Goal: Task Accomplishment & Management: Use online tool/utility

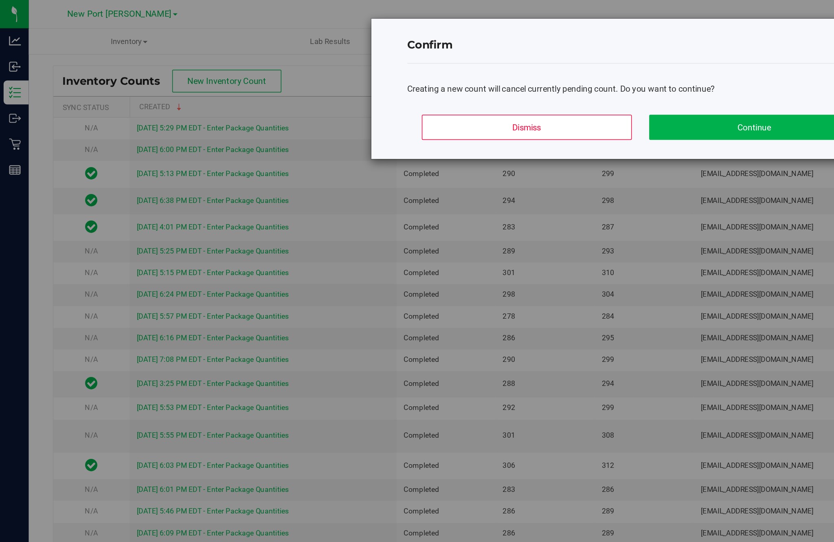
click at [497, 95] on button "Continue" at bounding box center [512, 86] width 143 height 17
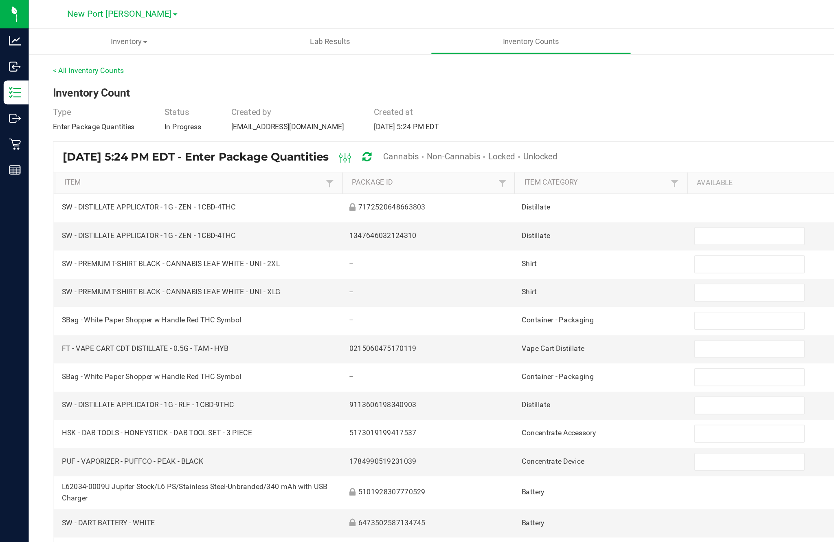
click at [284, 109] on span "Cannabis" at bounding box center [272, 106] width 24 height 7
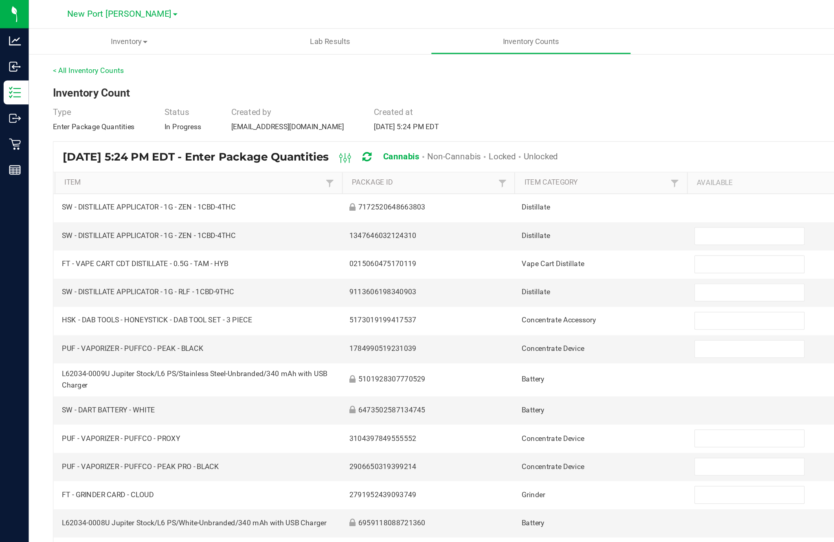
click at [379, 109] on span "Unlocked" at bounding box center [367, 106] width 23 height 7
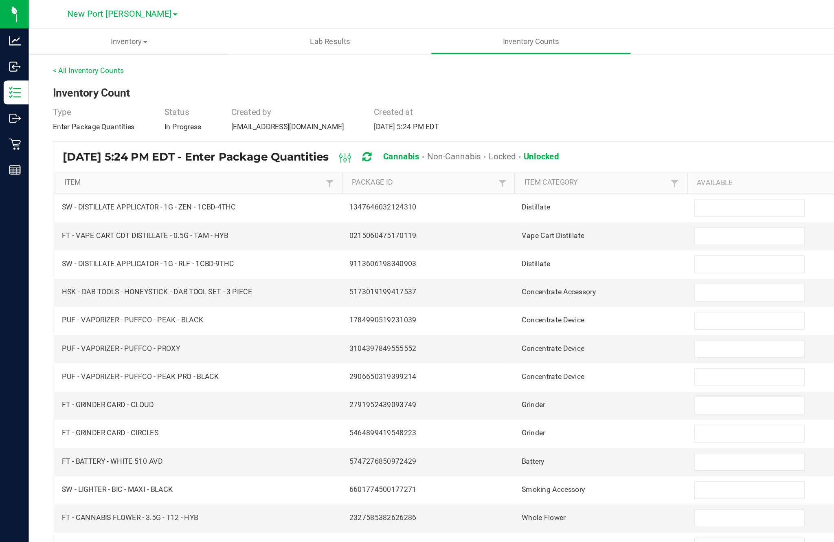
click at [59, 127] on link "Item" at bounding box center [131, 124] width 175 height 7
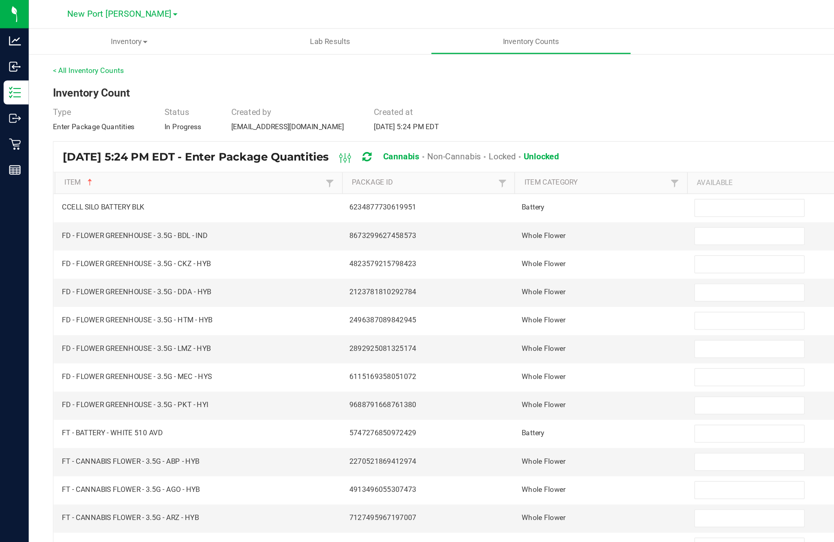
click at [496, 147] on input at bounding box center [509, 140] width 74 height 11
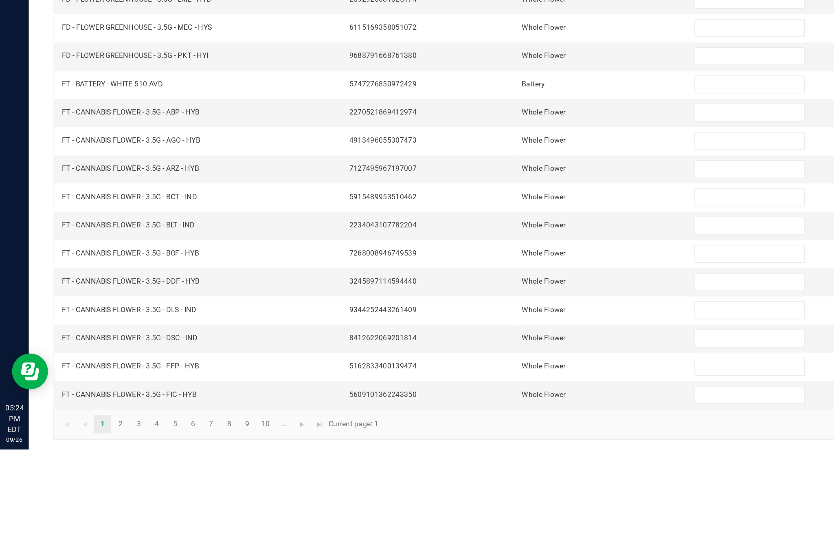
type input "1"
click at [493, 288] on input at bounding box center [509, 293] width 74 height 11
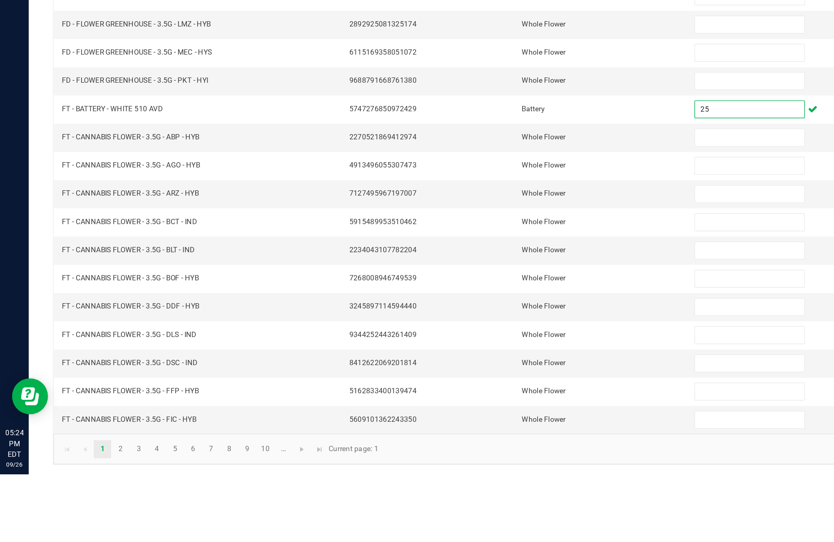
scroll to position [17, 0]
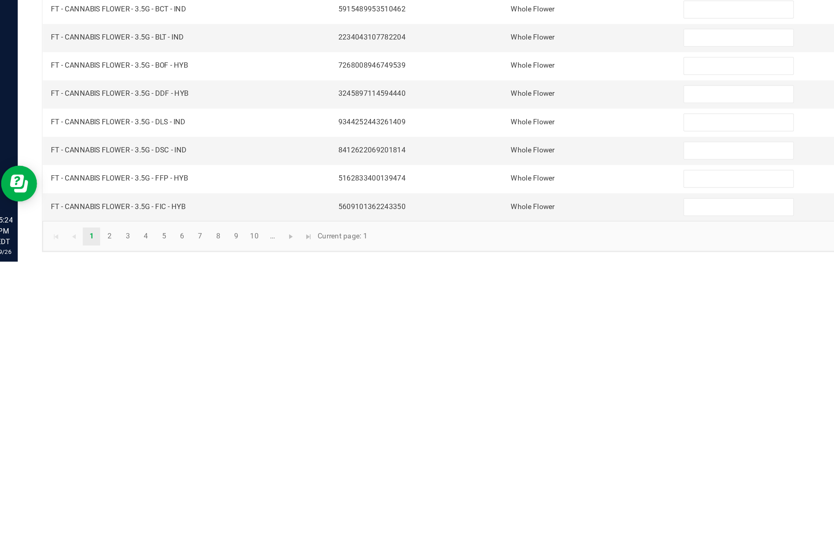
type input "25"
click at [86, 519] on link "2" at bounding box center [82, 525] width 12 height 12
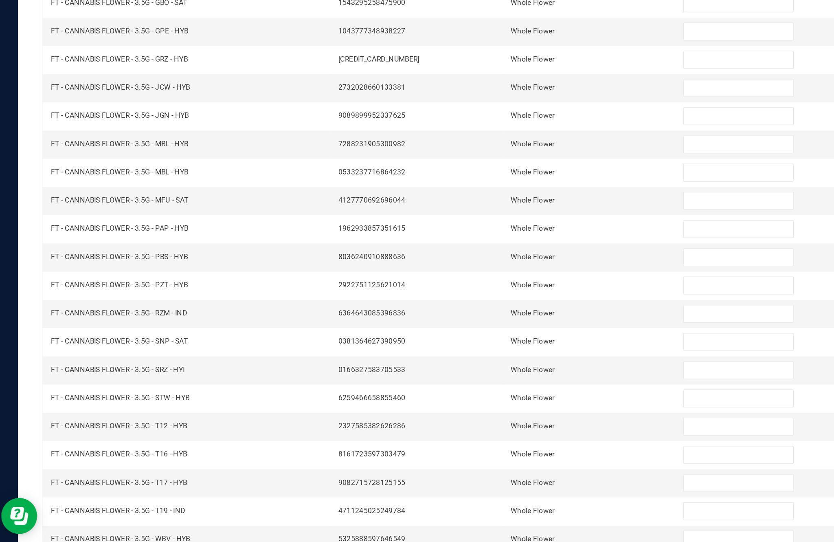
scroll to position [52, 0]
click at [100, 519] on link "3" at bounding box center [94, 525] width 12 height 12
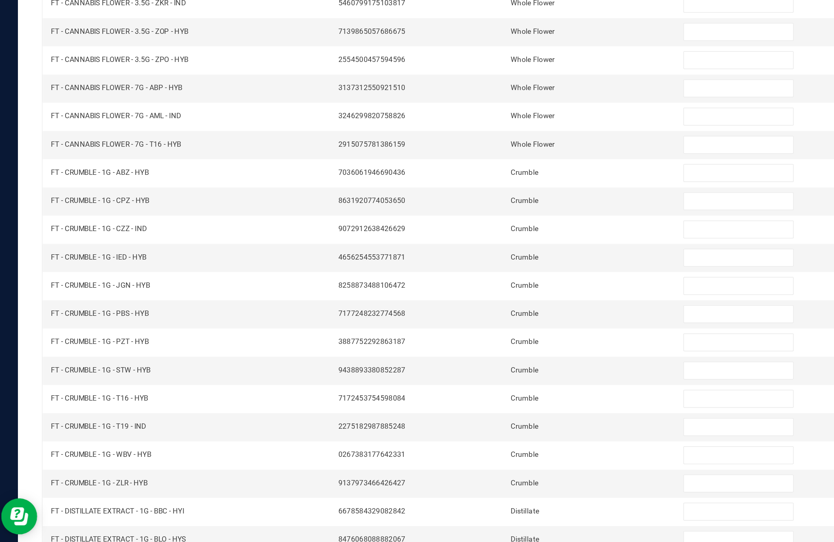
click at [478, 480] on input at bounding box center [509, 485] width 74 height 11
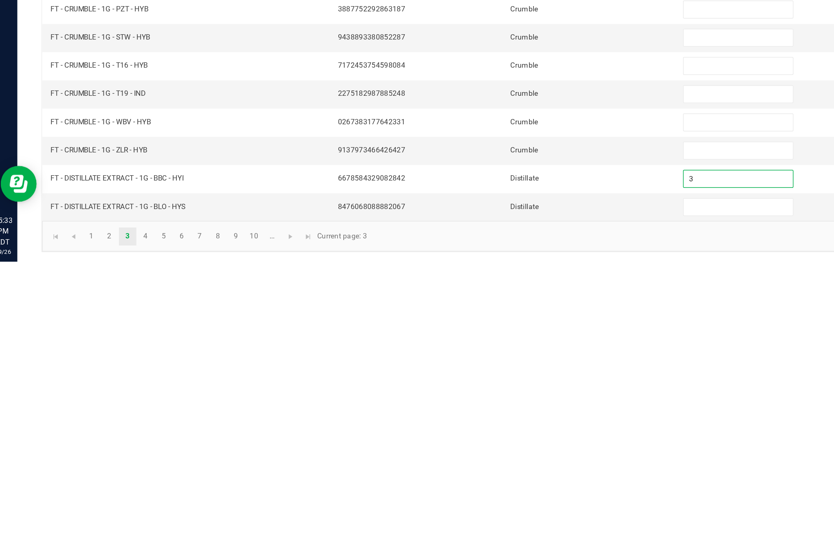
type input "3"
click at [476, 499] on input at bounding box center [509, 504] width 74 height 11
type input "6"
click at [108, 519] on link "4" at bounding box center [107, 525] width 12 height 12
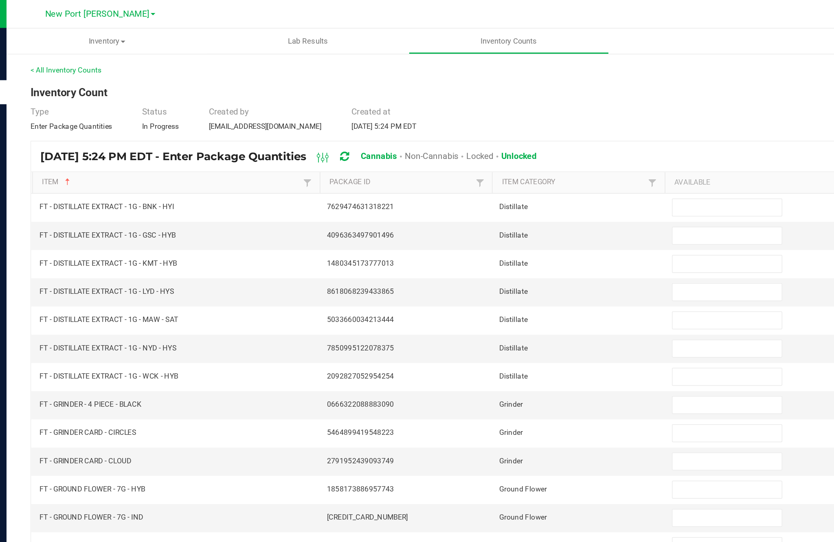
scroll to position [34, 0]
click at [486, 135] on input at bounding box center [509, 140] width 74 height 11
type input "9"
click at [487, 154] on input at bounding box center [509, 159] width 74 height 11
type input "3"
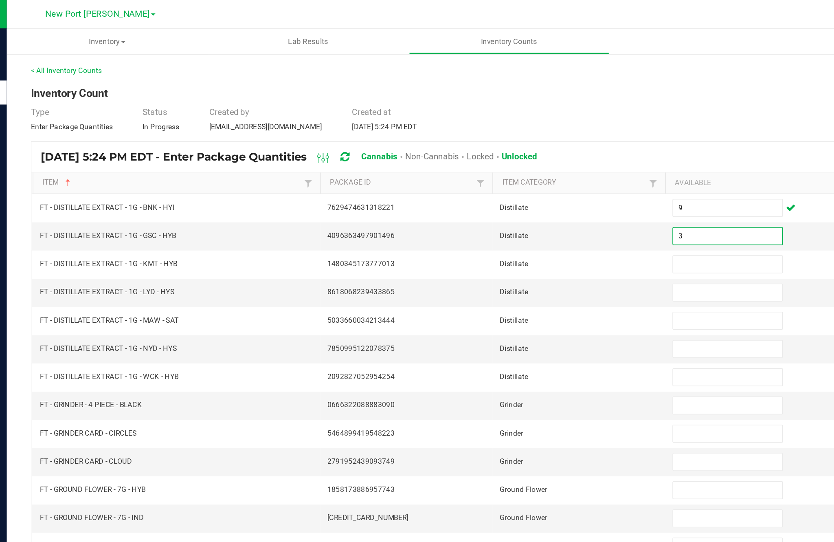
click at [492, 174] on input at bounding box center [509, 179] width 74 height 11
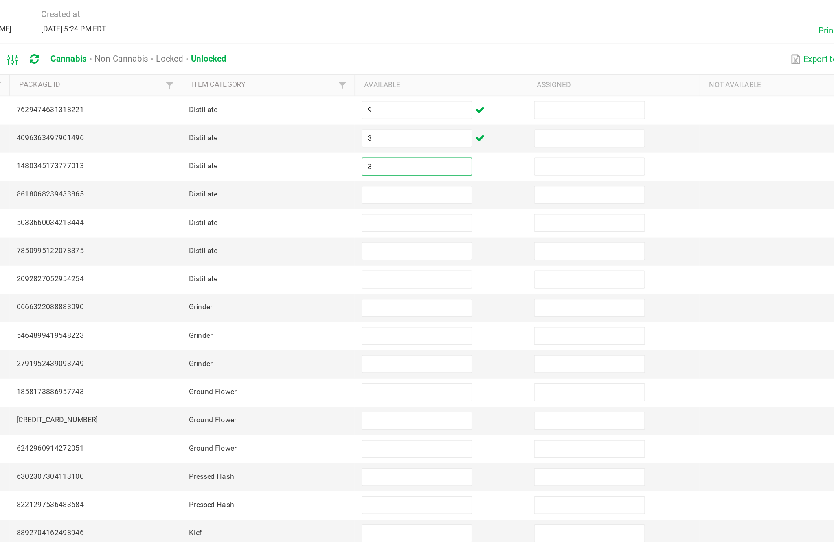
type input "3"
click at [472, 193] on input at bounding box center [509, 198] width 74 height 11
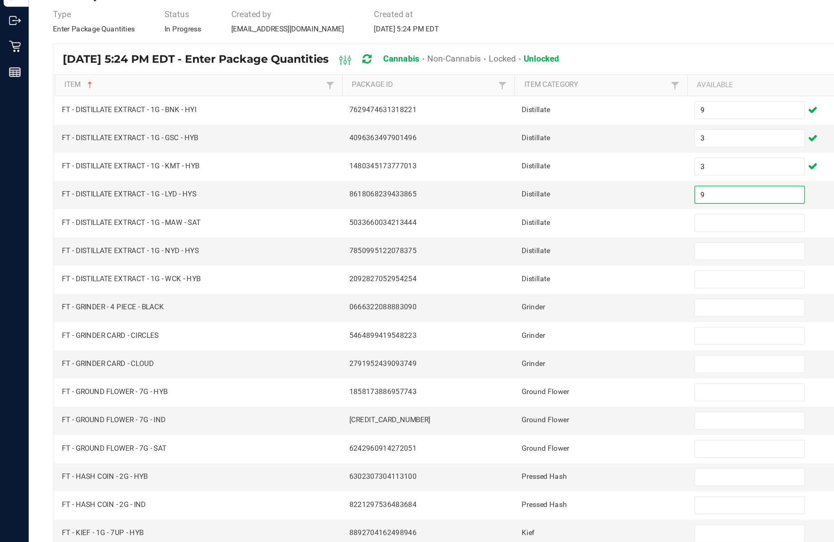
type input "9"
click at [497, 212] on input at bounding box center [509, 217] width 74 height 11
type input "1"
click at [501, 231] on input at bounding box center [509, 236] width 74 height 11
type input "2"
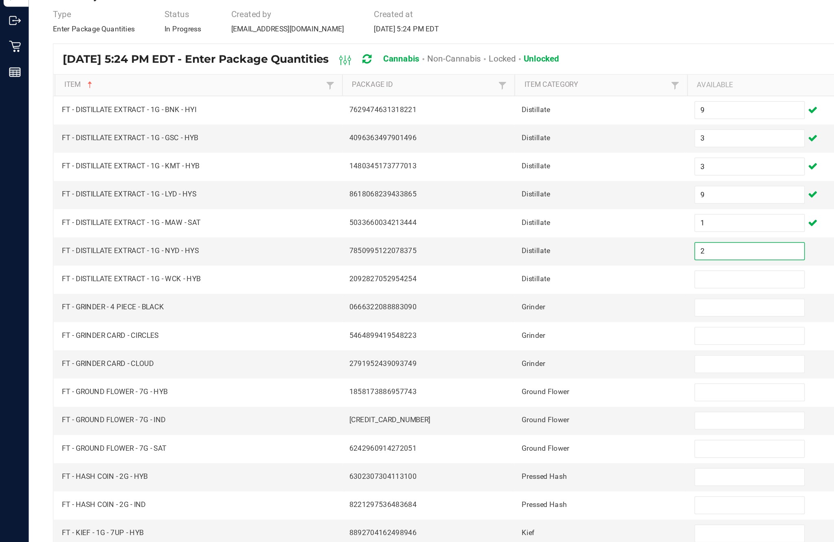
click at [507, 250] on input at bounding box center [509, 255] width 74 height 11
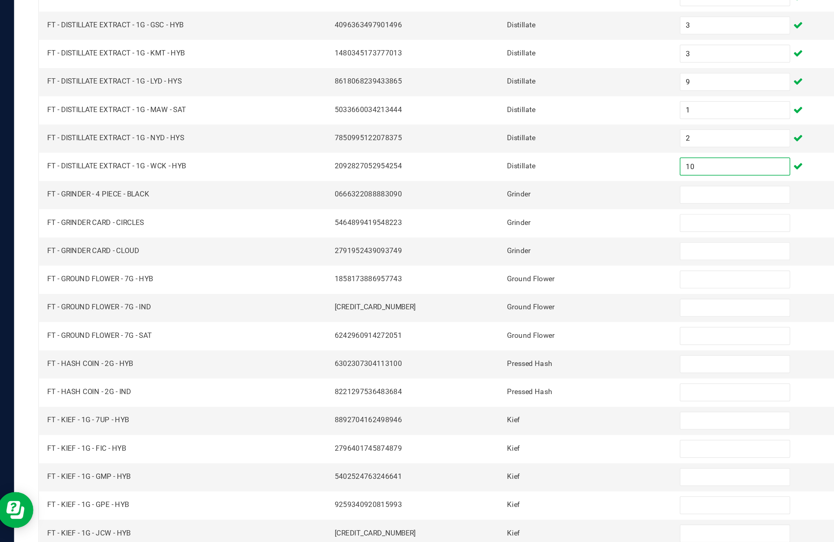
type input "10"
click at [488, 269] on input at bounding box center [509, 274] width 74 height 11
type input "3"
click at [482, 288] on input at bounding box center [509, 293] width 74 height 11
type input "1"
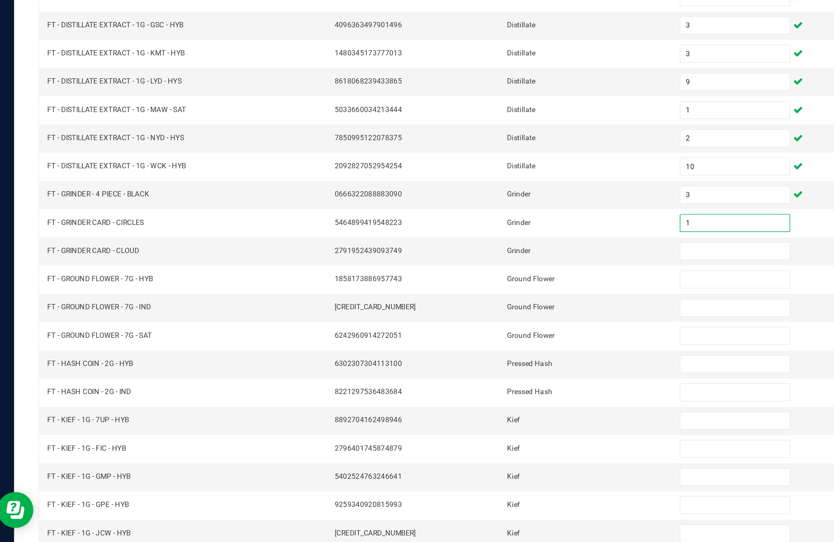
click at [480, 308] on input at bounding box center [509, 313] width 74 height 11
type input "1"
click at [490, 327] on input at bounding box center [509, 332] width 74 height 11
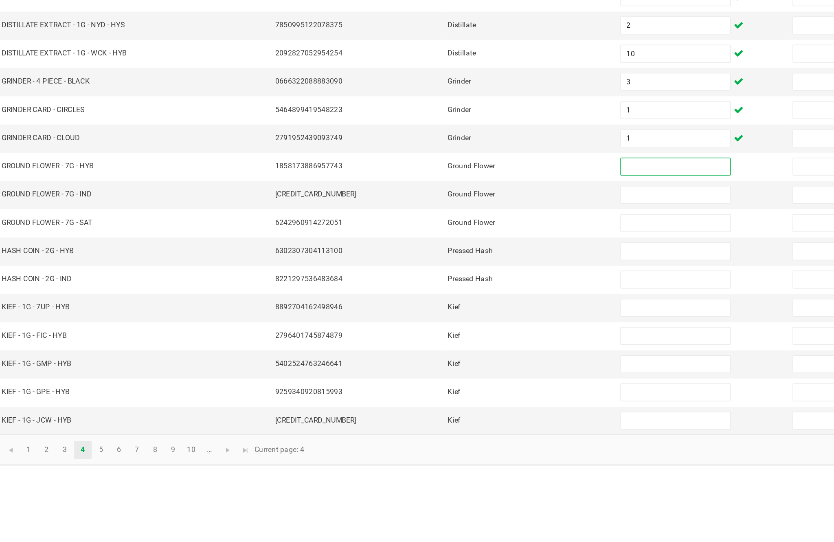
click at [472, 384] on input at bounding box center [509, 389] width 74 height 11
type input "0"
click at [472, 403] on input at bounding box center [509, 408] width 74 height 11
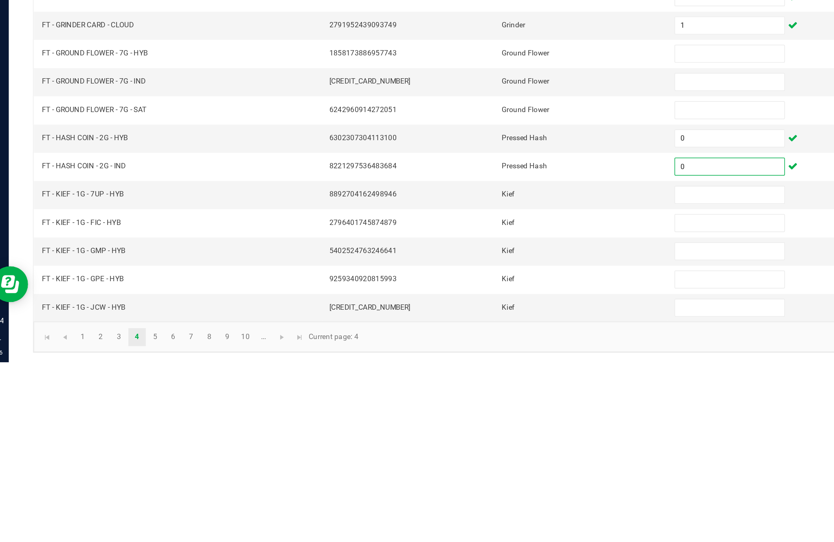
scroll to position [52, 0]
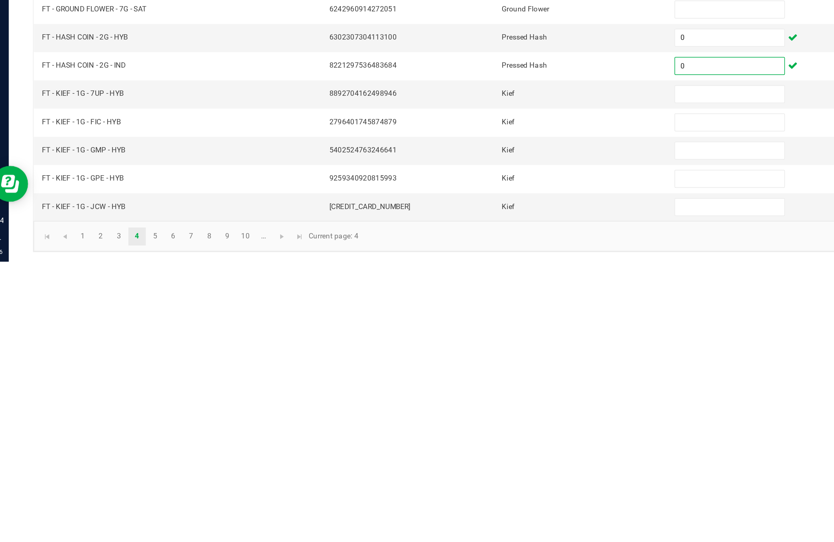
type input "0"
click at [108, 519] on link "4" at bounding box center [107, 525] width 12 height 12
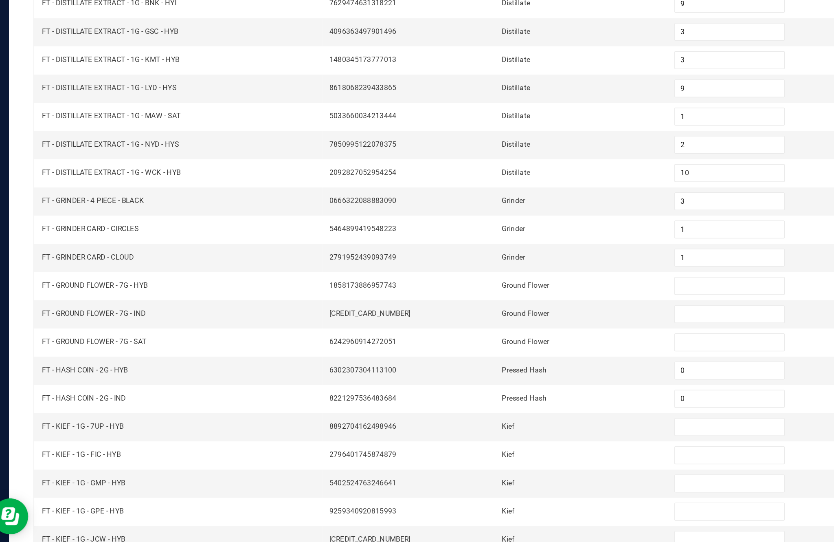
click at [115, 519] on link "5" at bounding box center [119, 525] width 12 height 12
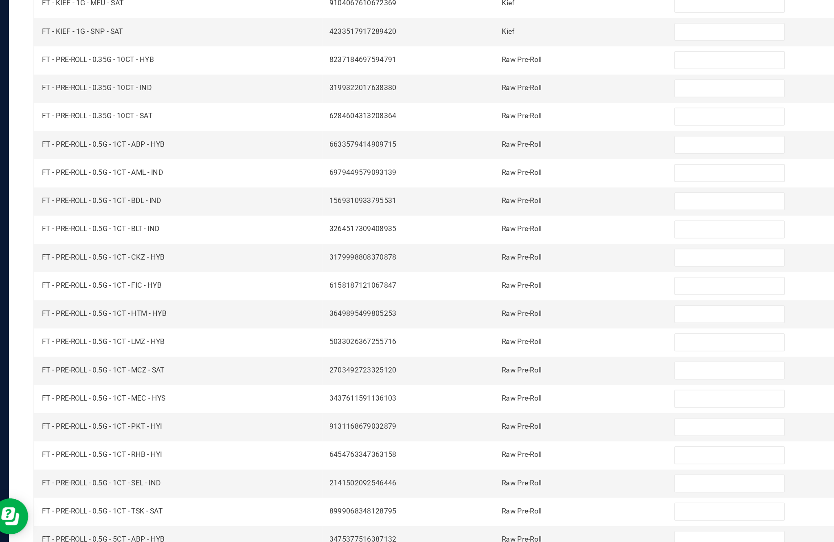
click at [121, 495] on td "FT - PRE-ROLL - 0.5G - 5CT - ABP - HYB" at bounding box center [134, 504] width 195 height 19
click at [128, 519] on link "6" at bounding box center [131, 525] width 12 height 12
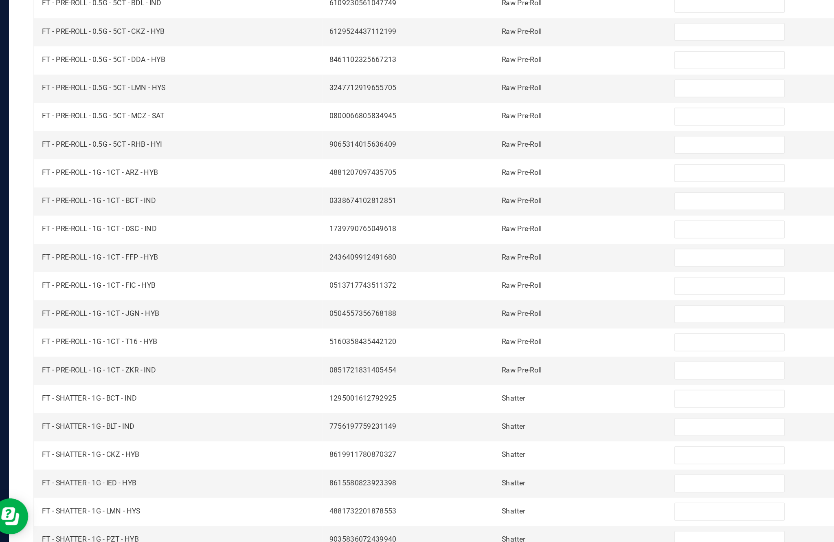
click at [141, 519] on link "7" at bounding box center [143, 525] width 12 height 12
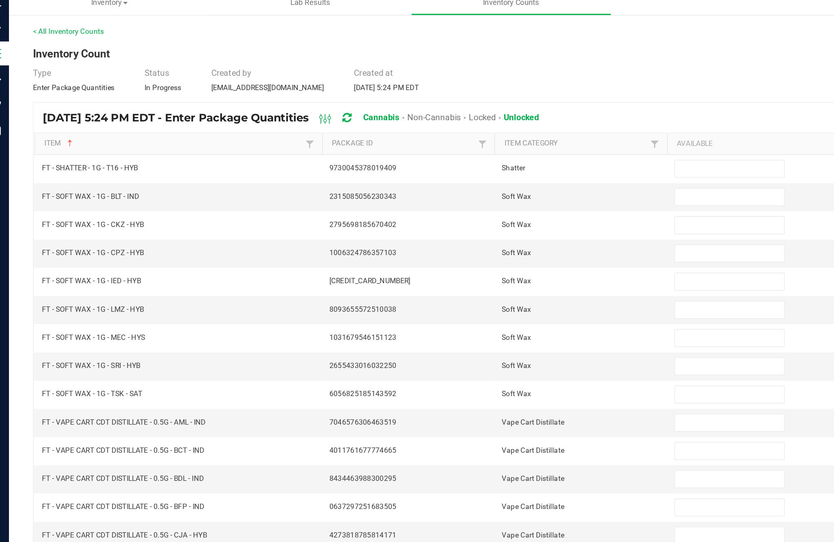
click at [494, 135] on input at bounding box center [509, 140] width 74 height 11
click at [488, 154] on input at bounding box center [509, 159] width 74 height 11
type input "5"
click at [495, 174] on input at bounding box center [509, 179] width 74 height 11
type input "2"
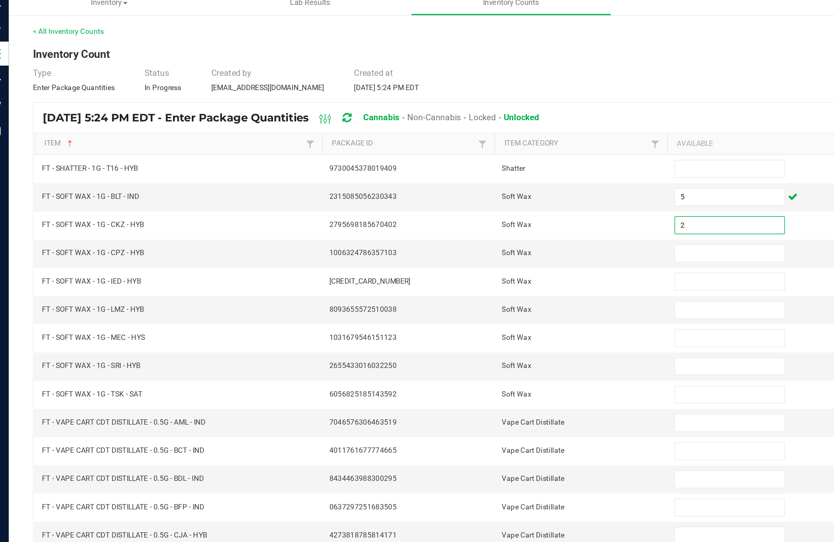
click at [484, 193] on input at bounding box center [509, 198] width 74 height 11
type input "2"
click at [484, 212] on input at bounding box center [509, 217] width 74 height 11
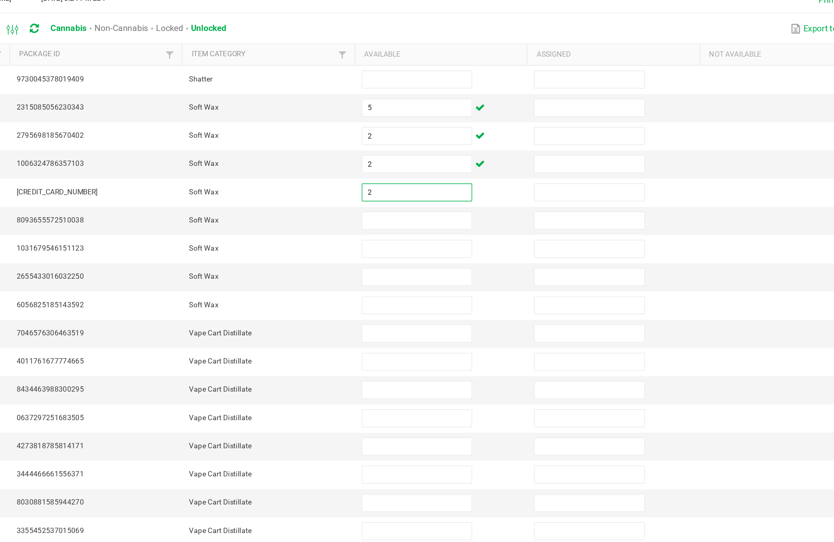
type input "2"
click at [472, 231] on input at bounding box center [509, 236] width 74 height 11
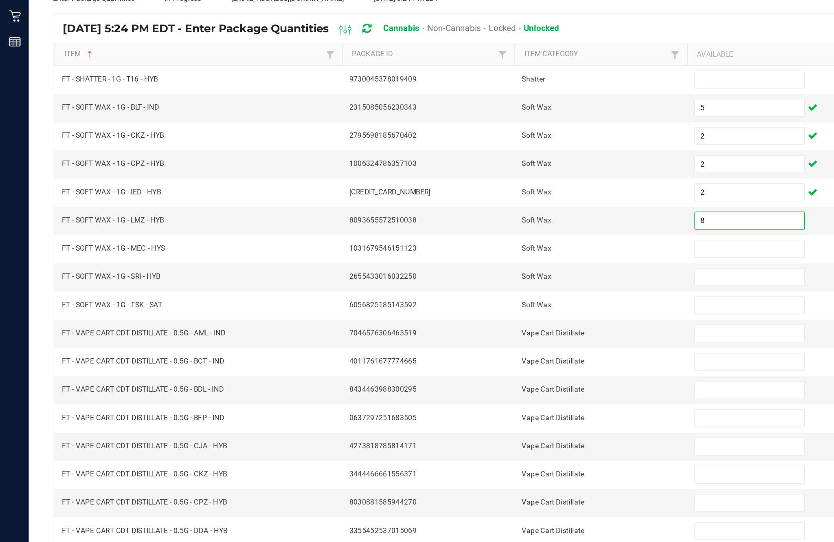
type input "8"
click at [500, 250] on input at bounding box center [509, 255] width 74 height 11
type input "7"
click at [493, 269] on input at bounding box center [509, 274] width 74 height 11
type input "3"
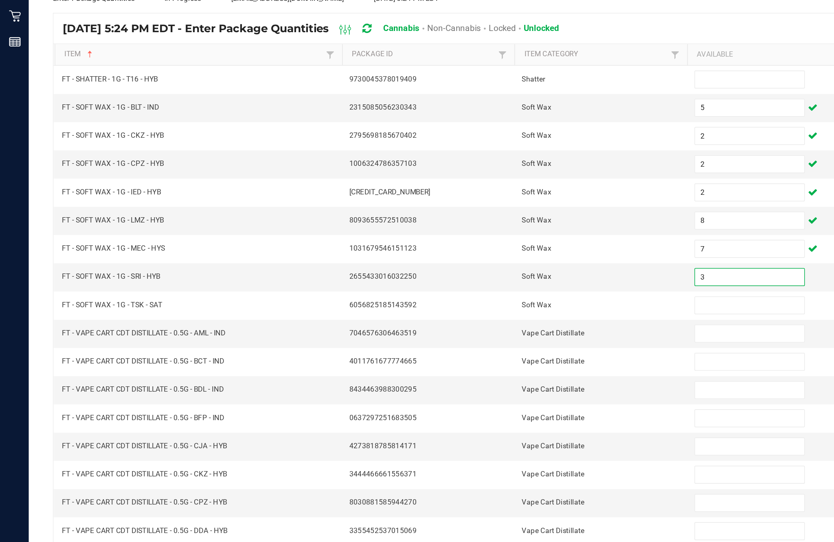
click at [496, 288] on input at bounding box center [509, 293] width 74 height 11
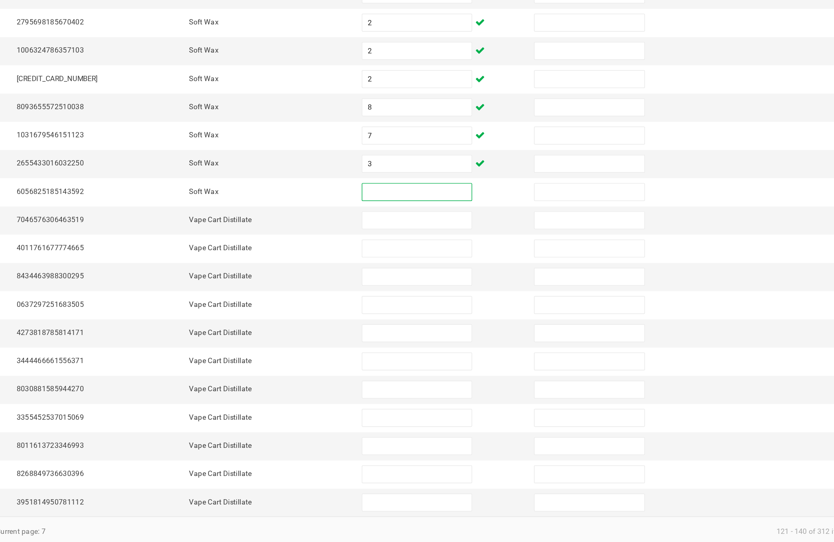
type input "3"
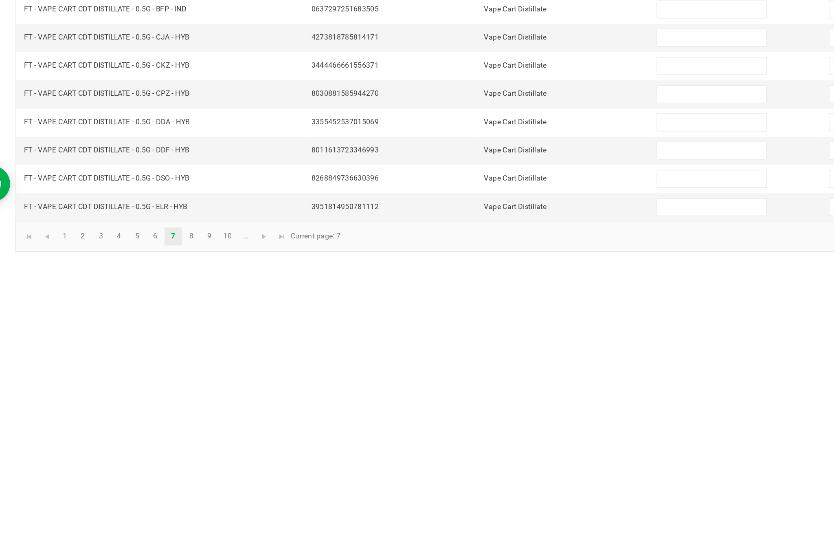
type input "2"
click at [150, 519] on link "8" at bounding box center [156, 525] width 12 height 12
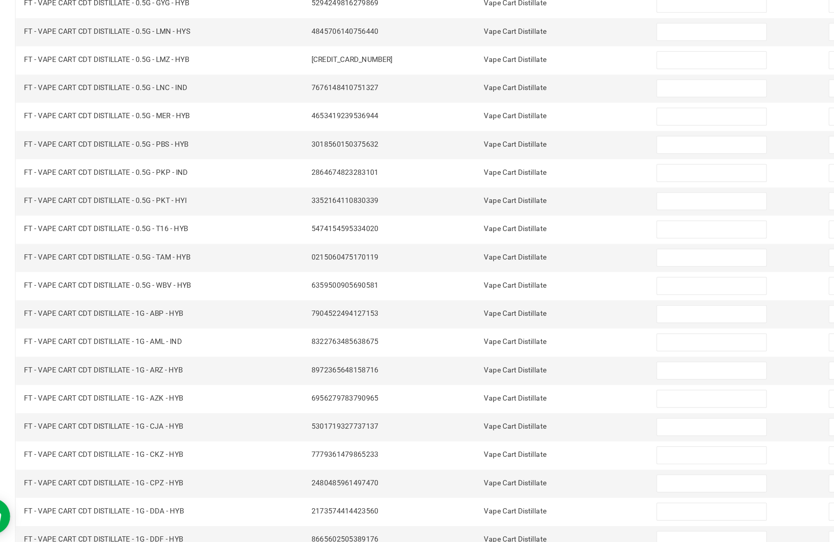
click at [162, 519] on link "9" at bounding box center [168, 525] width 12 height 12
click at [174, 519] on link "10" at bounding box center [180, 525] width 12 height 12
click at [187, 519] on link "..." at bounding box center [193, 525] width 12 height 12
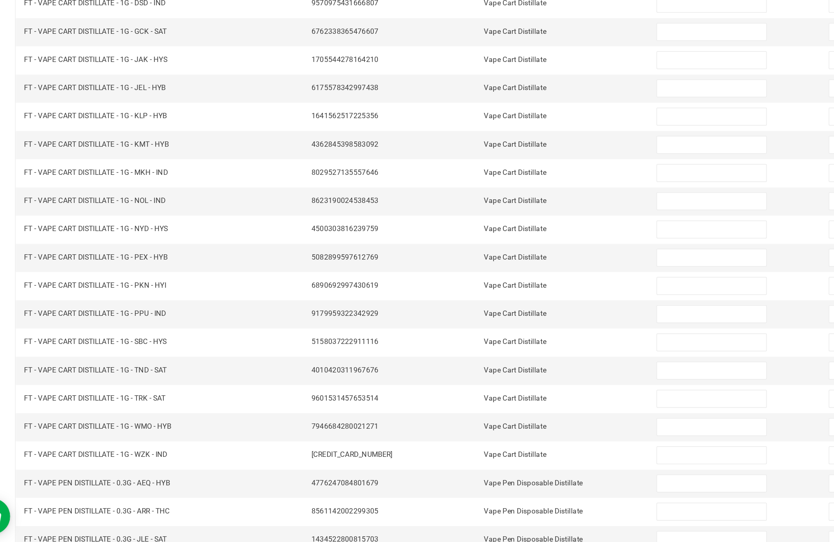
click at [88, 519] on link "12" at bounding box center [94, 525] width 12 height 12
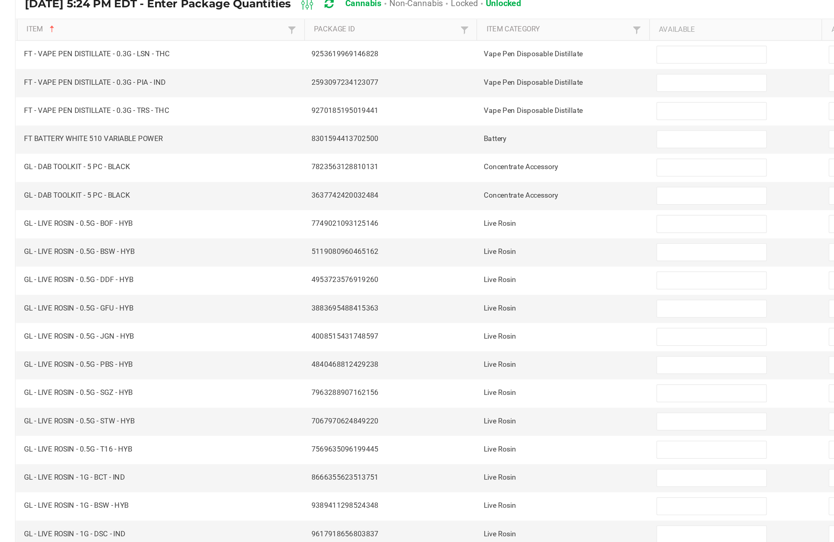
click at [472, 193] on input at bounding box center [509, 198] width 74 height 11
type input "20"
click at [486, 212] on input at bounding box center [509, 217] width 74 height 11
type input "6"
type input "1"
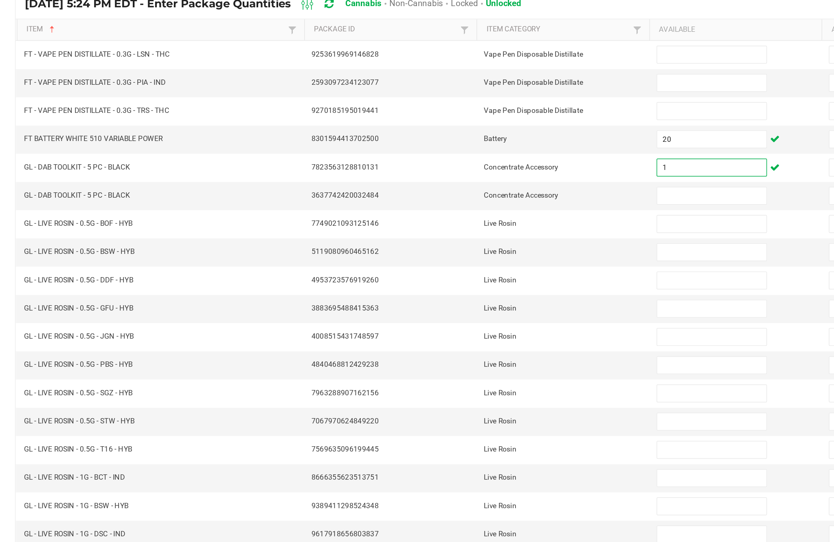
click at [476, 231] on input at bounding box center [509, 236] width 74 height 11
type input "5"
click at [472, 250] on input at bounding box center [509, 255] width 74 height 11
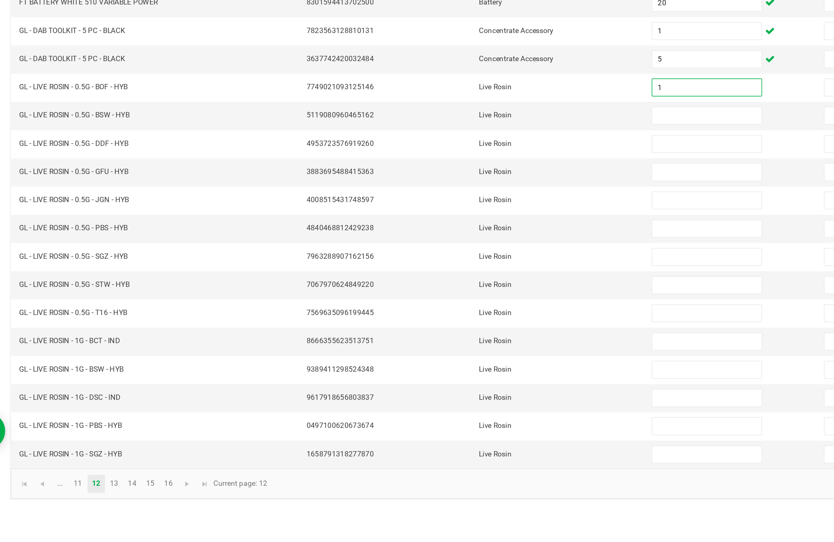
type input "1"
click at [480, 269] on input at bounding box center [509, 274] width 74 height 11
type input "2"
click at [483, 288] on input at bounding box center [509, 293] width 74 height 11
type input "5"
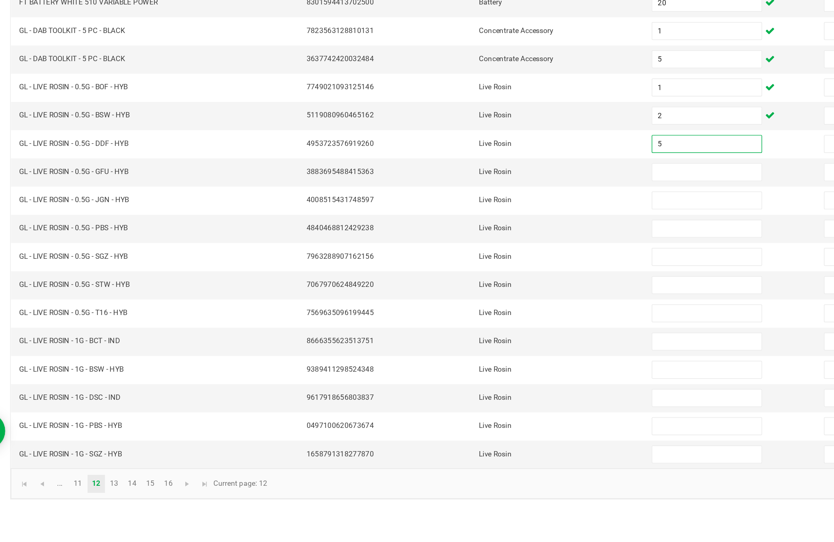
click at [488, 308] on input at bounding box center [509, 313] width 74 height 11
type input "8"
click at [472, 327] on input at bounding box center [509, 332] width 74 height 11
type input "5"
click at [472, 346] on input at bounding box center [509, 351] width 74 height 11
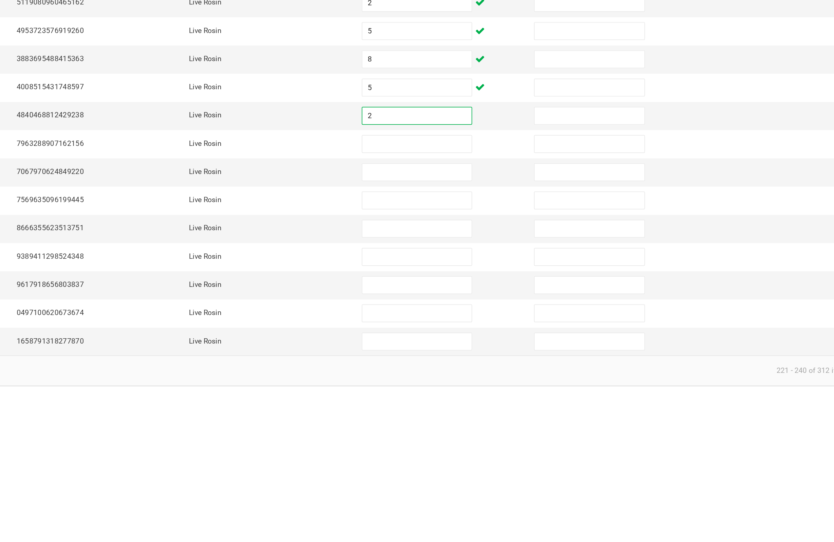
type input "2"
click at [472, 365] on input at bounding box center [509, 370] width 74 height 11
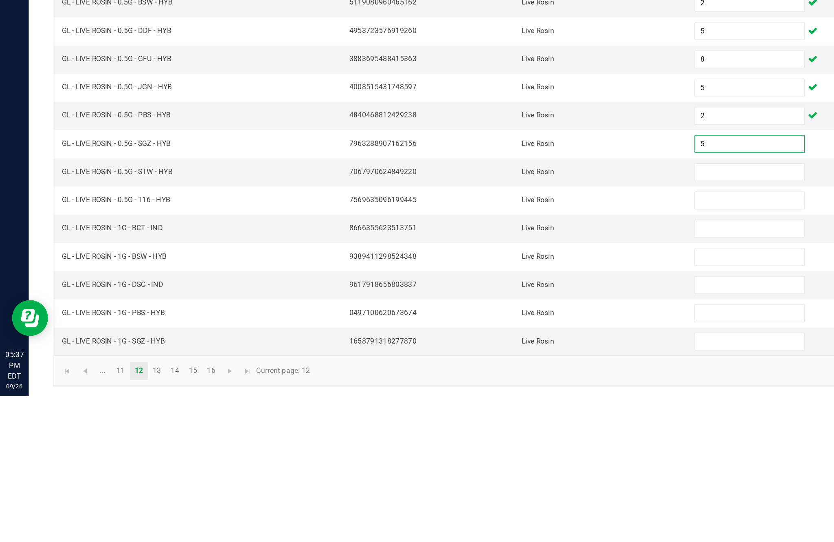
type input "5"
click at [492, 384] on input at bounding box center [509, 389] width 74 height 11
type input "8"
click at [489, 403] on input at bounding box center [509, 408] width 74 height 11
type input "6"
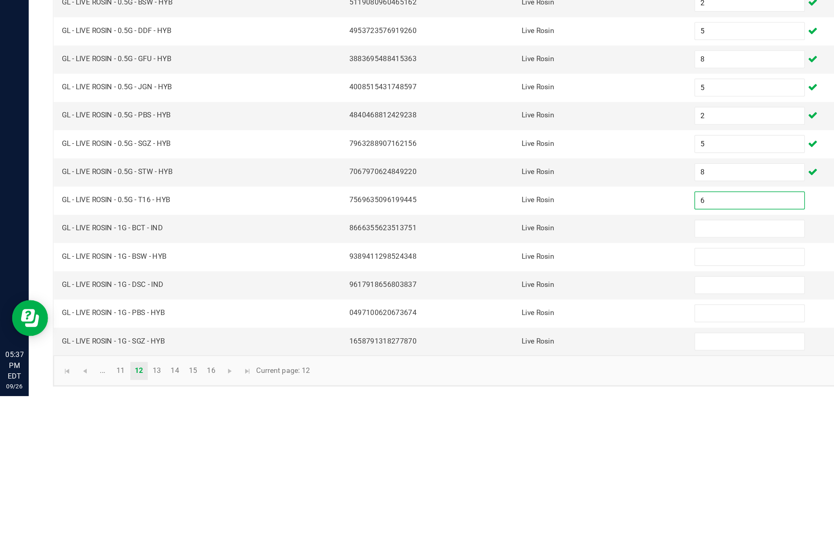
click at [504, 423] on input at bounding box center [509, 428] width 74 height 11
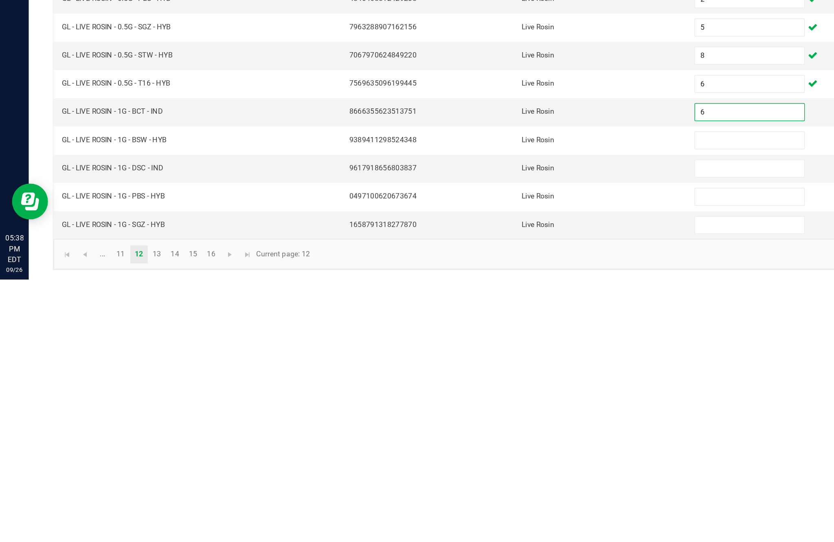
type input "6"
click at [492, 442] on input at bounding box center [509, 447] width 74 height 11
type input "8"
click at [495, 461] on input at bounding box center [509, 466] width 74 height 11
type input "8"
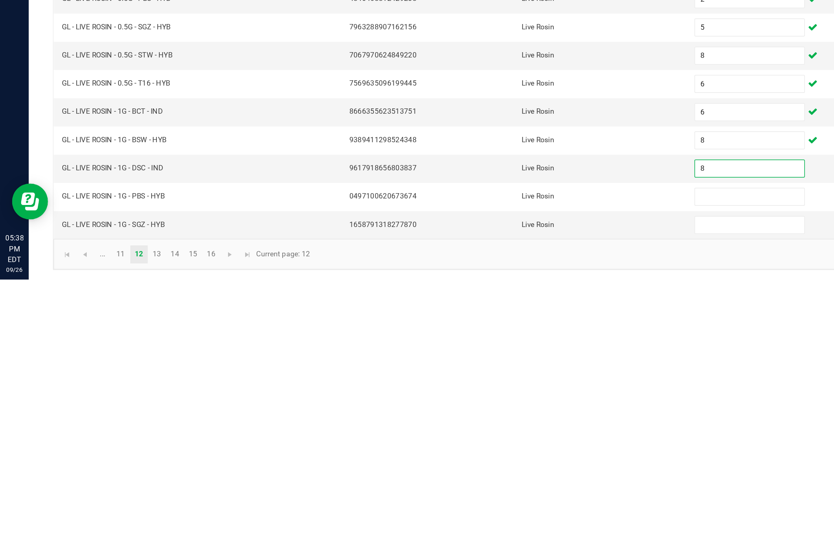
click at [500, 480] on input at bounding box center [509, 485] width 74 height 11
type input "8"
click at [515, 499] on input at bounding box center [509, 504] width 74 height 11
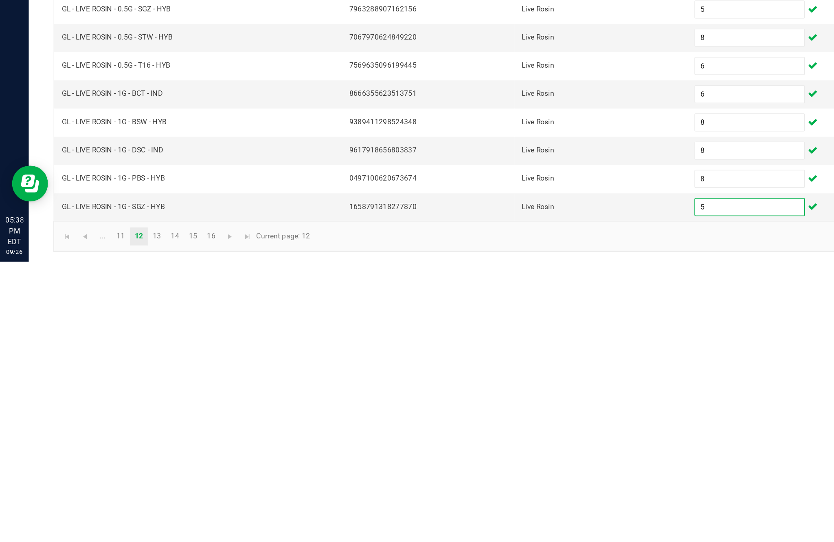
type input "5"
click at [112, 519] on link "13" at bounding box center [107, 525] width 12 height 12
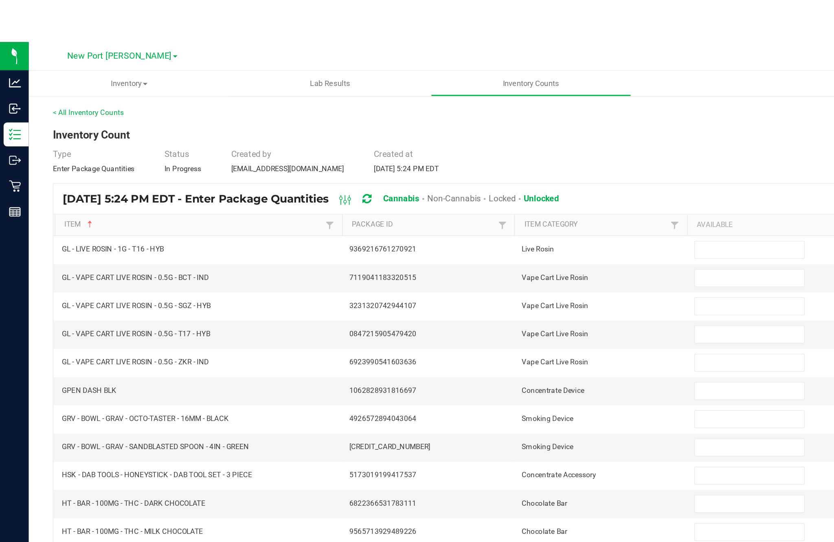
scroll to position [0, 0]
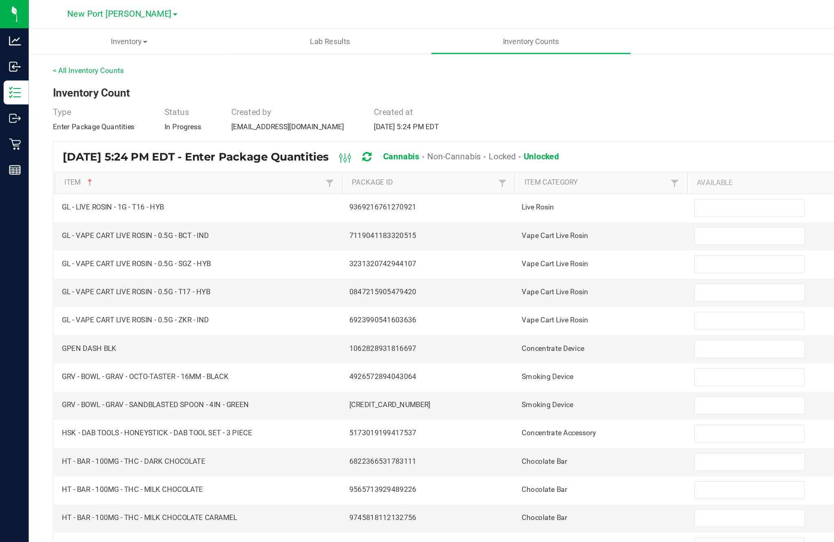
click at [500, 147] on input at bounding box center [509, 140] width 74 height 11
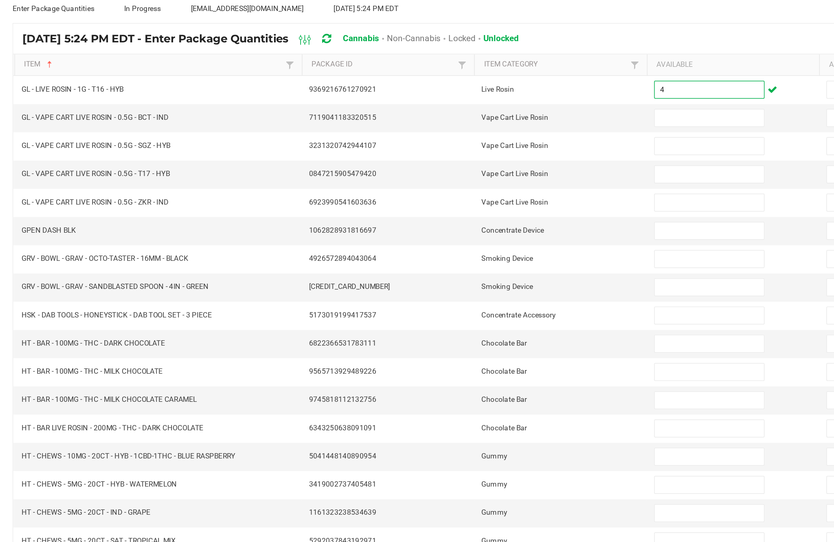
type input "4"
click at [472, 154] on input at bounding box center [509, 159] width 74 height 11
type input "8"
click at [472, 174] on input at bounding box center [509, 179] width 74 height 11
type input "7"
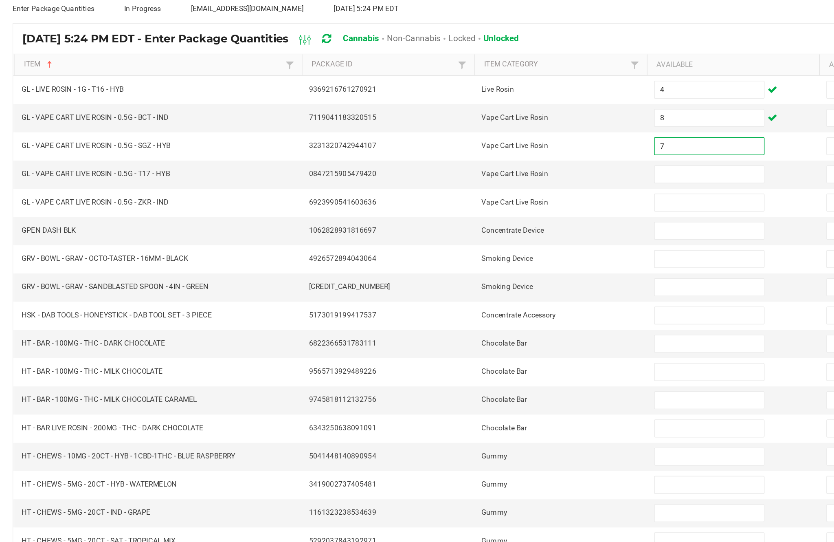
click at [472, 193] on input at bounding box center [509, 198] width 74 height 11
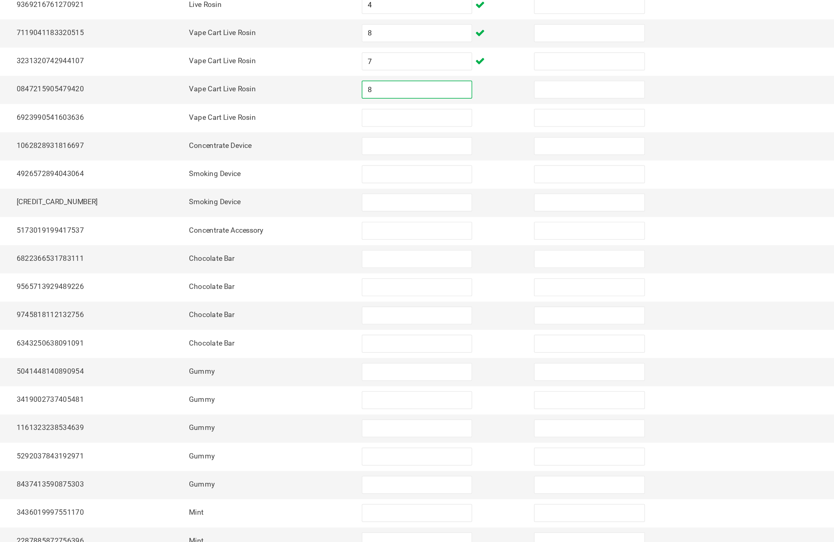
type input "8"
click at [472, 212] on input at bounding box center [509, 217] width 74 height 11
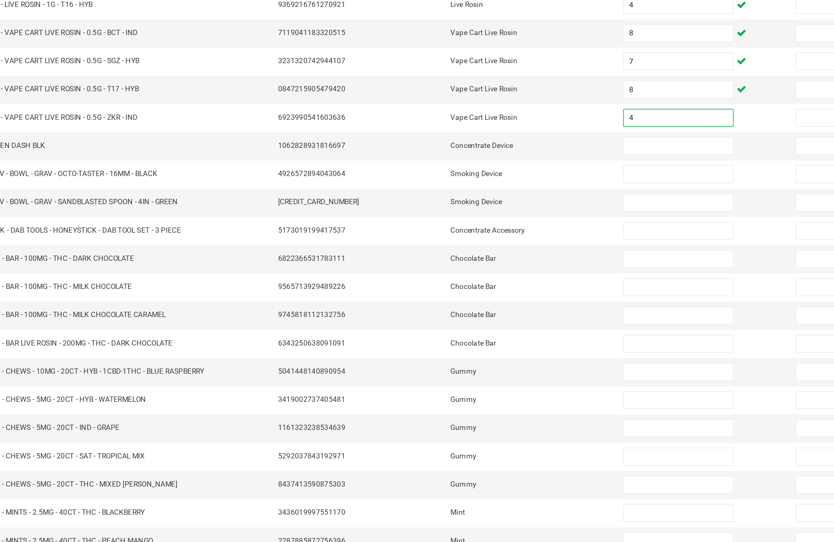
type input "4"
click at [472, 231] on input at bounding box center [509, 236] width 74 height 11
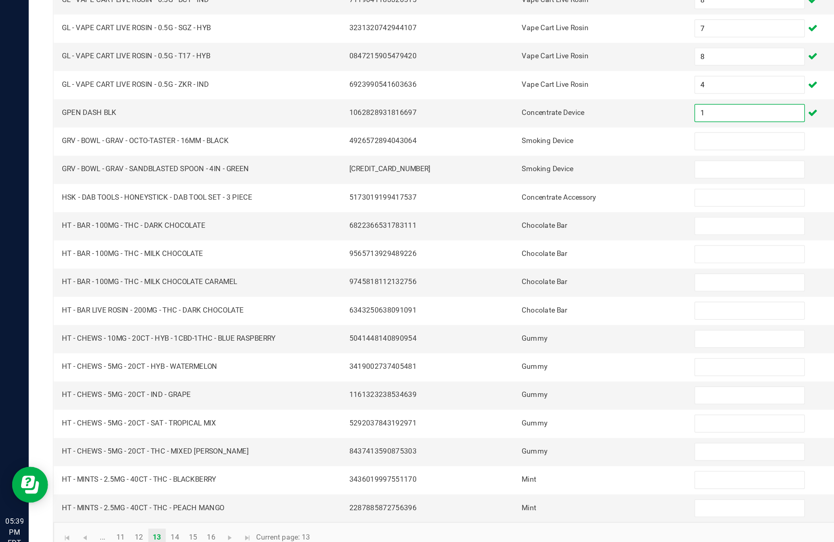
type input "1"
click at [502, 250] on input at bounding box center [509, 255] width 74 height 11
type input "12"
click at [496, 269] on input at bounding box center [509, 274] width 74 height 11
type input "6"
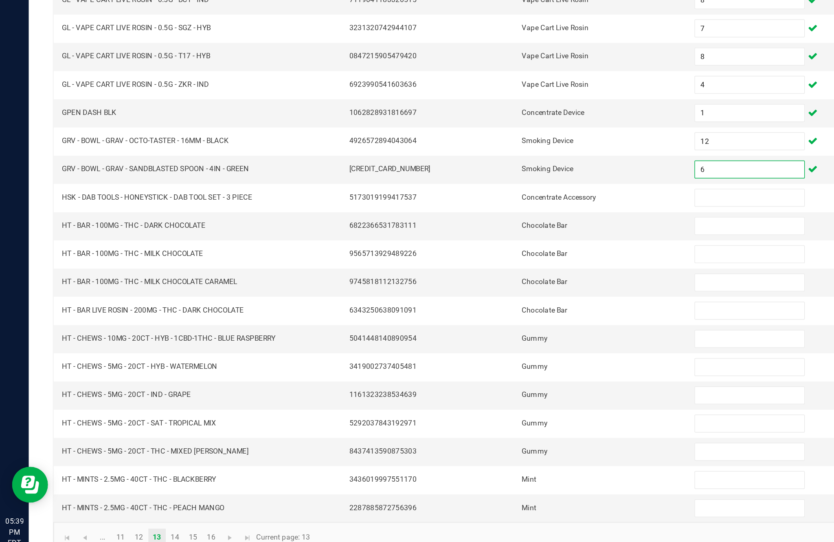
click at [493, 288] on input at bounding box center [509, 293] width 74 height 11
type input "4"
click at [493, 308] on input at bounding box center [509, 313] width 74 height 11
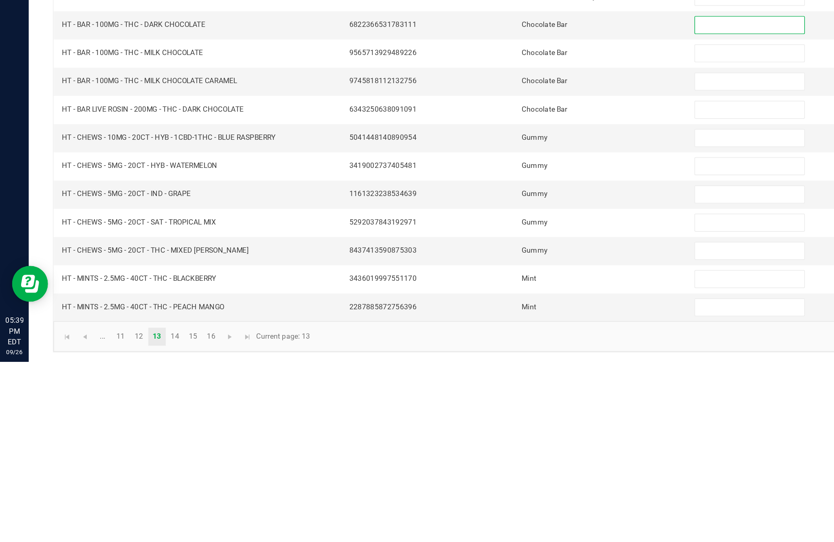
click at [492, 384] on input at bounding box center [509, 389] width 74 height 11
type input "11"
click at [487, 403] on input at bounding box center [509, 408] width 74 height 11
type input "11"
click at [504, 423] on input at bounding box center [509, 428] width 74 height 11
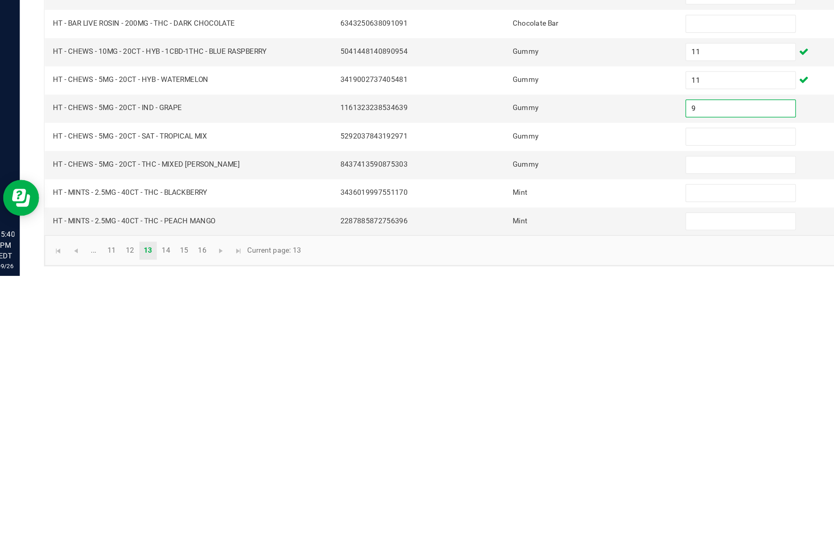
type input "9"
click at [489, 442] on input at bounding box center [509, 447] width 74 height 11
type input "12"
click at [495, 461] on input at bounding box center [509, 466] width 74 height 11
type input "5"
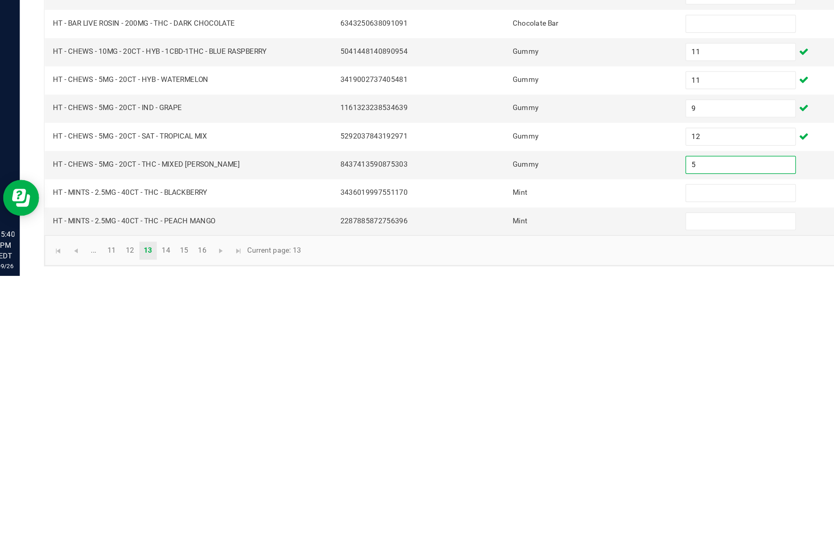
click at [491, 480] on input at bounding box center [509, 485] width 74 height 11
type input "6"
click at [483, 499] on input at bounding box center [509, 504] width 74 height 11
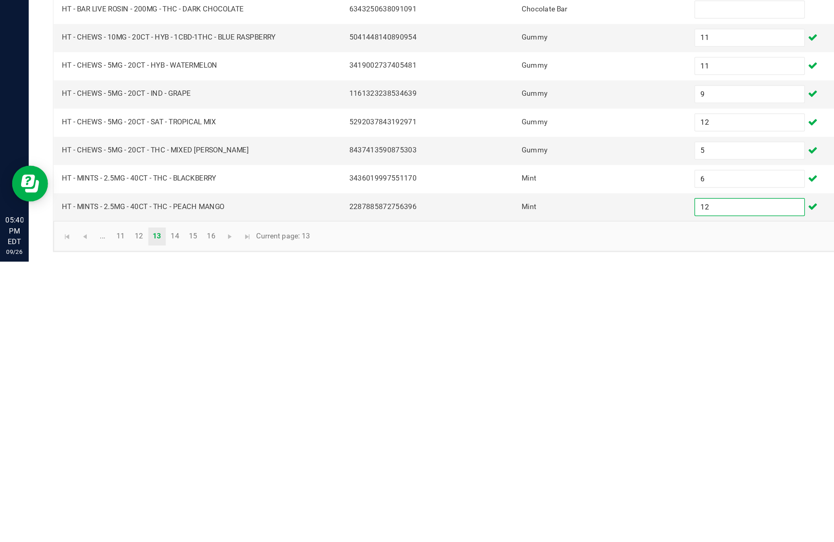
type input "12"
click at [123, 519] on link "14" at bounding box center [119, 525] width 12 height 12
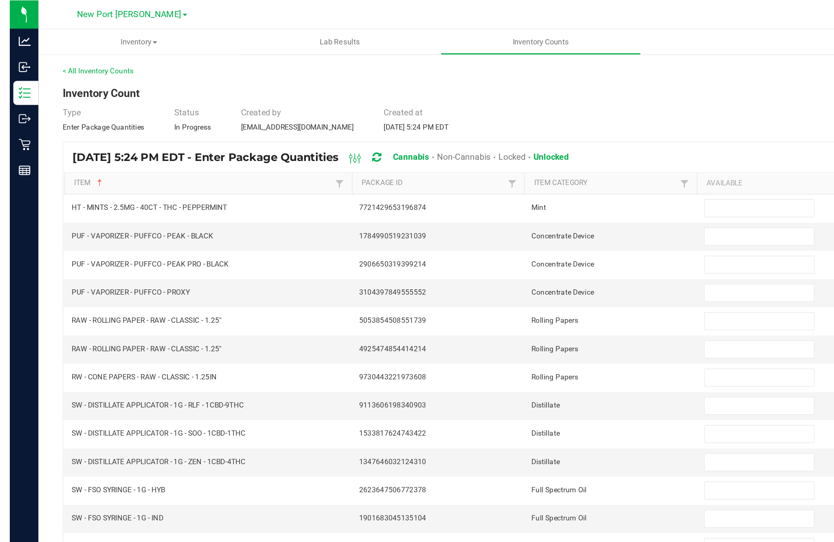
scroll to position [0, 0]
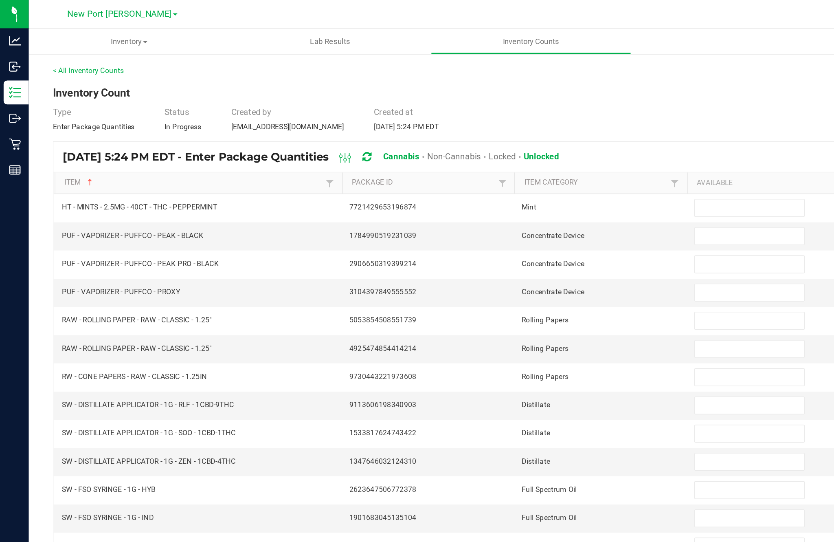
click at [500, 147] on input at bounding box center [509, 140] width 74 height 11
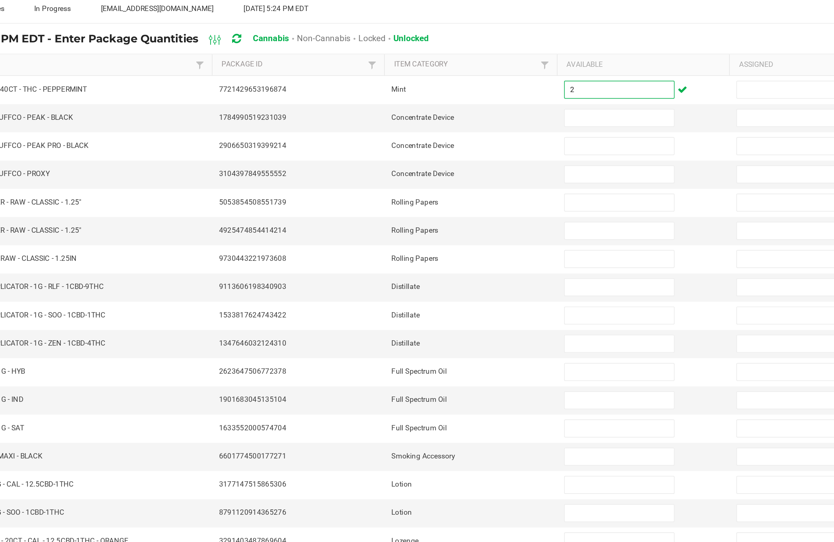
type input "2"
click at [472, 154] on input at bounding box center [509, 159] width 74 height 11
type input "1"
click at [472, 174] on input at bounding box center [509, 179] width 74 height 11
type input "4"
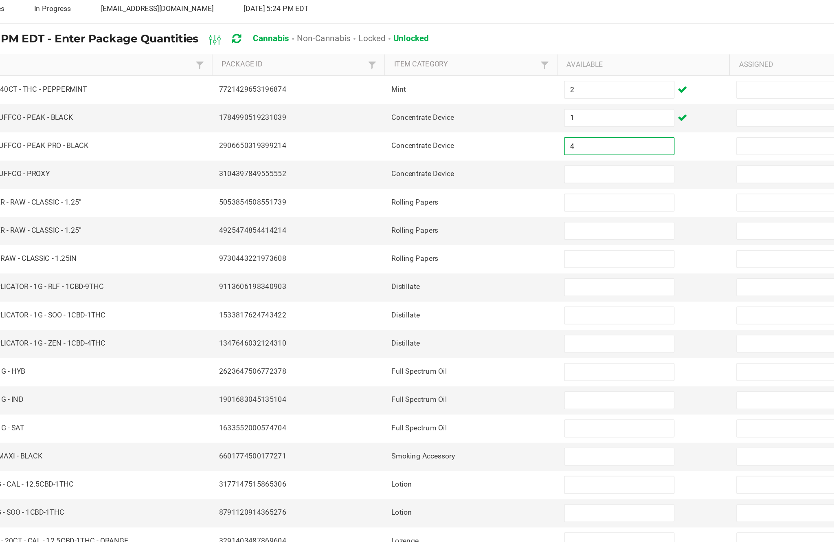
click at [472, 193] on input at bounding box center [509, 198] width 74 height 11
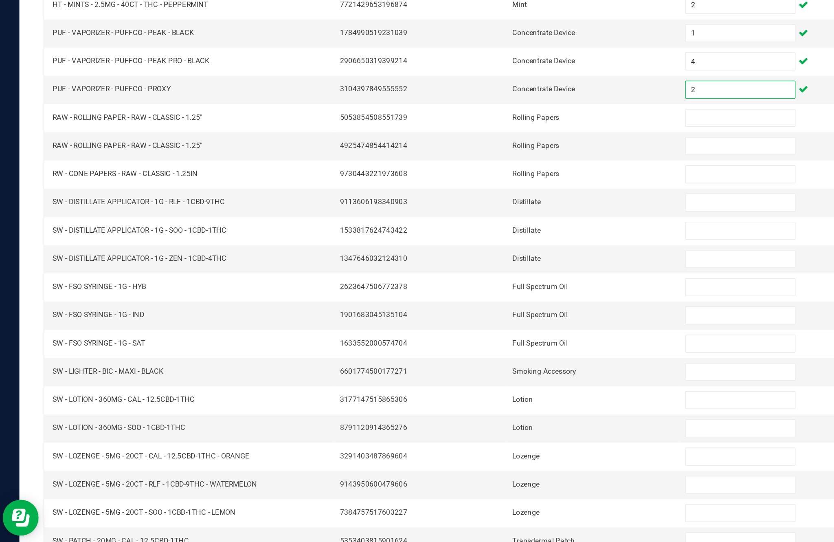
type input "2"
click at [487, 212] on input at bounding box center [509, 217] width 74 height 11
type input "1"
click at [479, 231] on input at bounding box center [509, 236] width 74 height 11
type input "1"
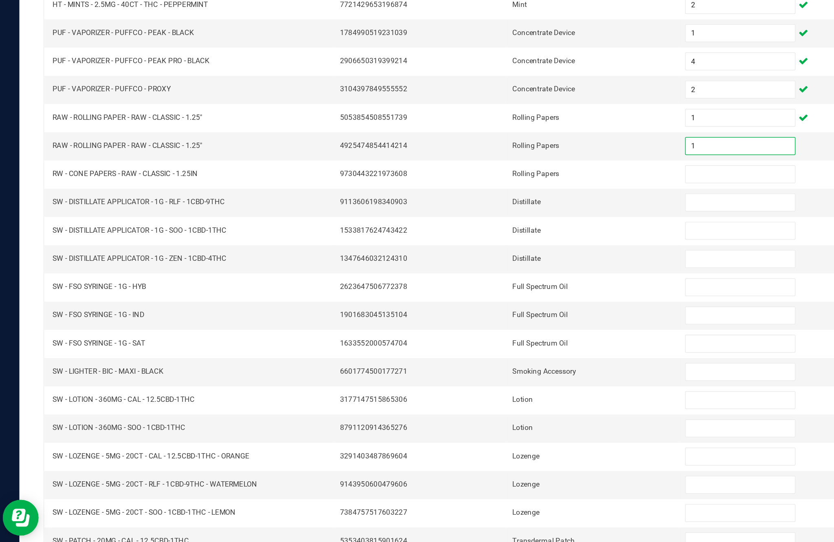
click at [480, 250] on input at bounding box center [509, 255] width 74 height 11
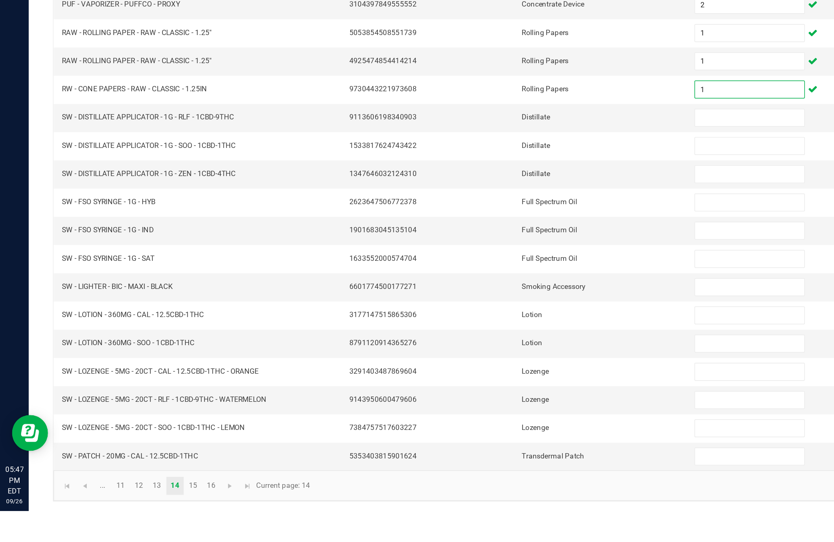
type input "1"
click at [491, 269] on input at bounding box center [509, 274] width 74 height 11
type input "4"
click at [496, 288] on input at bounding box center [509, 293] width 74 height 11
type input "12"
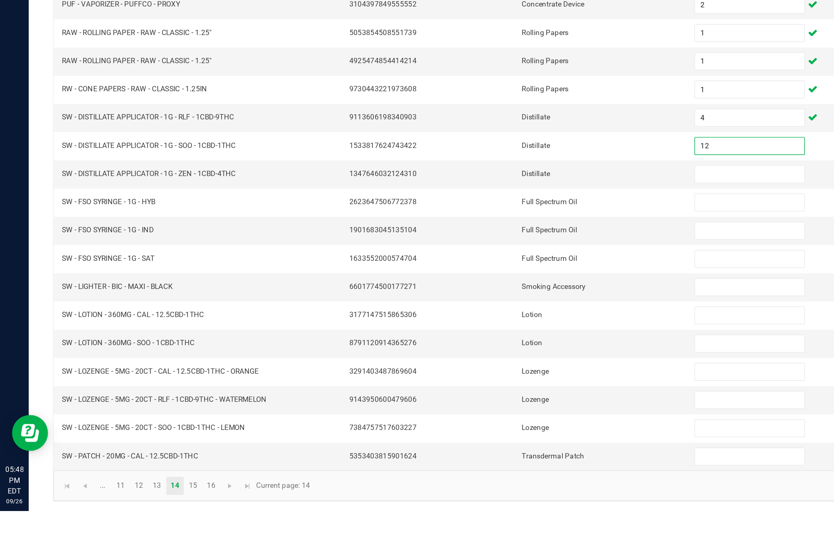
click at [503, 308] on input at bounding box center [509, 313] width 74 height 11
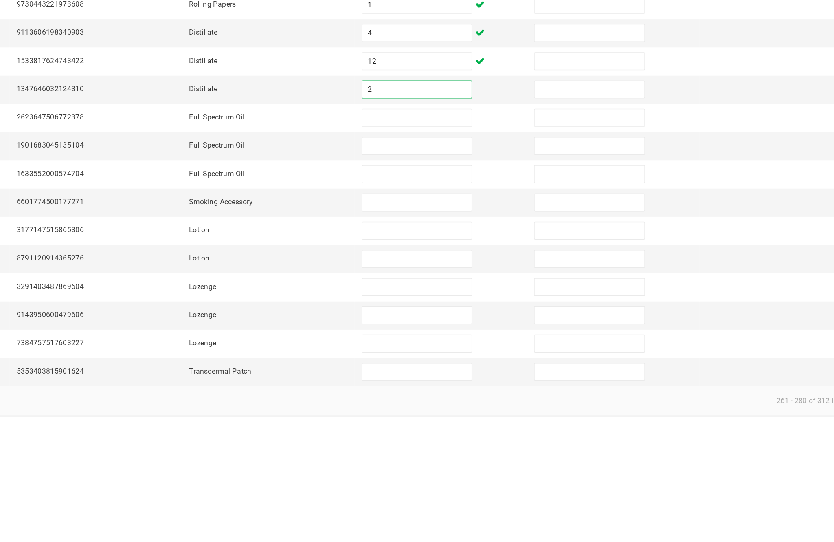
type input "2"
click at [472, 327] on input at bounding box center [509, 332] width 74 height 11
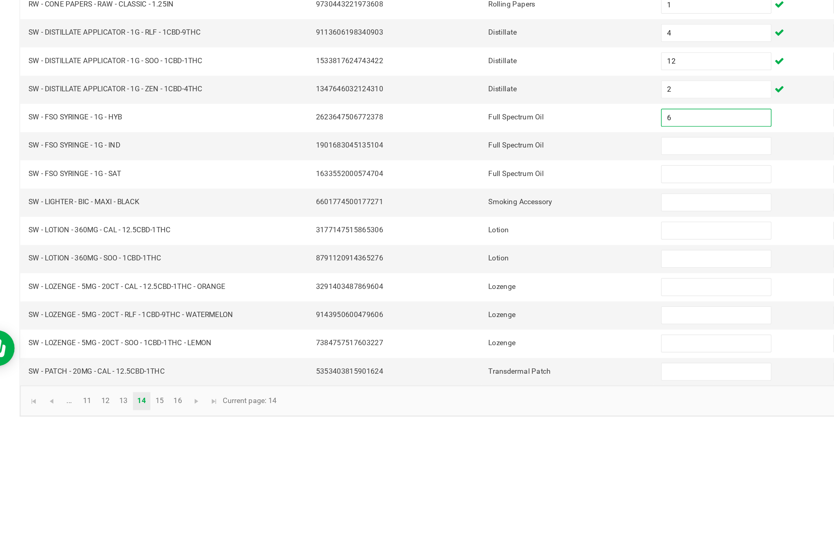
type input "6"
click at [472, 346] on input at bounding box center [509, 351] width 74 height 11
type input "12"
click at [479, 365] on input at bounding box center [509, 370] width 74 height 11
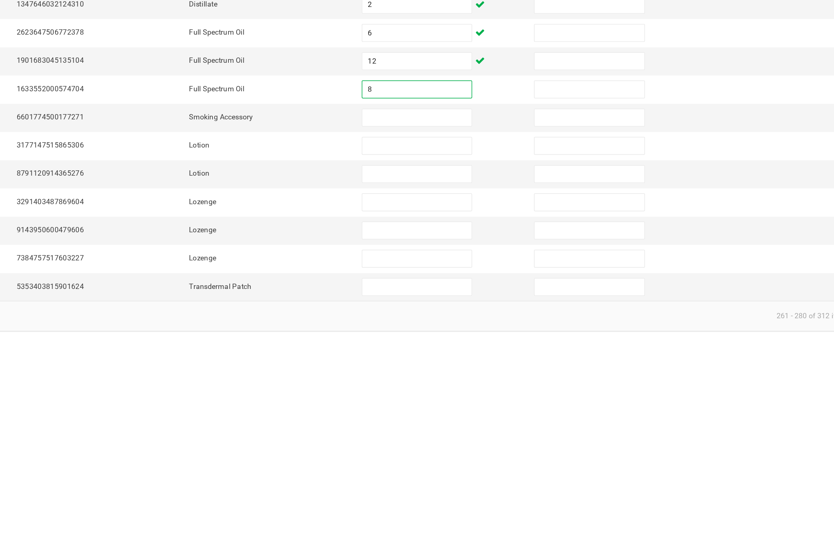
type input "8"
click at [472, 384] on input at bounding box center [509, 389] width 74 height 11
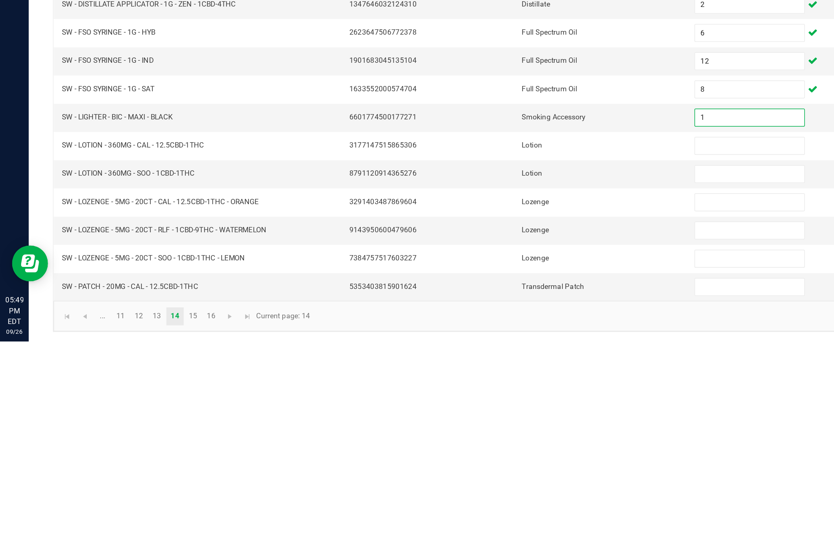
type input "1"
click at [497, 403] on input at bounding box center [509, 408] width 74 height 11
type input "6"
click at [497, 423] on input at bounding box center [509, 428] width 74 height 11
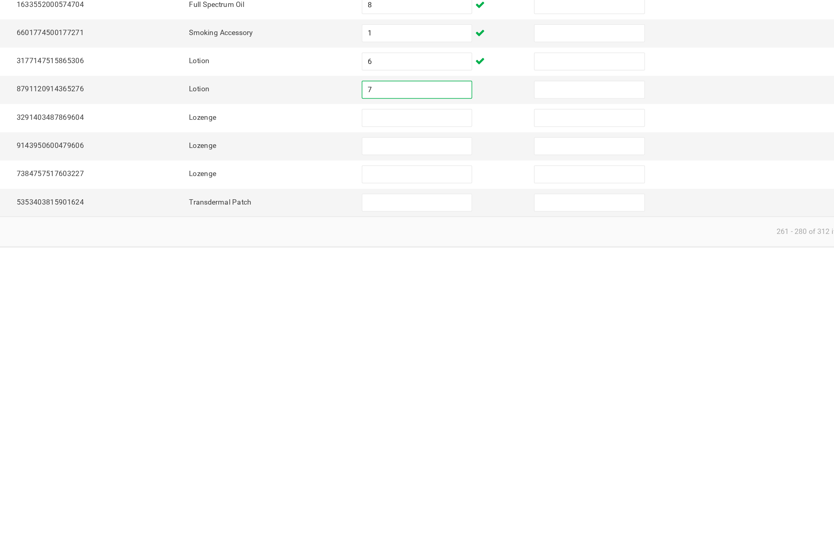
type input "7"
click at [472, 442] on input at bounding box center [509, 447] width 74 height 11
type input "17"
click at [472, 461] on input at bounding box center [509, 466] width 74 height 11
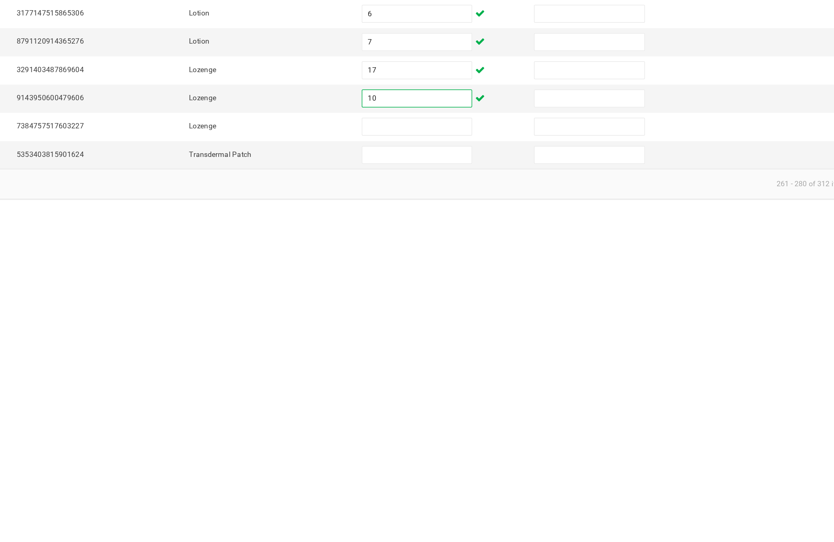
type input "10"
click at [472, 480] on input at bounding box center [509, 485] width 74 height 11
type input "17"
click at [472, 499] on input at bounding box center [509, 504] width 74 height 11
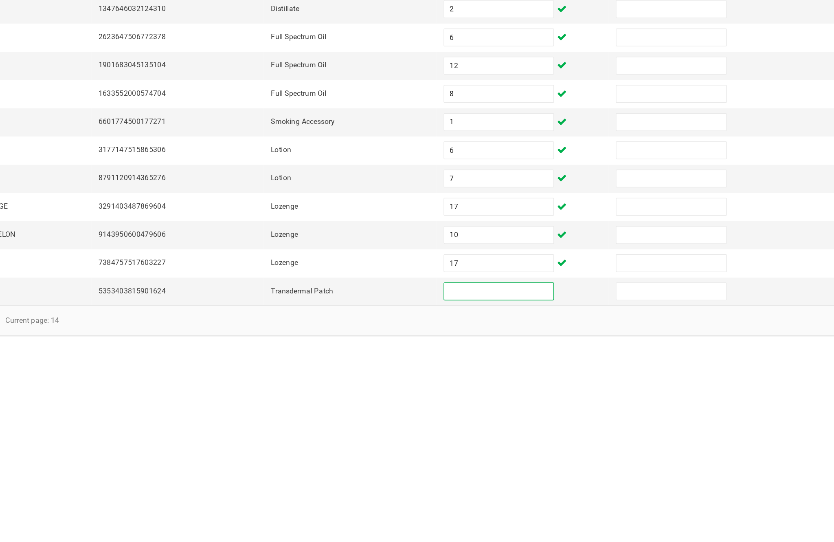
scroll to position [34, 0]
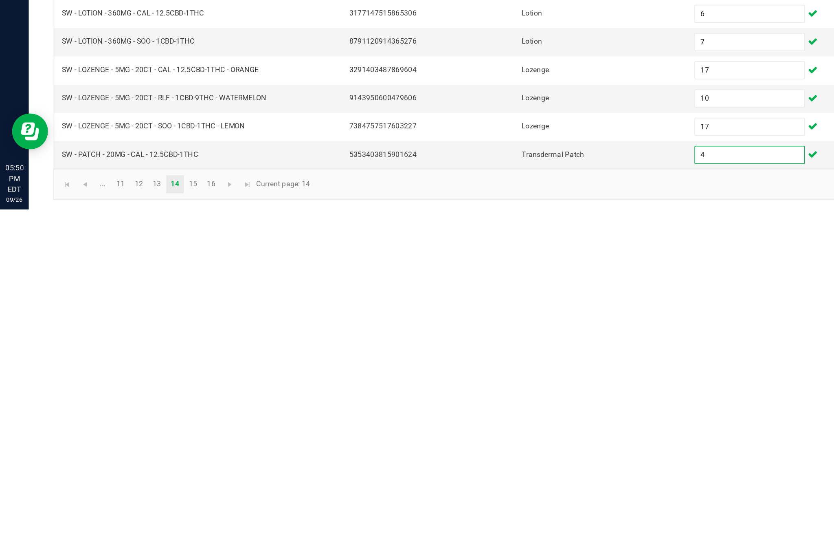
type input "4"
click at [137, 519] on link "15" at bounding box center [131, 525] width 12 height 12
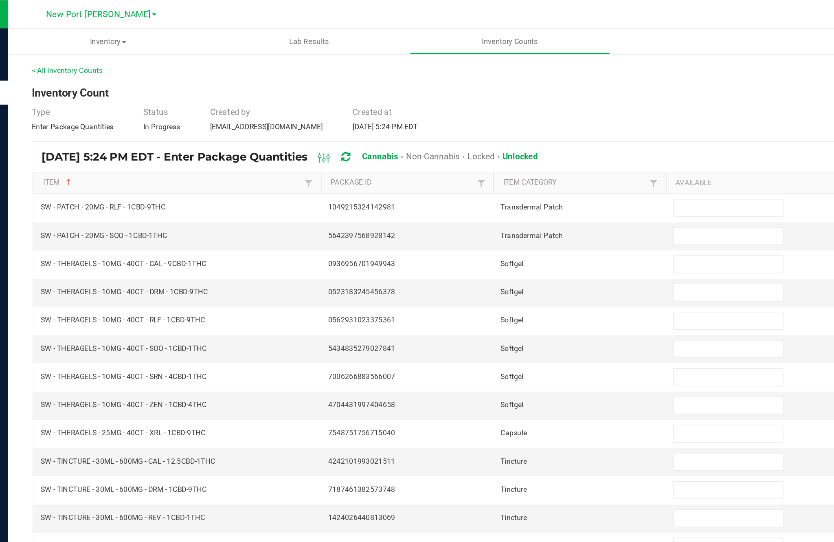
scroll to position [48, 0]
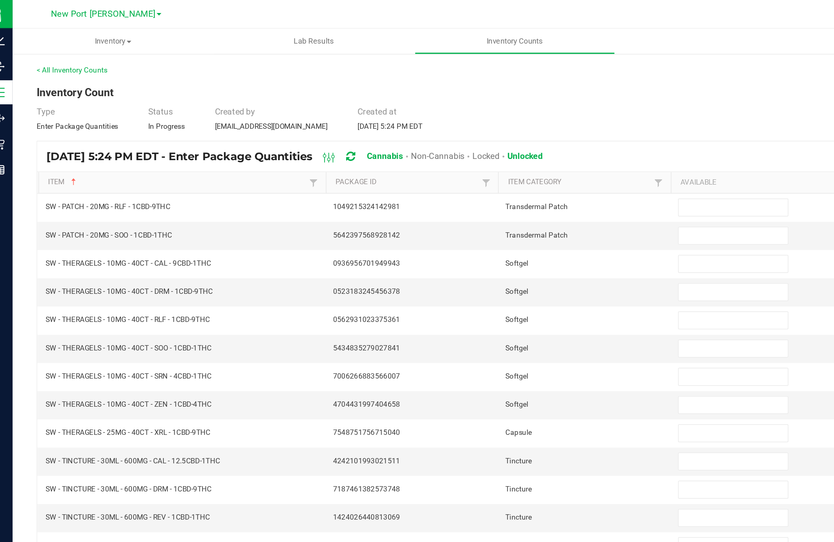
click at [483, 135] on input at bounding box center [509, 140] width 74 height 11
type input "11"
click at [484, 154] on input at bounding box center [509, 159] width 74 height 11
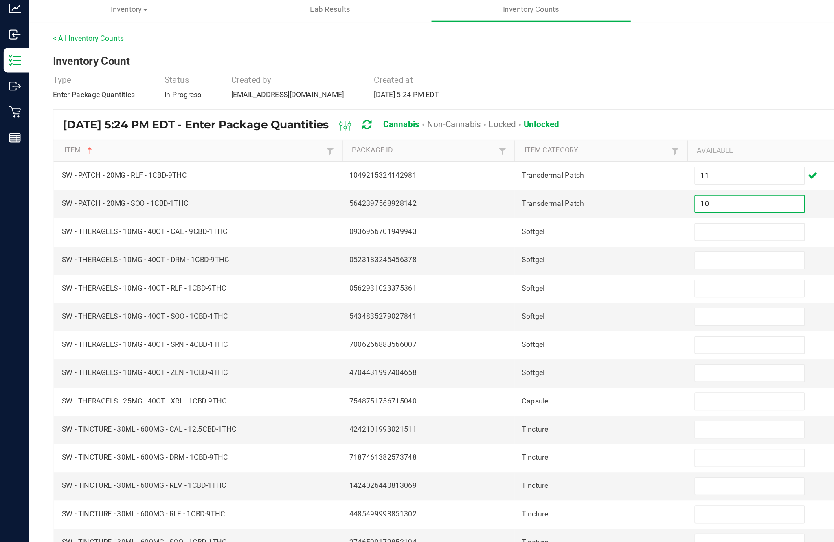
type input "10"
click at [494, 174] on input at bounding box center [509, 179] width 74 height 11
type input "5"
click at [499, 193] on input at bounding box center [509, 198] width 74 height 11
type input "4"
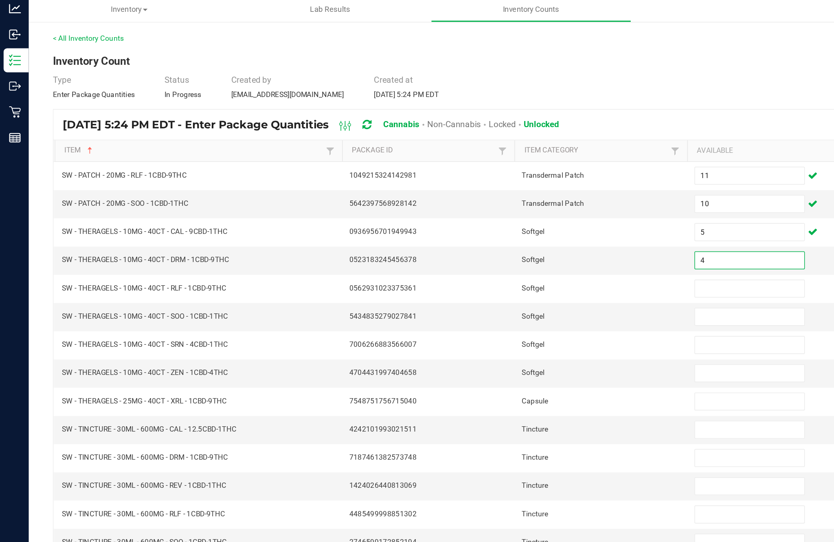
click at [493, 212] on input at bounding box center [509, 217] width 74 height 11
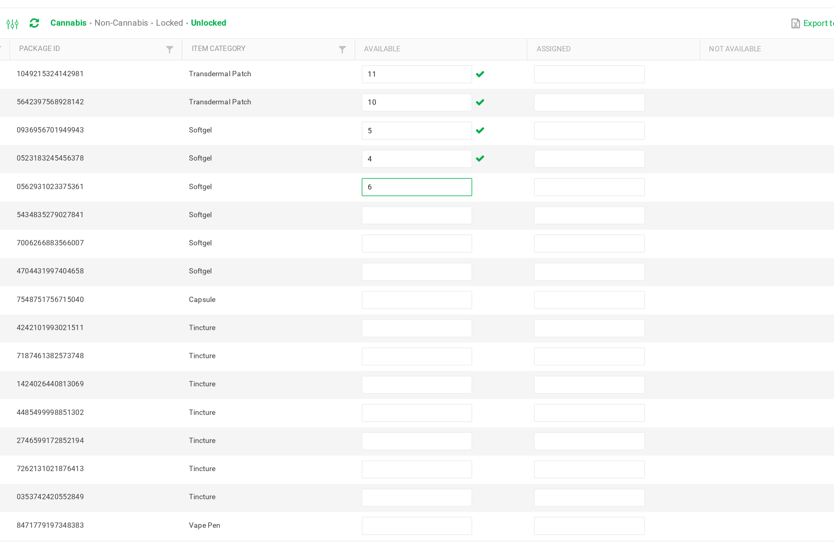
type input "6"
click at [472, 231] on input at bounding box center [509, 236] width 74 height 11
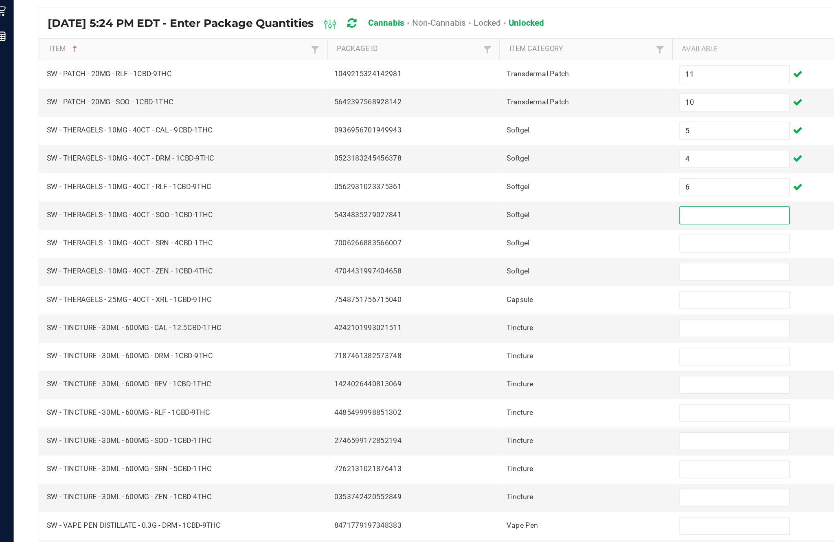
scroll to position [0, 0]
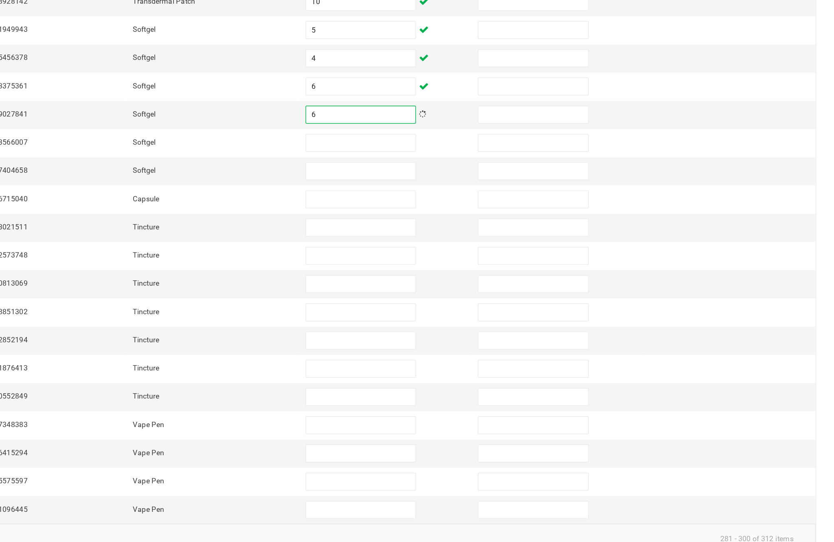
type input "6"
click at [472, 250] on input at bounding box center [509, 255] width 74 height 11
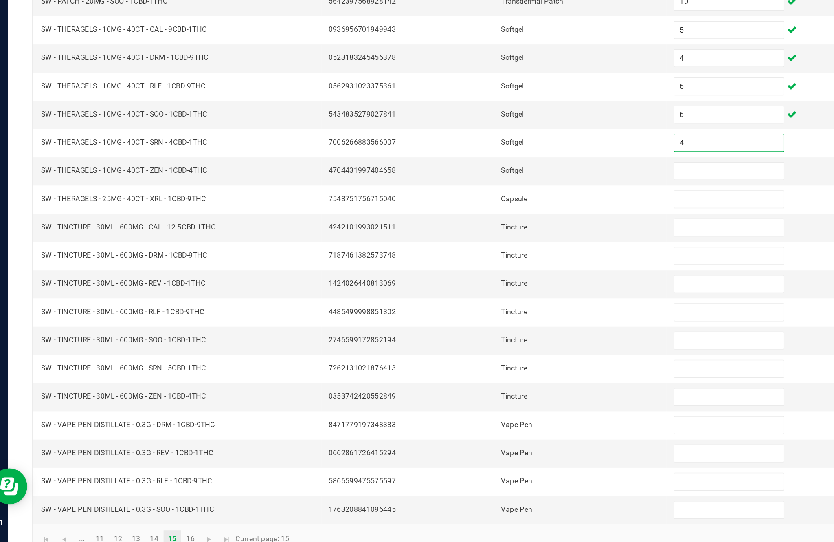
type input "4"
click at [481, 269] on input at bounding box center [509, 274] width 74 height 11
type input "6"
click at [482, 288] on input at bounding box center [509, 293] width 74 height 11
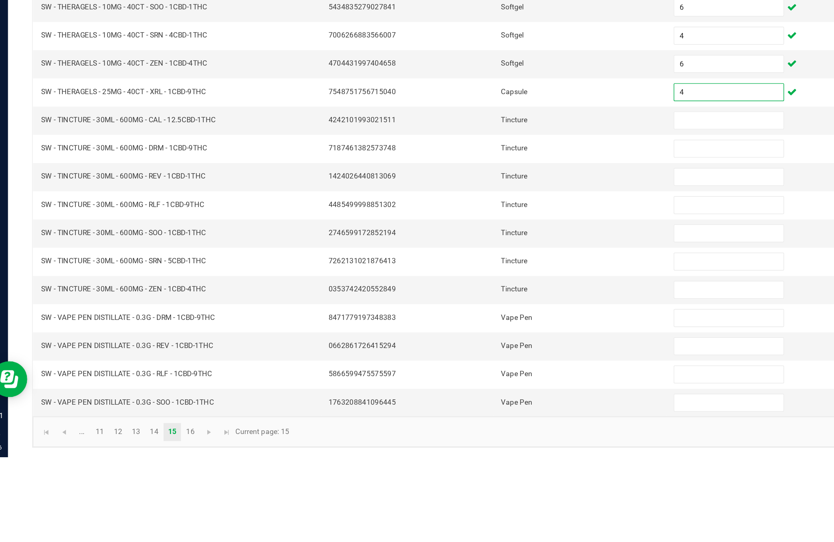
type input "4"
click at [482, 308] on input at bounding box center [509, 313] width 74 height 11
type input "8"
click at [486, 327] on input at bounding box center [509, 332] width 74 height 11
type input "3"
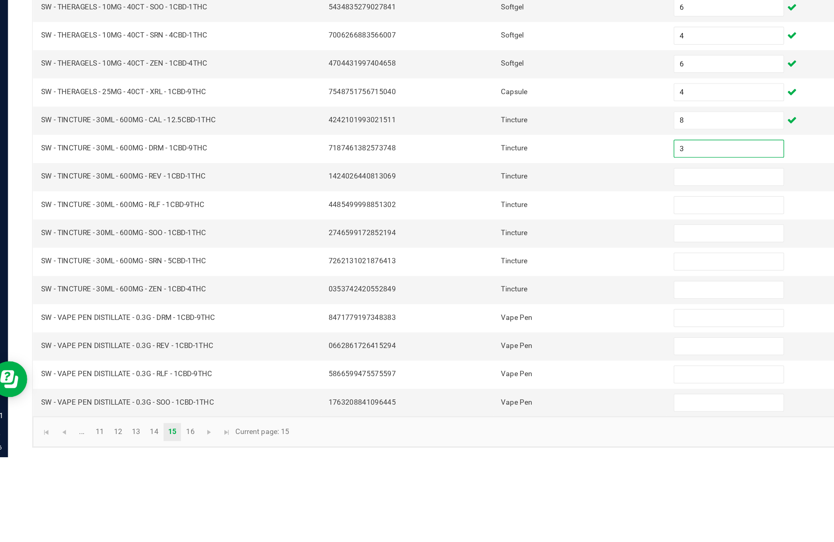
click at [498, 346] on input at bounding box center [509, 351] width 74 height 11
type input "6"
click at [473, 365] on input at bounding box center [509, 370] width 74 height 11
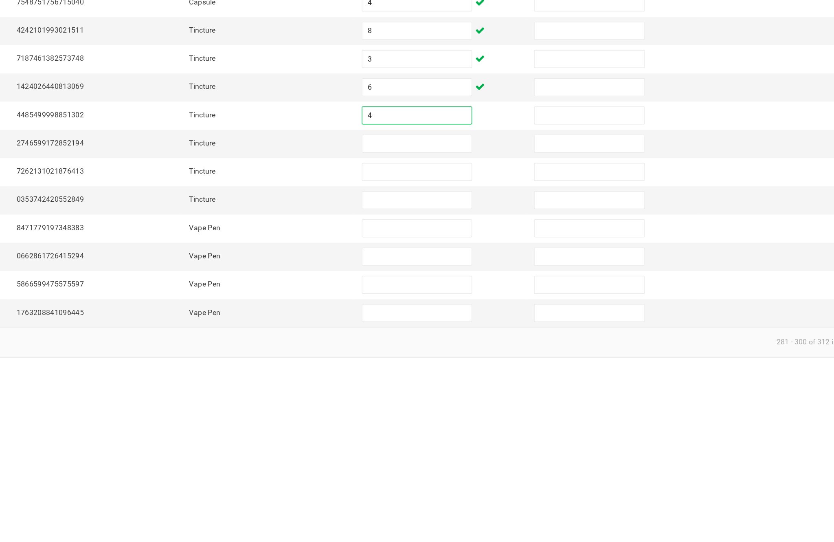
type input "4"
click at [472, 384] on input at bounding box center [509, 389] width 74 height 11
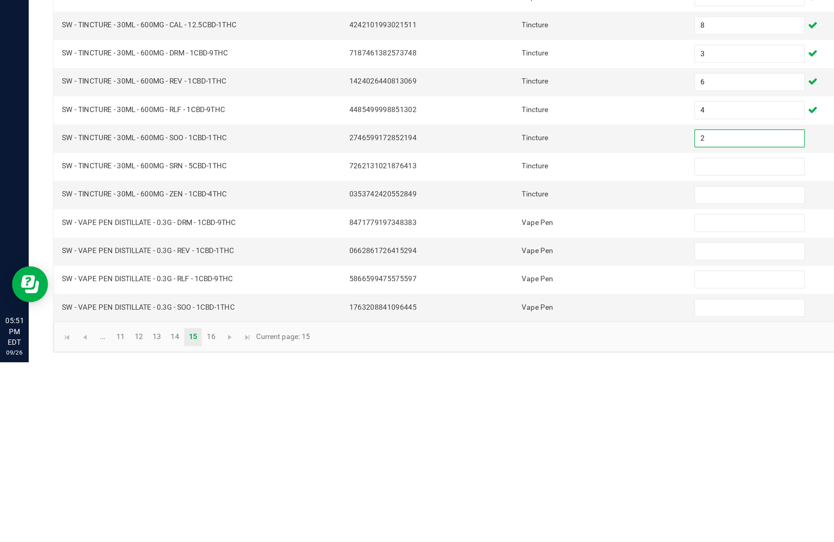
type input "2"
click at [503, 403] on input at bounding box center [509, 408] width 74 height 11
type input "3"
click at [511, 423] on input at bounding box center [509, 428] width 74 height 11
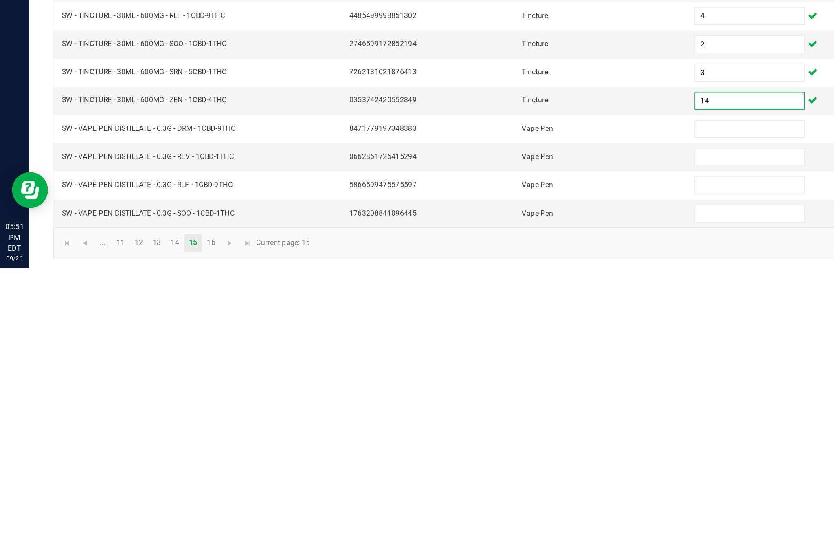
type input "14"
click at [498, 442] on input at bounding box center [509, 447] width 74 height 11
type input "12"
click at [478, 461] on input at bounding box center [509, 466] width 74 height 11
type input "8"
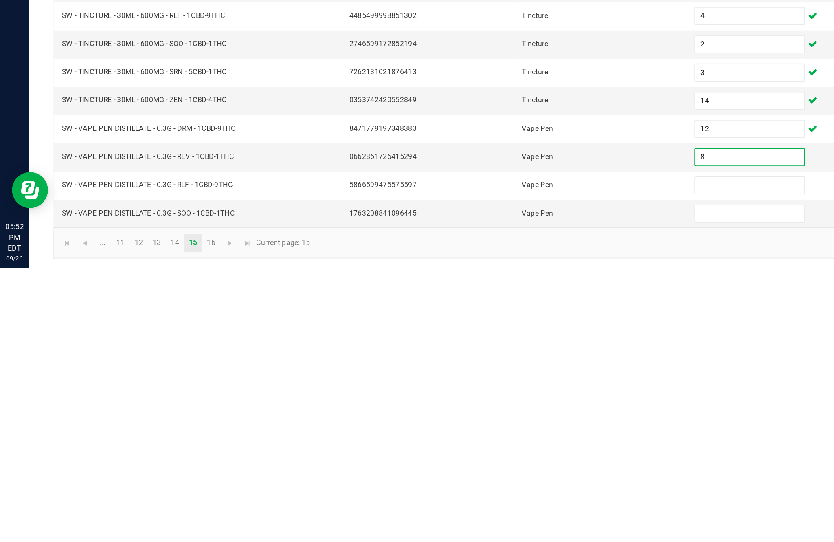
click at [499, 480] on input at bounding box center [509, 485] width 74 height 11
type input "9"
click at [504, 499] on input at bounding box center [509, 504] width 74 height 11
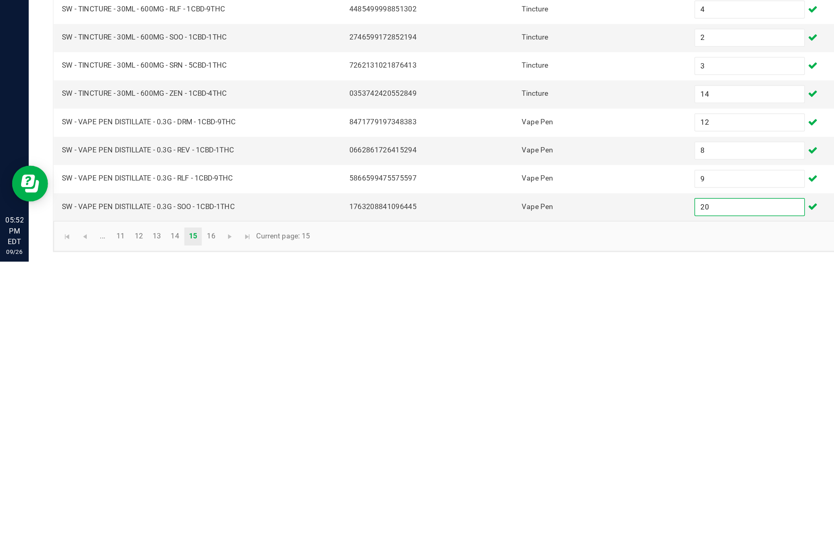
type input "20"
click at [149, 519] on link "16" at bounding box center [143, 525] width 12 height 12
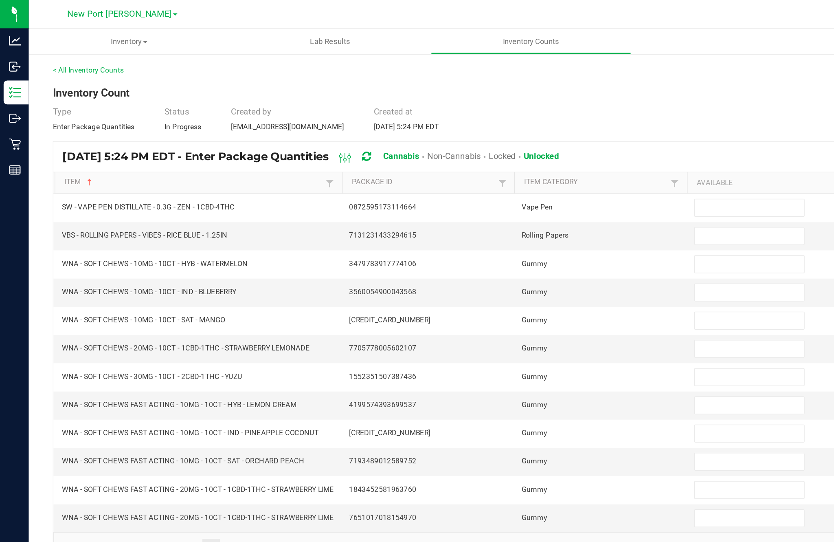
click at [499, 135] on input at bounding box center [509, 140] width 74 height 11
type input "16"
click at [494, 154] on input at bounding box center [509, 159] width 74 height 11
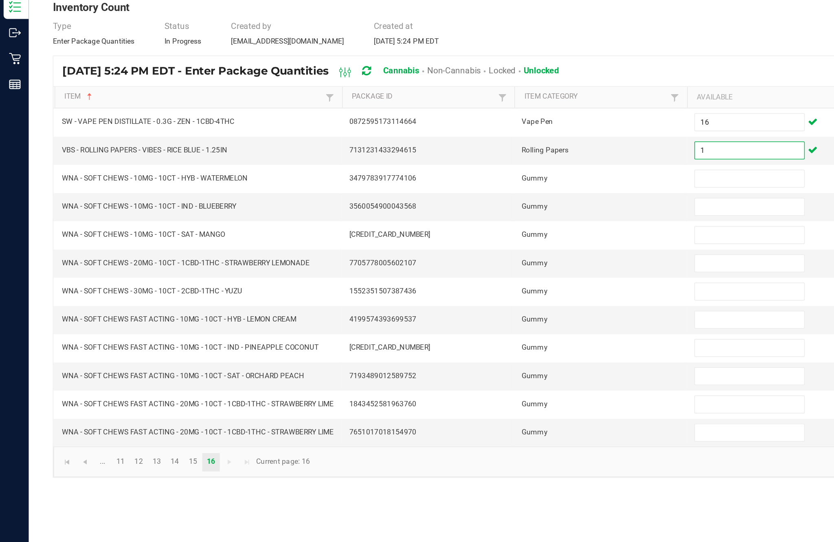
type input "1"
click at [504, 174] on input at bounding box center [509, 179] width 74 height 11
type input "20"
click at [496, 193] on input at bounding box center [509, 198] width 74 height 11
type input "38"
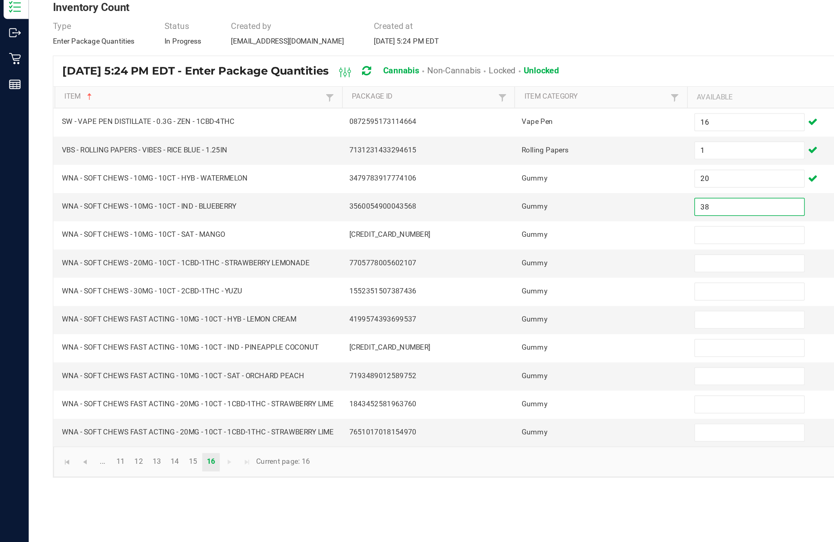
click at [494, 212] on input at bounding box center [509, 217] width 74 height 11
click at [504, 193] on input "38" at bounding box center [509, 198] width 74 height 11
click at [499, 212] on input at bounding box center [509, 217] width 74 height 11
type input "38"
click at [502, 193] on input at bounding box center [509, 198] width 74 height 11
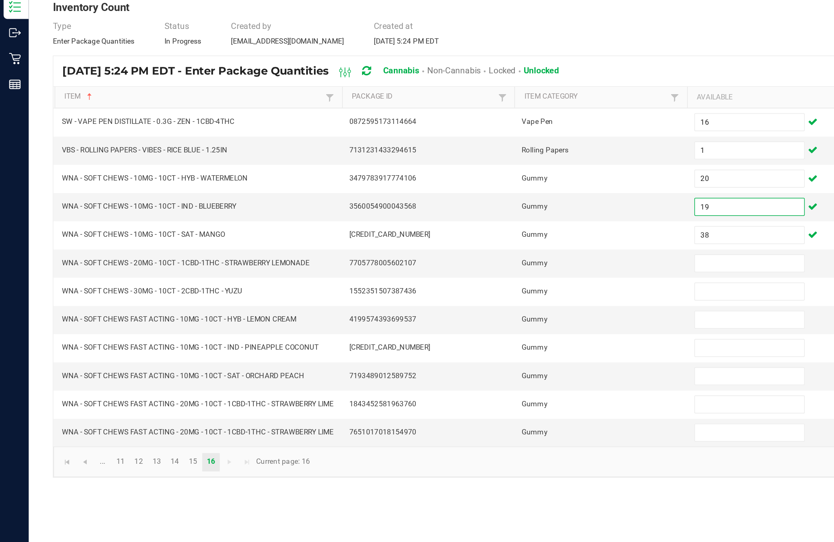
type input "19"
click at [504, 231] on input at bounding box center [509, 236] width 74 height 11
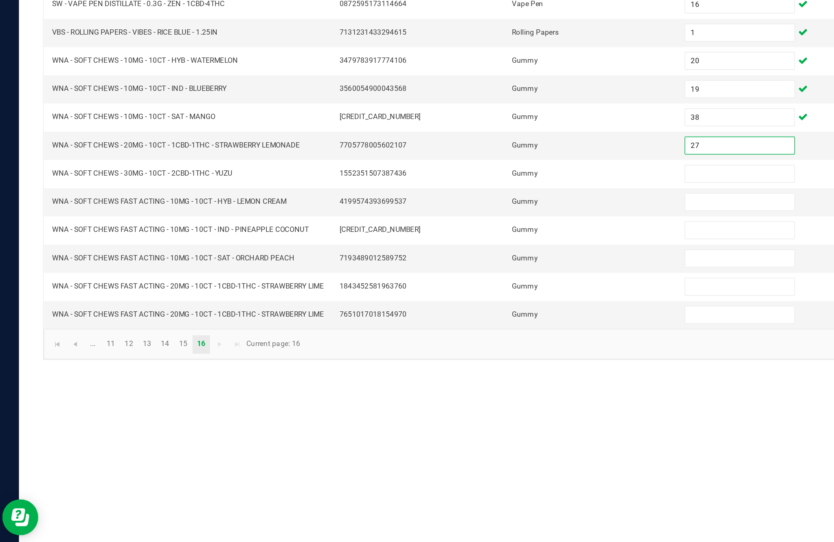
type input "27"
click at [490, 250] on input at bounding box center [509, 255] width 74 height 11
type input "39"
click at [496, 269] on input at bounding box center [509, 274] width 74 height 11
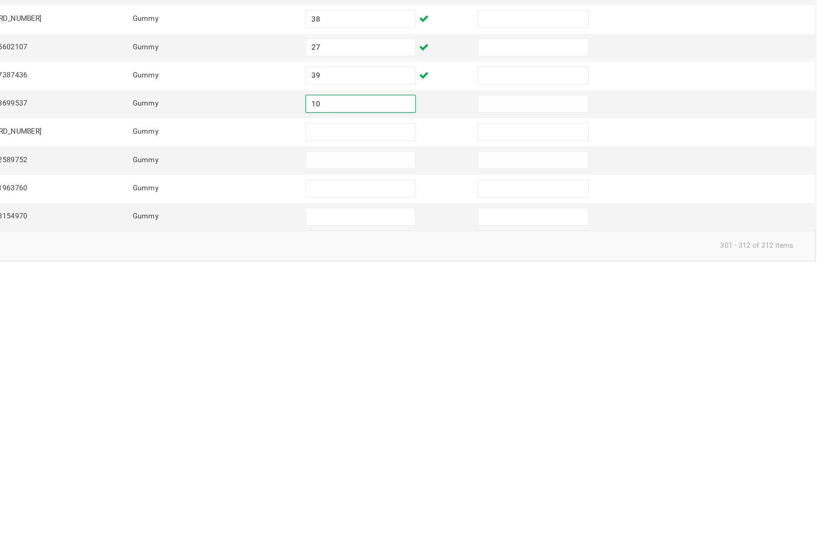
type input "10"
click at [472, 288] on input at bounding box center [509, 293] width 74 height 11
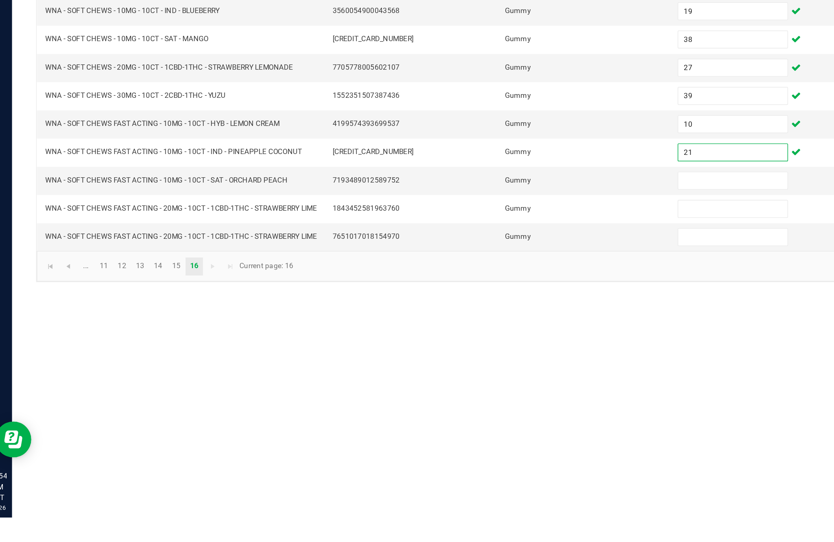
type input "21"
click at [478, 308] on input at bounding box center [509, 313] width 74 height 11
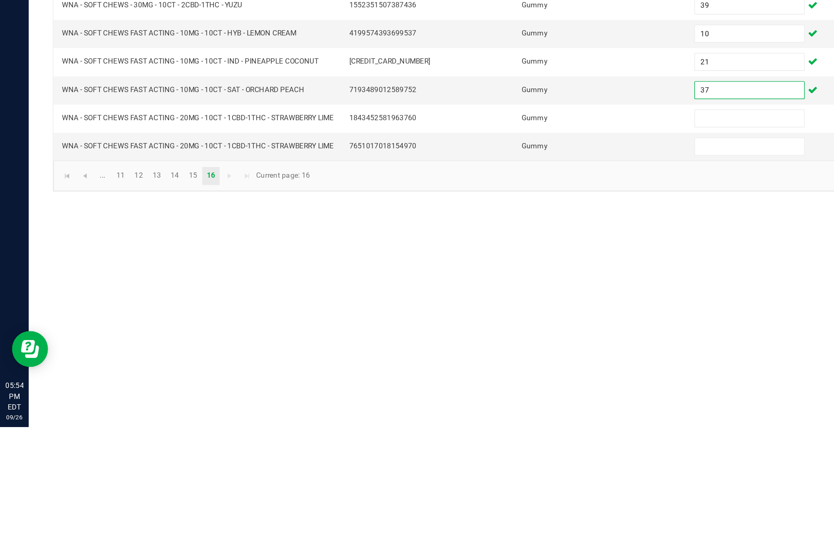
type input "37"
click at [493, 327] on input at bounding box center [509, 332] width 74 height 11
click at [501, 346] on input at bounding box center [509, 351] width 74 height 11
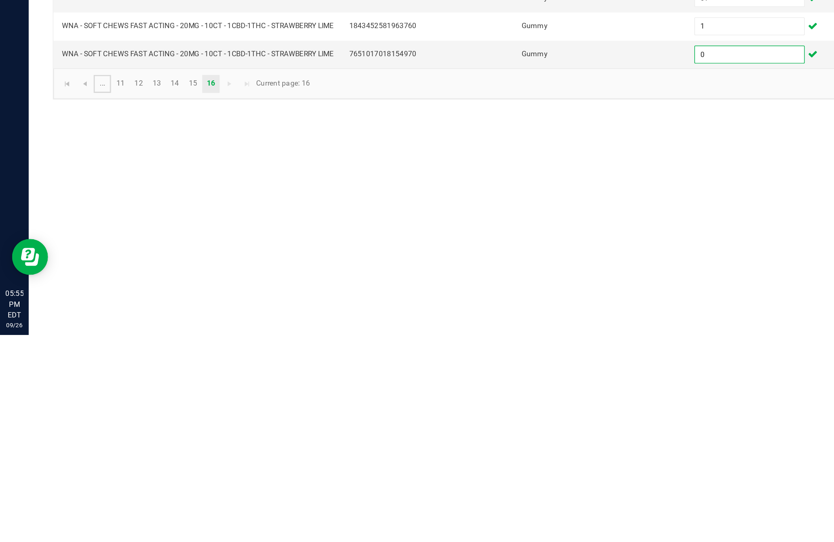
click at [75, 365] on link "..." at bounding box center [70, 371] width 12 height 12
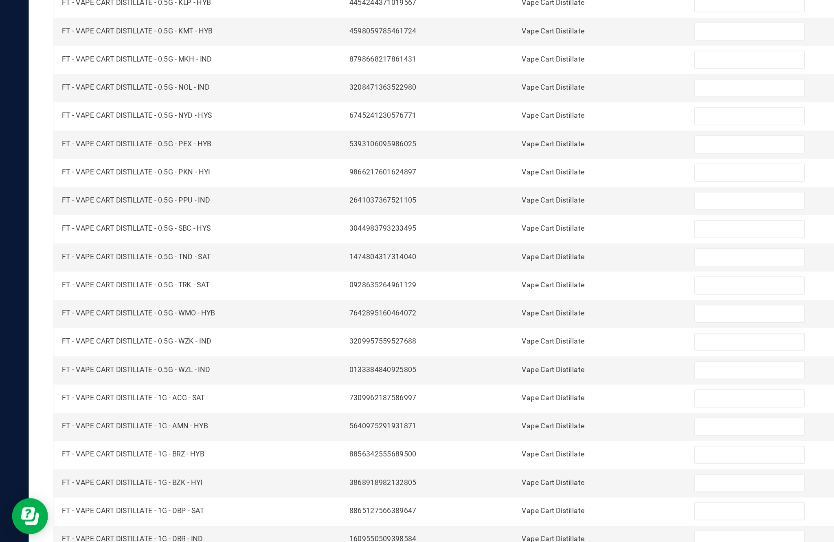
click at [75, 519] on link "1" at bounding box center [70, 525] width 12 height 12
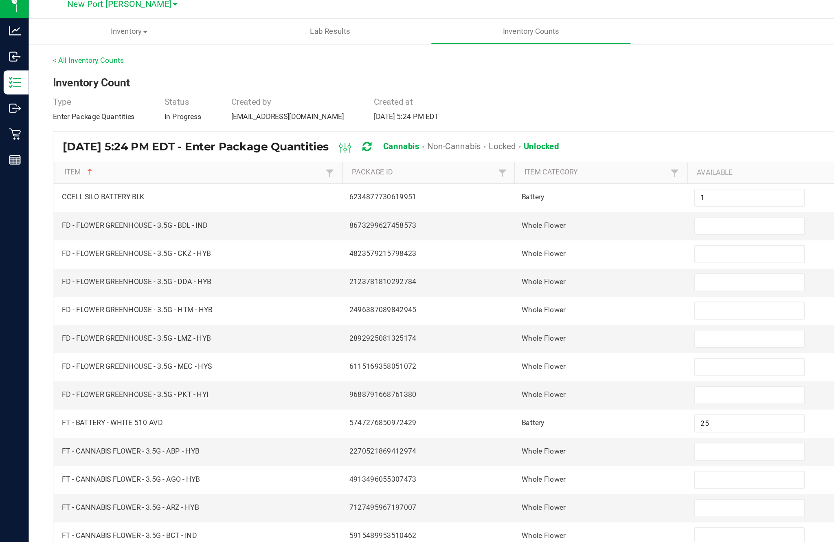
scroll to position [4, 0]
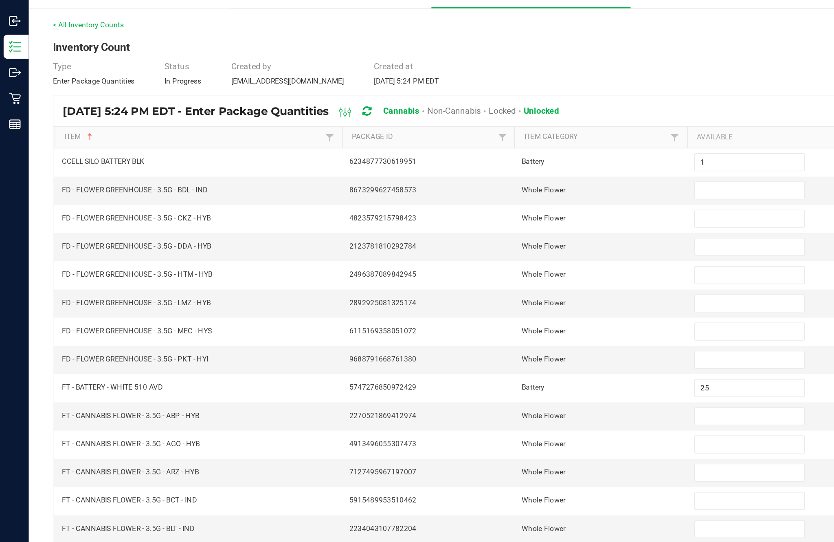
click at [492, 154] on input at bounding box center [509, 159] width 74 height 11
click at [489, 174] on input at bounding box center [509, 179] width 74 height 11
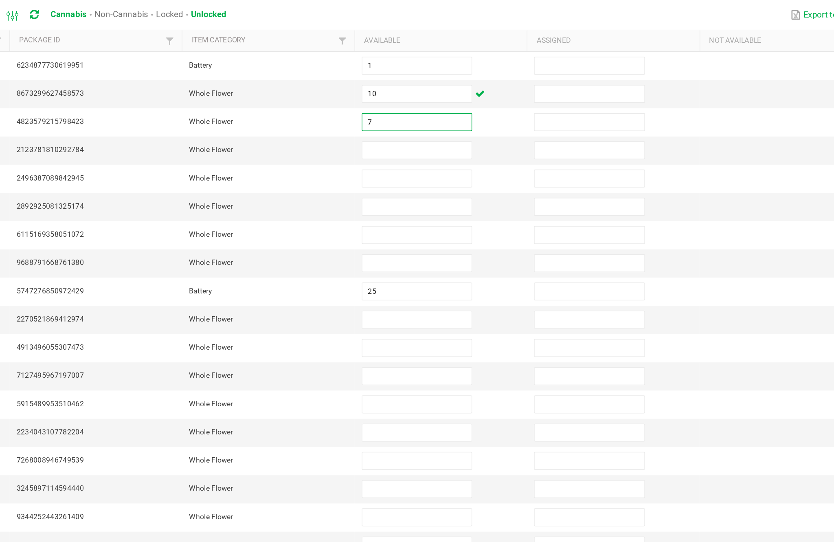
click at [472, 193] on input at bounding box center [509, 198] width 74 height 11
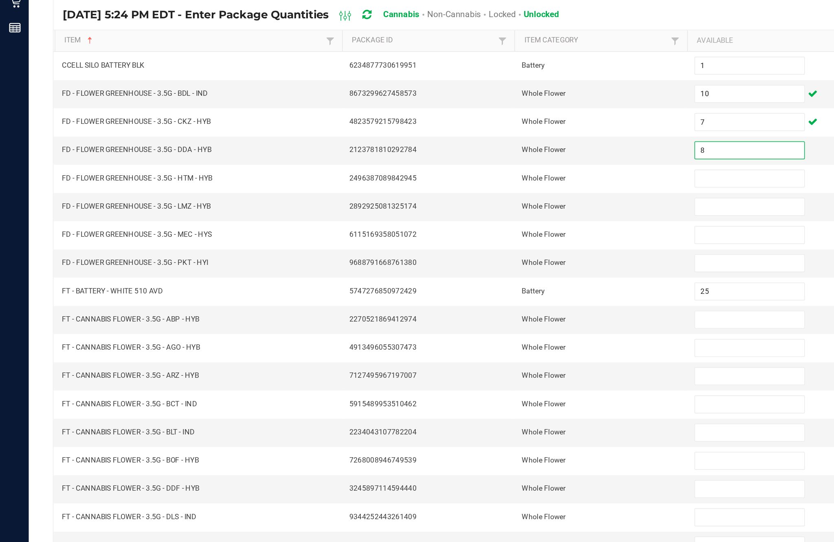
click at [494, 212] on input at bounding box center [509, 217] width 74 height 11
click at [504, 231] on input at bounding box center [509, 236] width 74 height 11
click at [500, 250] on input at bounding box center [509, 255] width 74 height 11
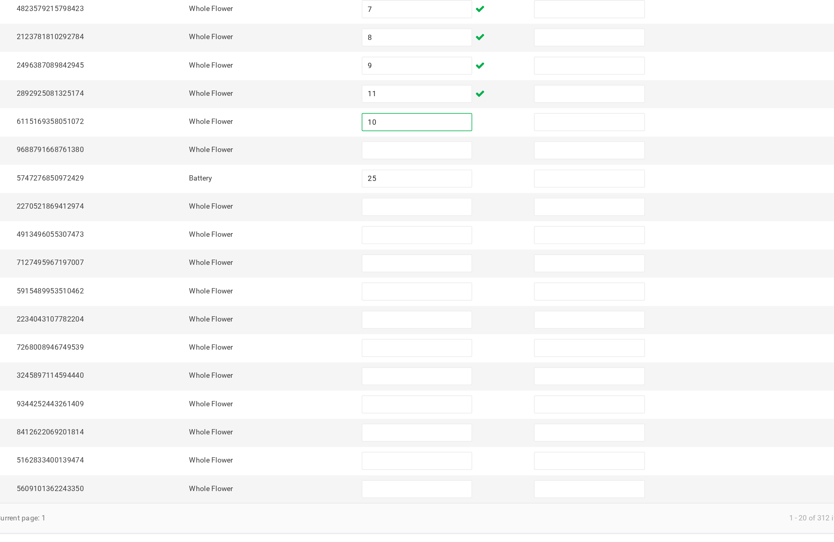
click at [472, 269] on input at bounding box center [509, 274] width 74 height 11
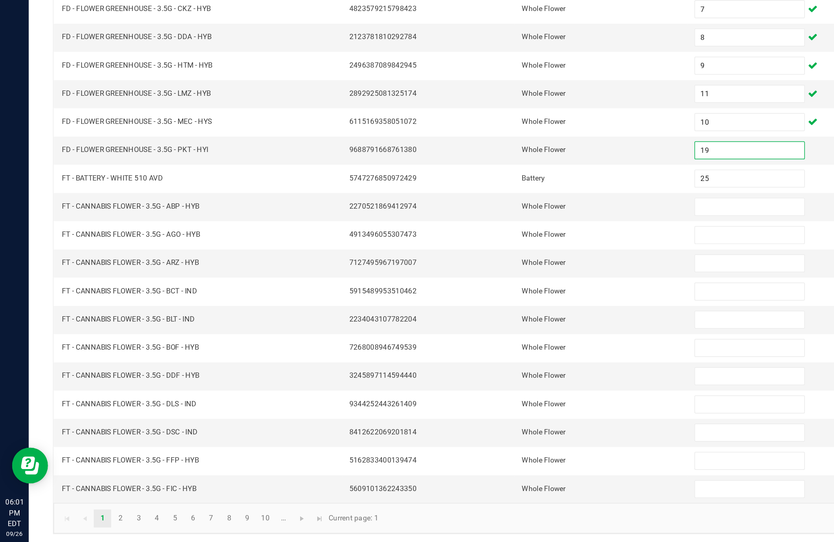
click at [500, 308] on input at bounding box center [509, 313] width 74 height 11
click at [495, 327] on input at bounding box center [509, 332] width 74 height 11
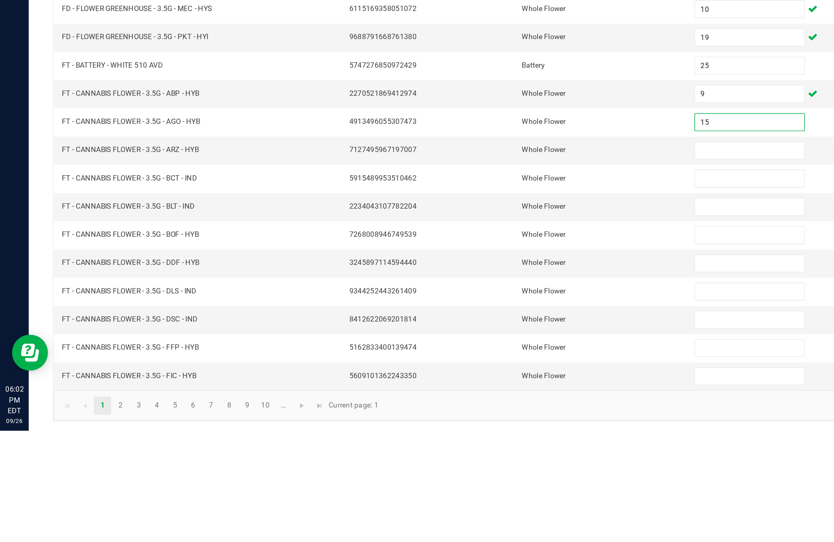
click at [496, 346] on input at bounding box center [509, 351] width 74 height 11
click at [499, 365] on input at bounding box center [509, 370] width 74 height 11
click at [499, 384] on input at bounding box center [509, 389] width 74 height 11
click at [500, 403] on input at bounding box center [509, 408] width 74 height 11
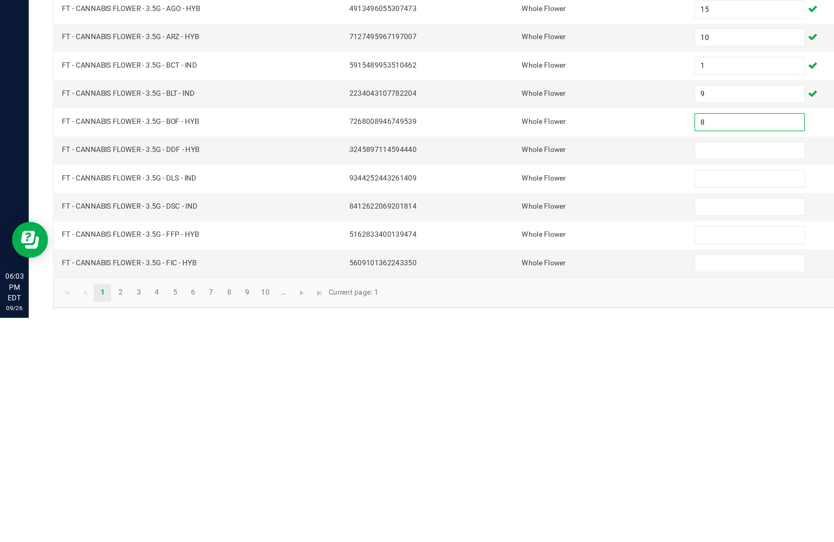
click at [504, 423] on input at bounding box center [509, 428] width 74 height 11
click at [490, 442] on input at bounding box center [509, 447] width 74 height 11
click at [493, 461] on input at bounding box center [509, 466] width 74 height 11
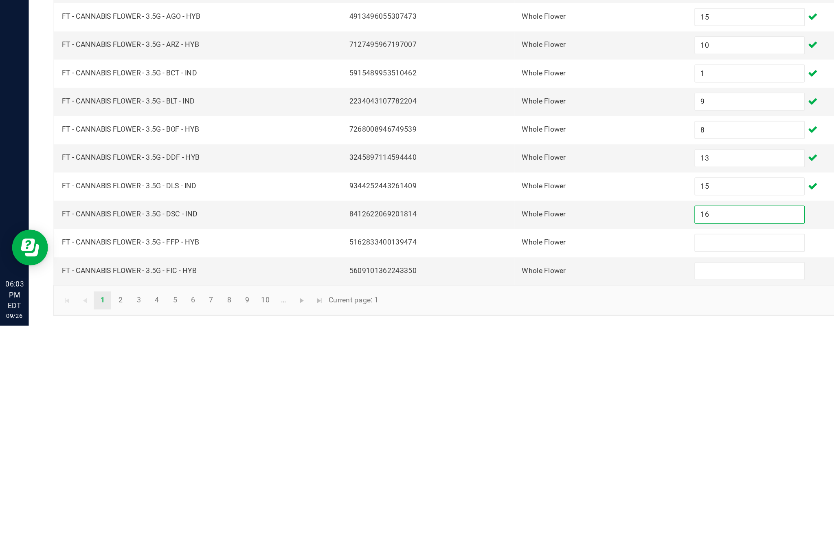
scroll to position [23, 0]
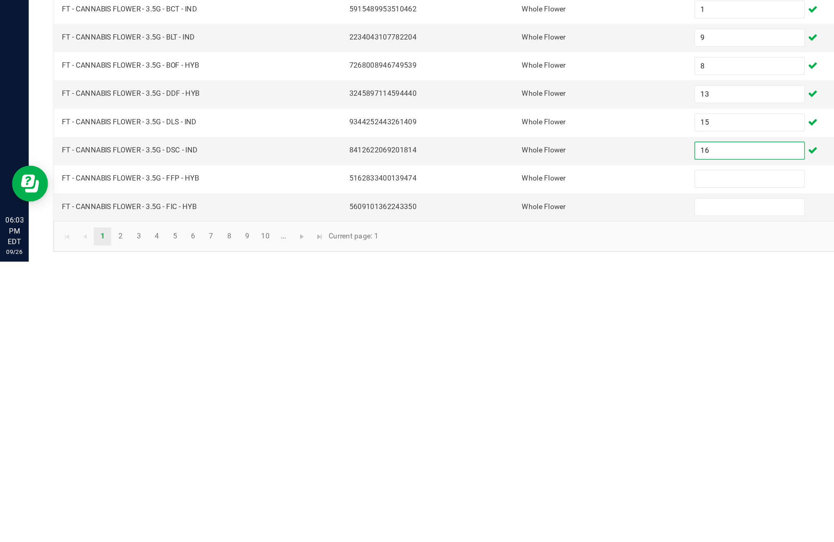
click at [496, 480] on input at bounding box center [509, 485] width 74 height 11
click at [500, 499] on input at bounding box center [509, 504] width 74 height 11
click at [88, 519] on link "2" at bounding box center [82, 525] width 12 height 12
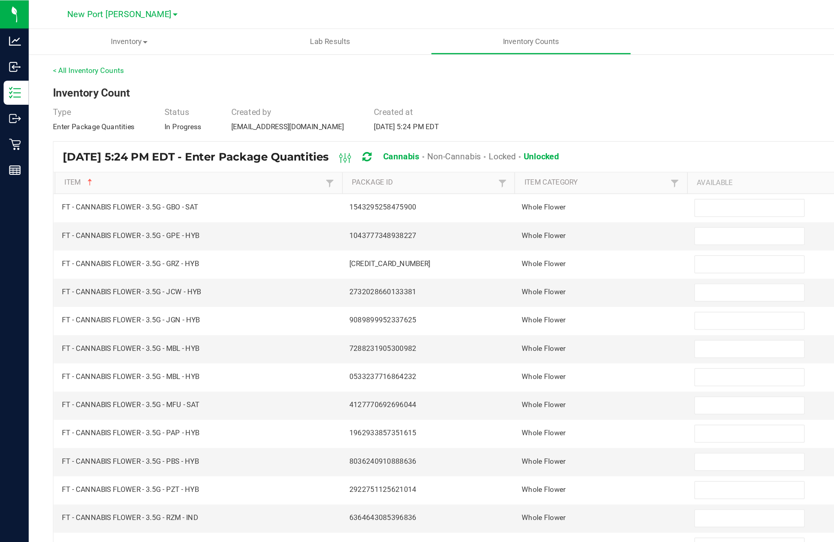
scroll to position [0, 0]
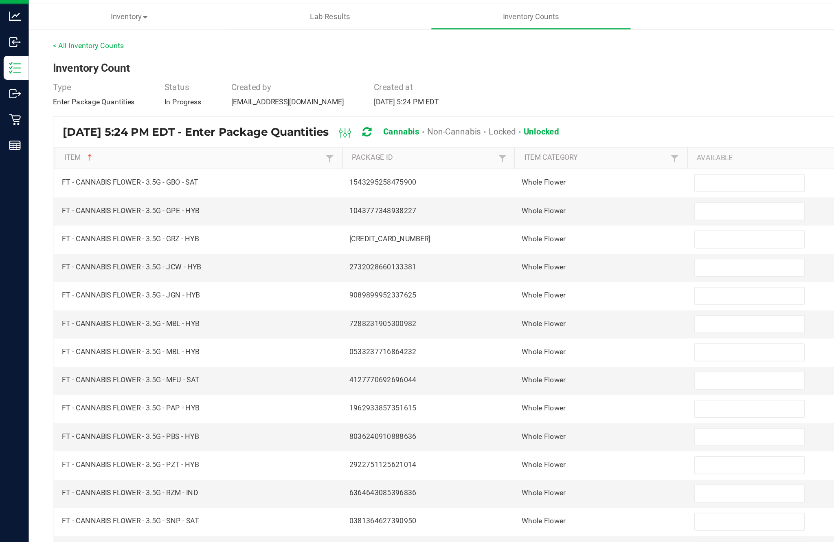
click at [494, 136] on input at bounding box center [509, 140] width 74 height 11
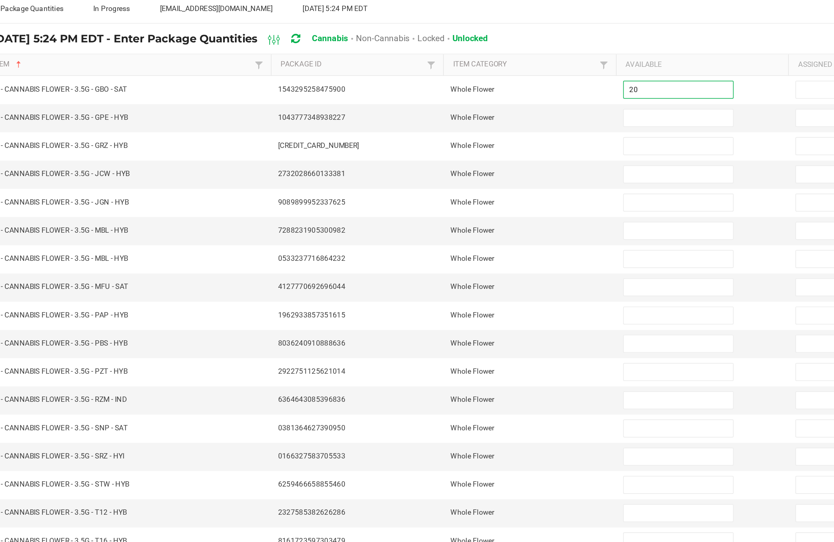
click at [472, 154] on input at bounding box center [509, 159] width 74 height 11
click at [472, 174] on input at bounding box center [509, 179] width 74 height 11
click at [472, 193] on input at bounding box center [509, 198] width 74 height 11
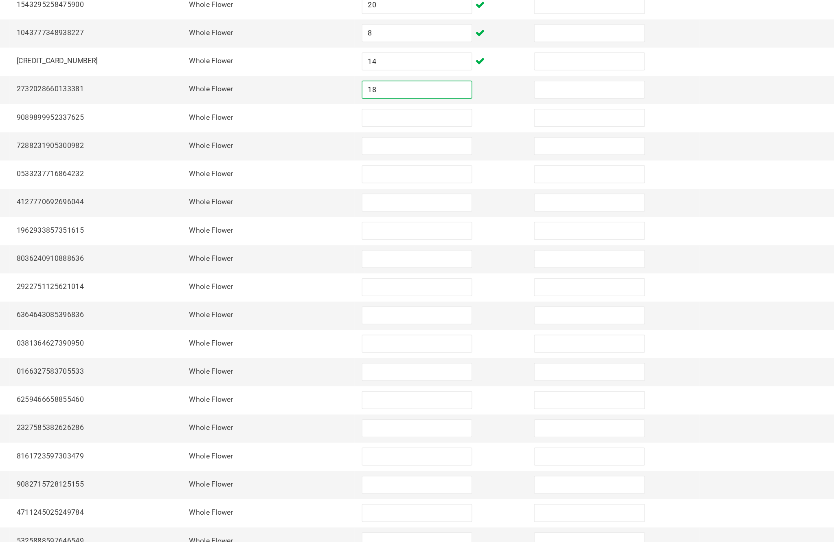
click at [472, 212] on input at bounding box center [509, 217] width 74 height 11
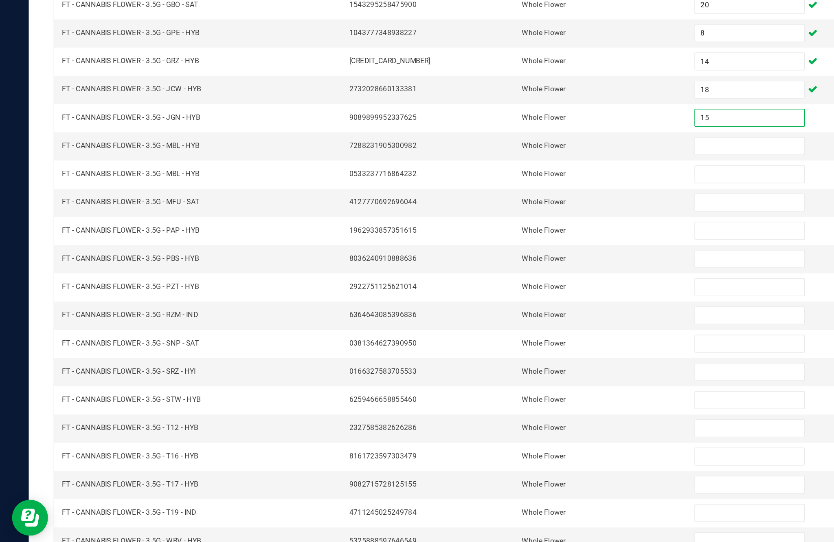
click at [491, 231] on input at bounding box center [509, 236] width 74 height 11
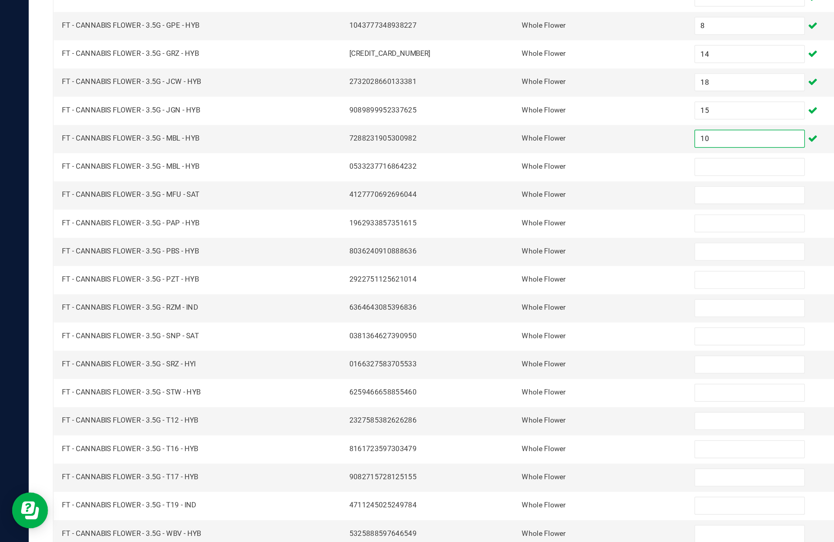
click at [491, 250] on input at bounding box center [509, 255] width 74 height 11
click at [493, 269] on input at bounding box center [509, 274] width 74 height 11
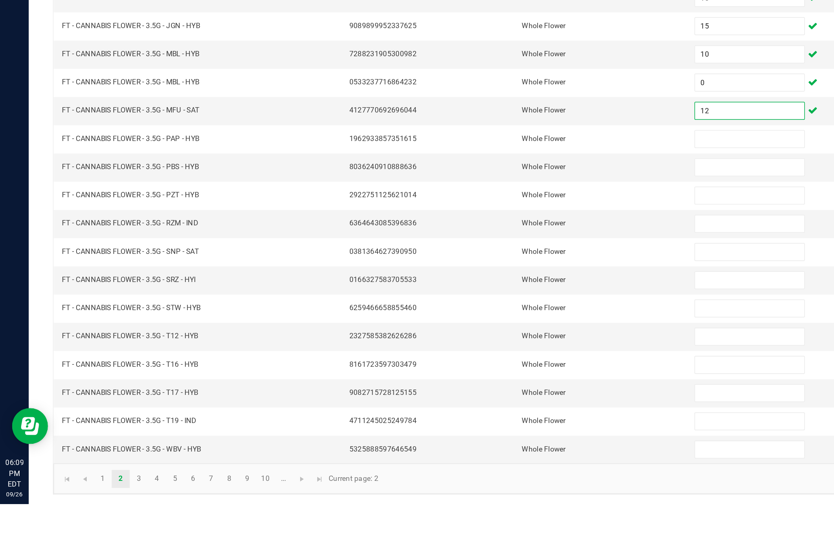
click at [502, 288] on input at bounding box center [509, 293] width 74 height 11
click at [508, 308] on input at bounding box center [509, 313] width 74 height 11
click at [494, 327] on input at bounding box center [509, 332] width 74 height 11
click at [496, 346] on input at bounding box center [509, 351] width 74 height 11
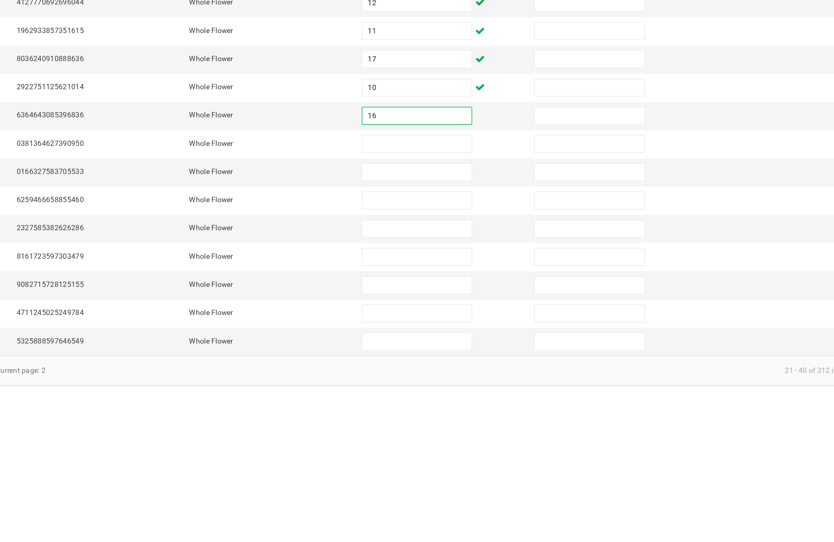
click at [472, 365] on input at bounding box center [509, 370] width 74 height 11
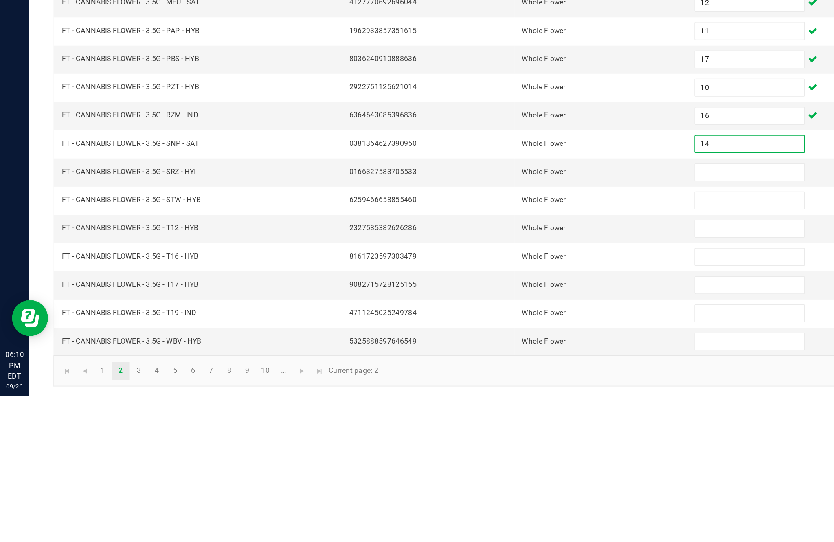
click at [494, 384] on input at bounding box center [509, 389] width 74 height 11
click at [502, 403] on input at bounding box center [509, 408] width 74 height 11
click at [505, 423] on input at bounding box center [509, 428] width 74 height 11
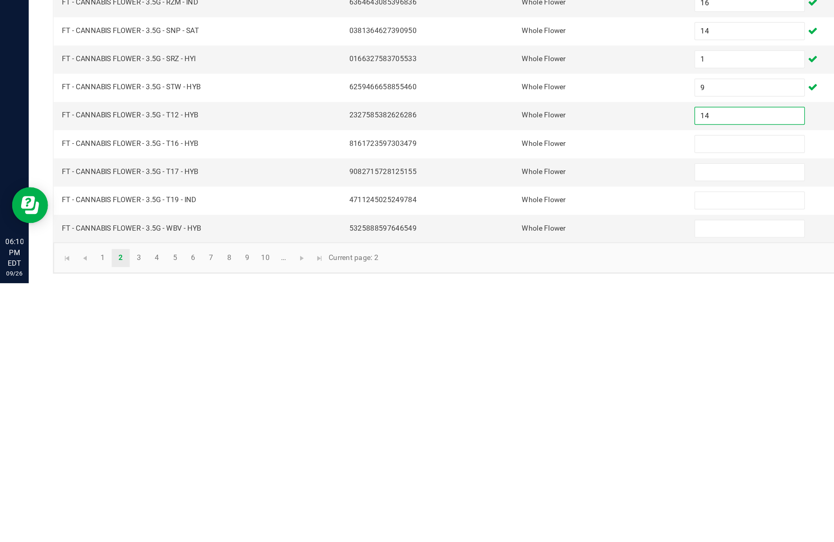
click at [506, 442] on input at bounding box center [509, 447] width 74 height 11
click at [502, 461] on input at bounding box center [509, 466] width 74 height 11
click at [502, 480] on input at bounding box center [509, 485] width 74 height 11
click at [497, 499] on input at bounding box center [509, 504] width 74 height 11
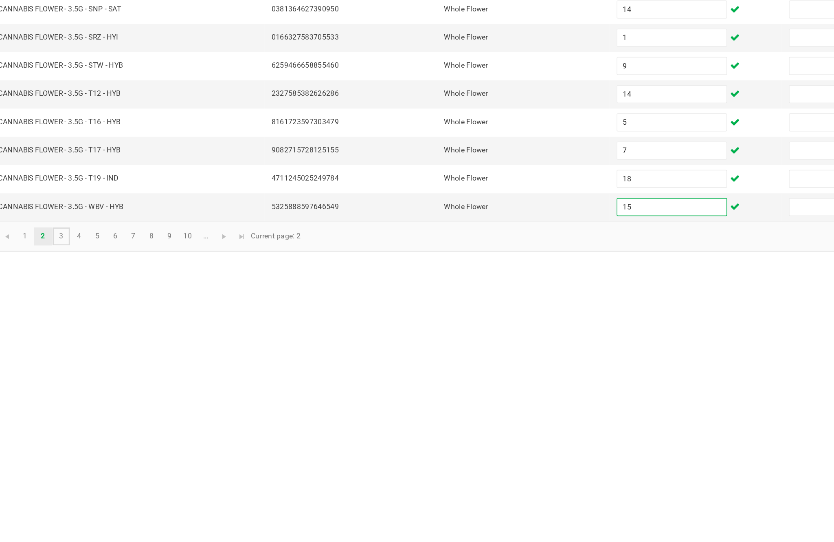
click at [88, 519] on link "3" at bounding box center [94, 525] width 12 height 12
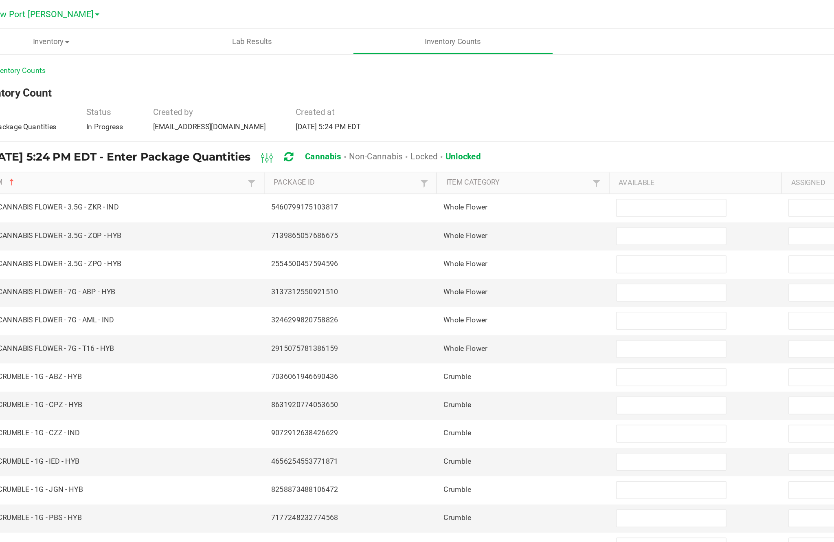
scroll to position [7, 0]
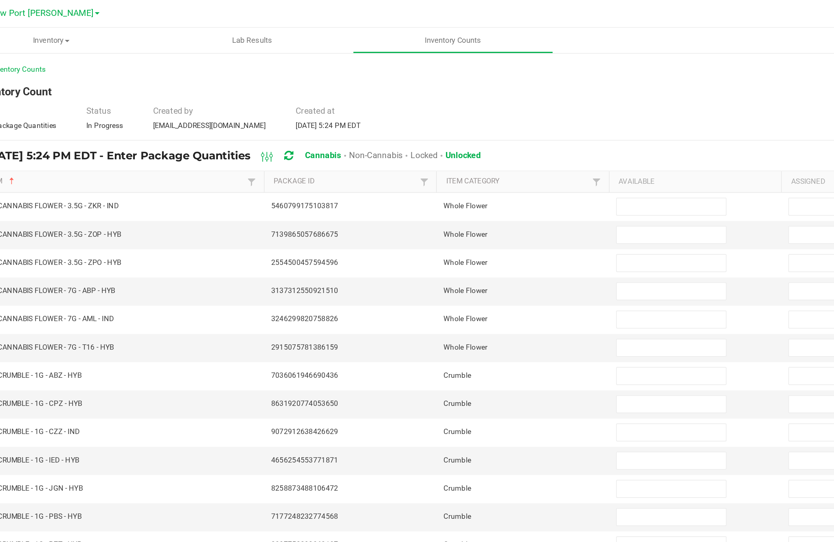
click at [472, 139] on input at bounding box center [509, 140] width 74 height 11
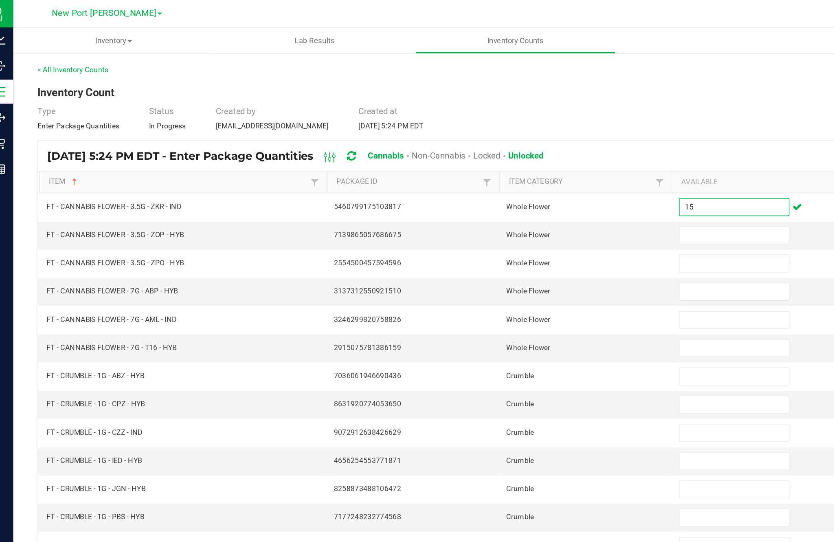
click at [480, 166] on input at bounding box center [509, 159] width 74 height 11
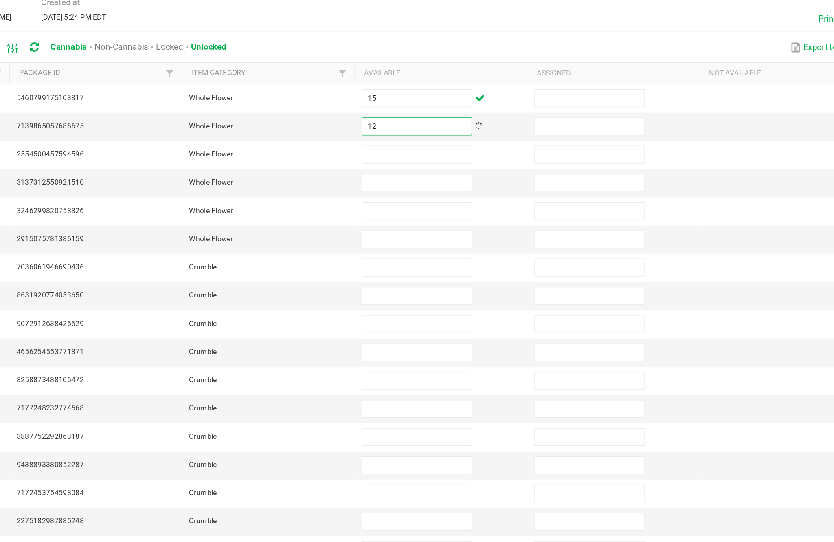
click at [472, 174] on input at bounding box center [509, 179] width 74 height 11
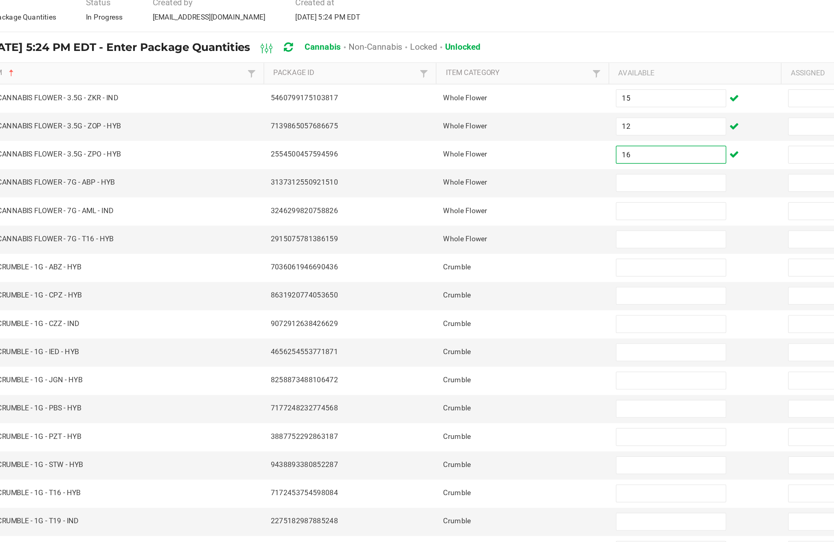
click at [472, 193] on input at bounding box center [509, 198] width 74 height 11
click at [472, 212] on input at bounding box center [509, 217] width 74 height 11
click at [472, 231] on input at bounding box center [509, 236] width 74 height 11
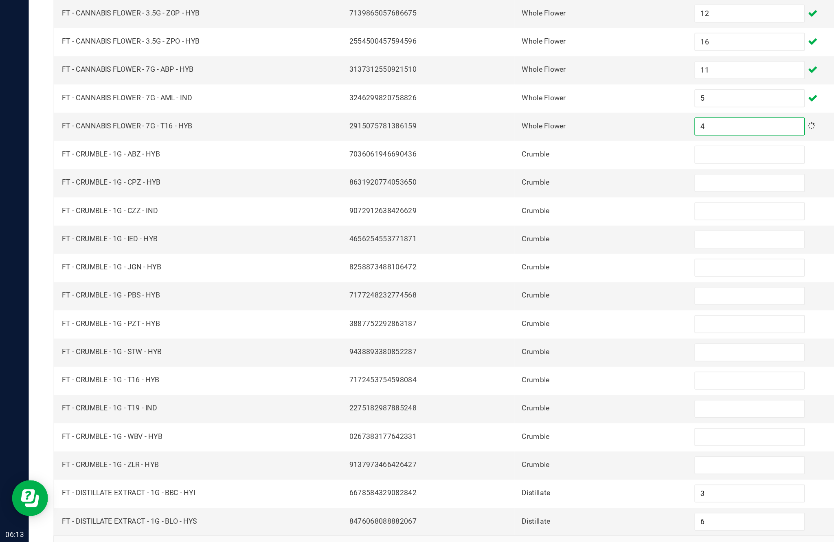
click at [501, 250] on input at bounding box center [509, 255] width 74 height 11
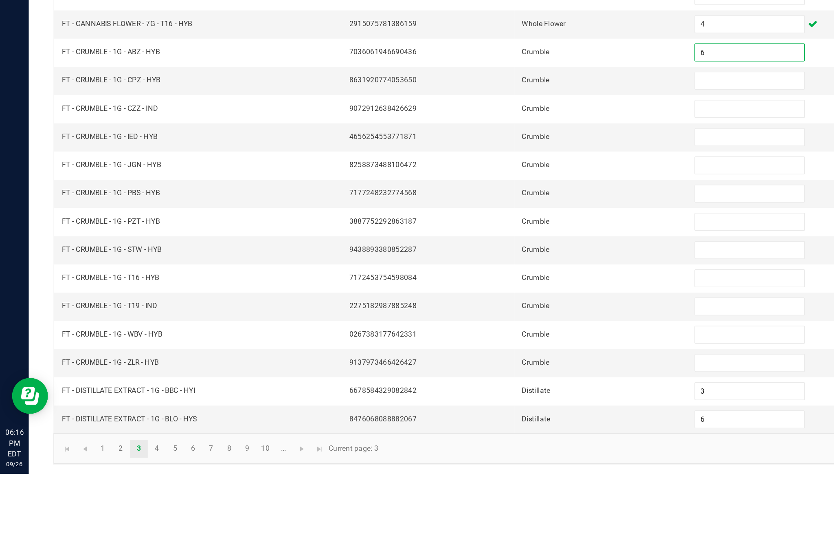
click at [492, 269] on input at bounding box center [509, 274] width 74 height 11
click at [497, 288] on input at bounding box center [509, 293] width 74 height 11
click at [503, 308] on input at bounding box center [509, 313] width 74 height 11
click at [506, 327] on input at bounding box center [509, 332] width 74 height 11
click at [502, 346] on input at bounding box center [509, 351] width 74 height 11
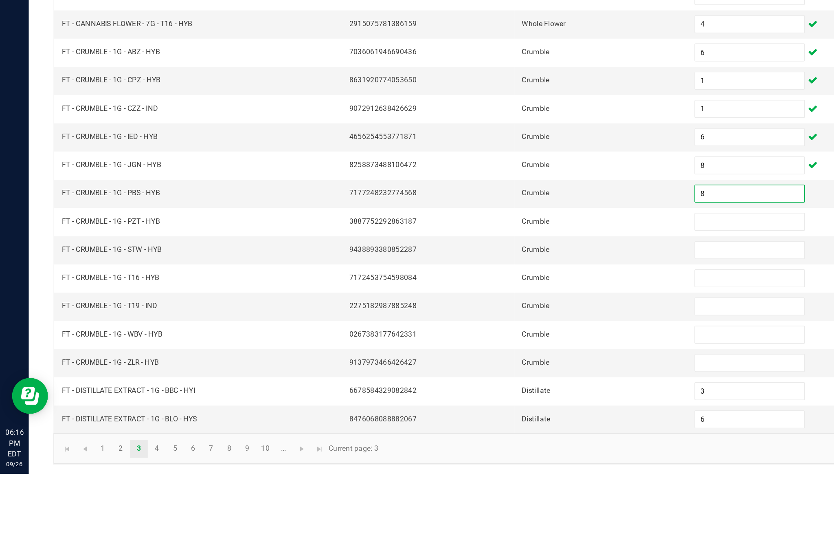
click at [494, 365] on input at bounding box center [509, 370] width 74 height 11
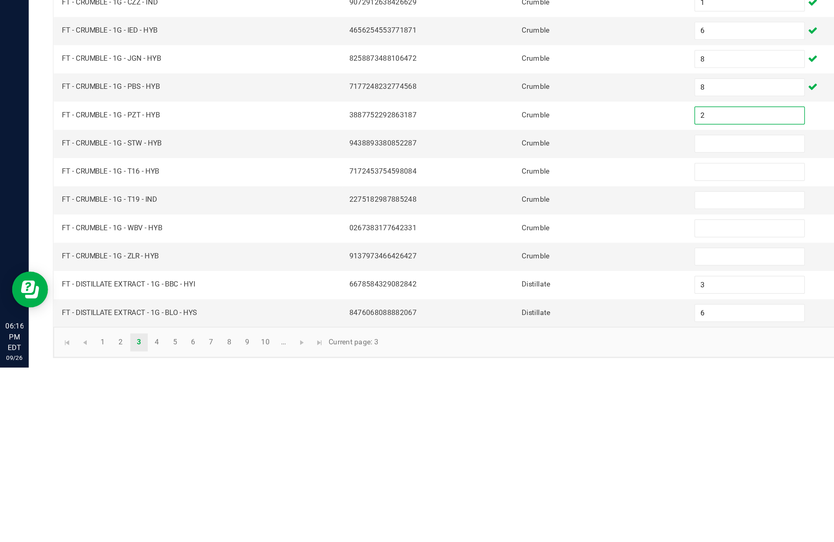
click at [474, 384] on input at bounding box center [509, 389] width 74 height 11
click at [506, 403] on input at bounding box center [509, 408] width 74 height 11
click at [501, 423] on input at bounding box center [509, 428] width 74 height 11
click at [504, 442] on input at bounding box center [509, 447] width 74 height 11
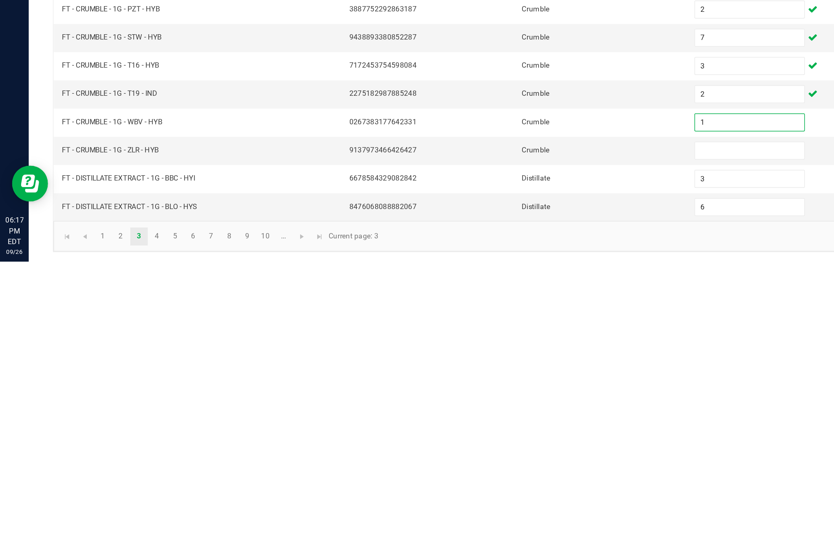
click at [495, 461] on input at bounding box center [509, 466] width 74 height 11
click at [112, 519] on link "4" at bounding box center [107, 525] width 12 height 12
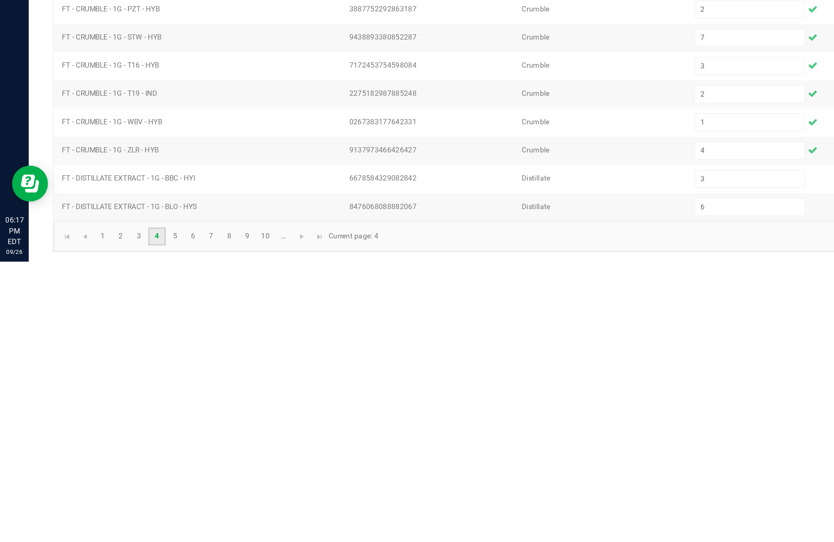
scroll to position [52, 0]
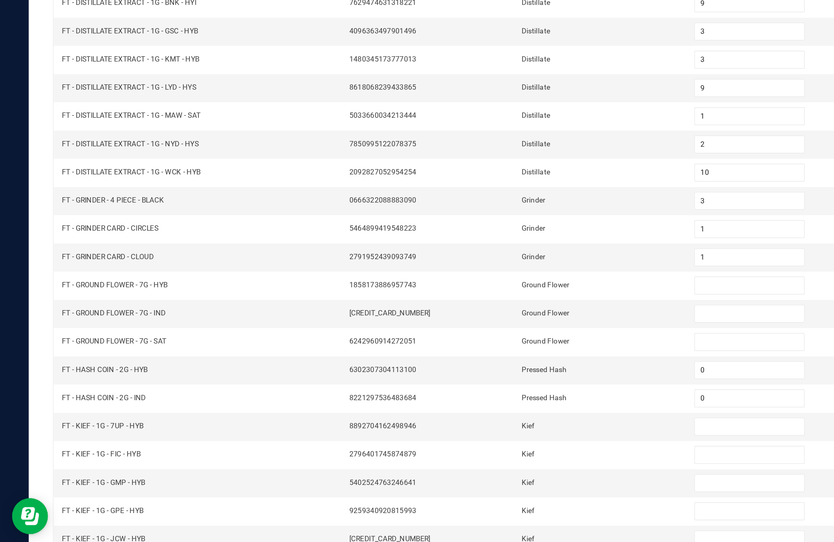
click at [493, 327] on input at bounding box center [509, 332] width 74 height 11
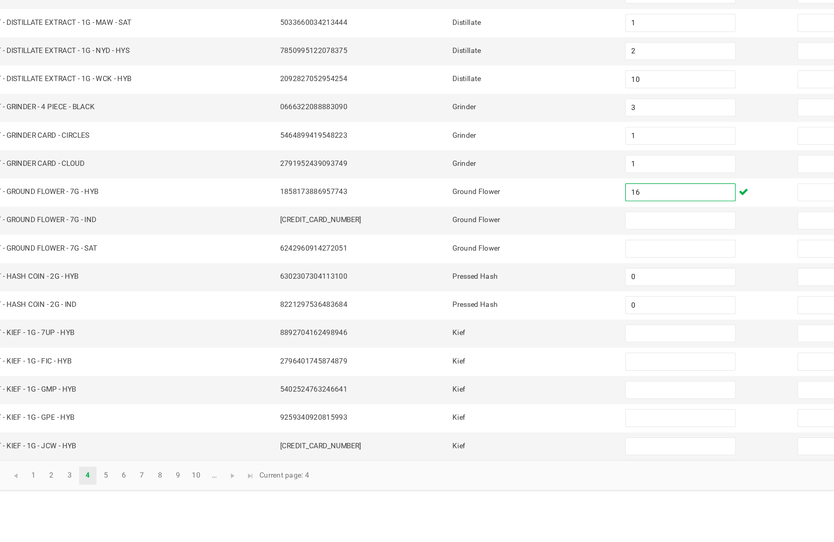
click at [472, 346] on input at bounding box center [509, 351] width 74 height 11
click at [472, 365] on input at bounding box center [509, 370] width 74 height 11
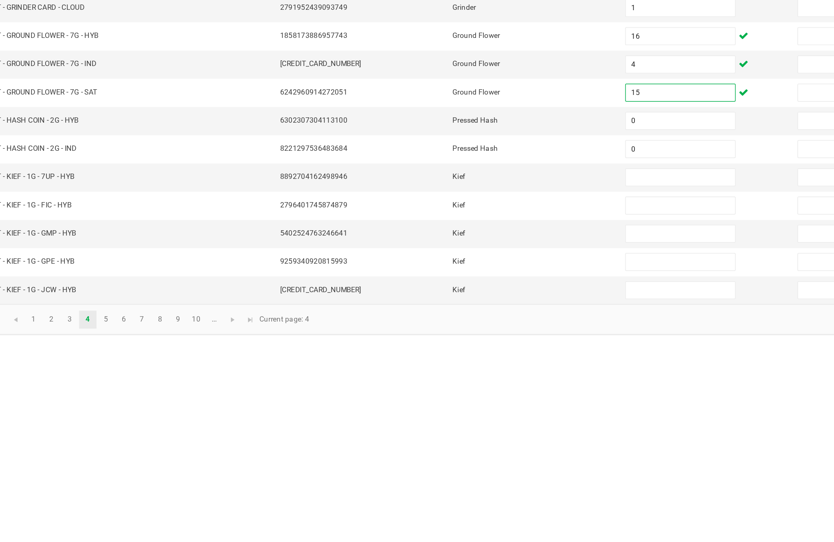
click at [472, 423] on input at bounding box center [509, 428] width 74 height 11
click at [472, 442] on input at bounding box center [509, 447] width 74 height 11
click at [472, 461] on input at bounding box center [509, 466] width 74 height 11
click at [472, 480] on input at bounding box center [509, 485] width 74 height 11
click at [472, 499] on input at bounding box center [509, 504] width 74 height 11
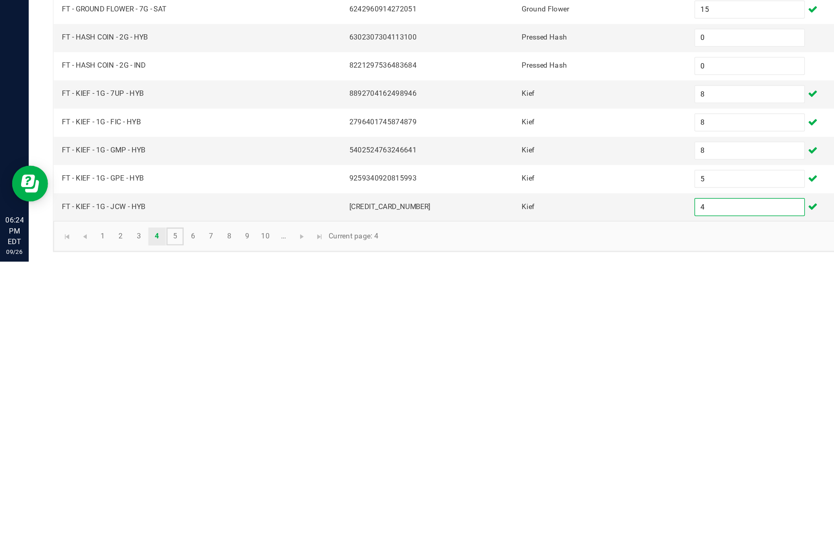
click at [125, 519] on link "5" at bounding box center [119, 525] width 12 height 12
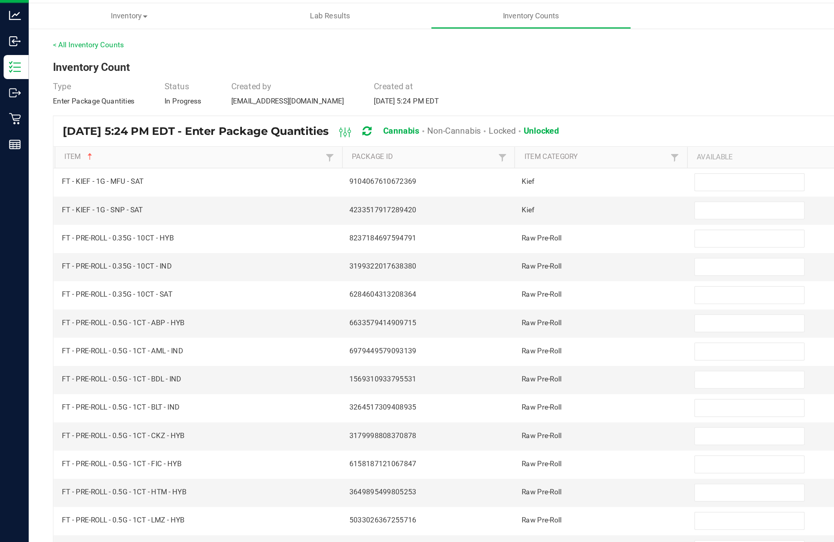
scroll to position [35, 0]
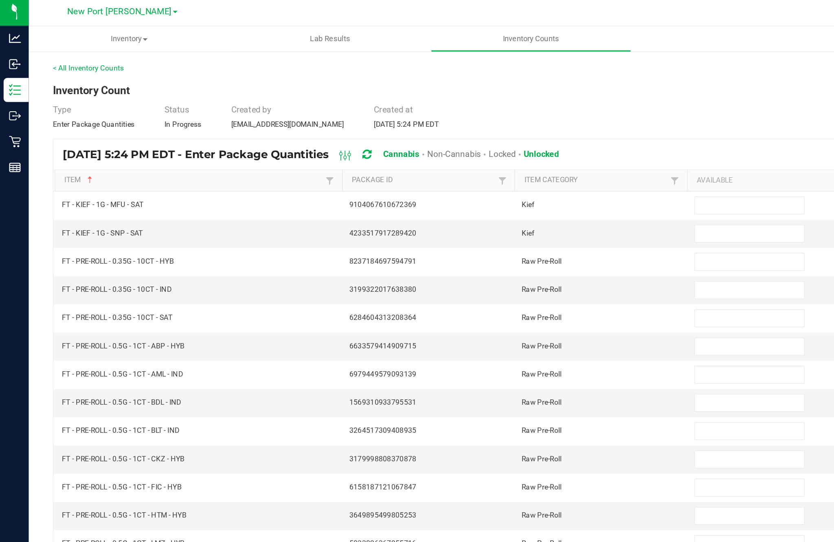
click at [497, 135] on input at bounding box center [509, 140] width 74 height 11
click at [498, 154] on input at bounding box center [509, 159] width 74 height 11
click at [504, 174] on input at bounding box center [509, 179] width 74 height 11
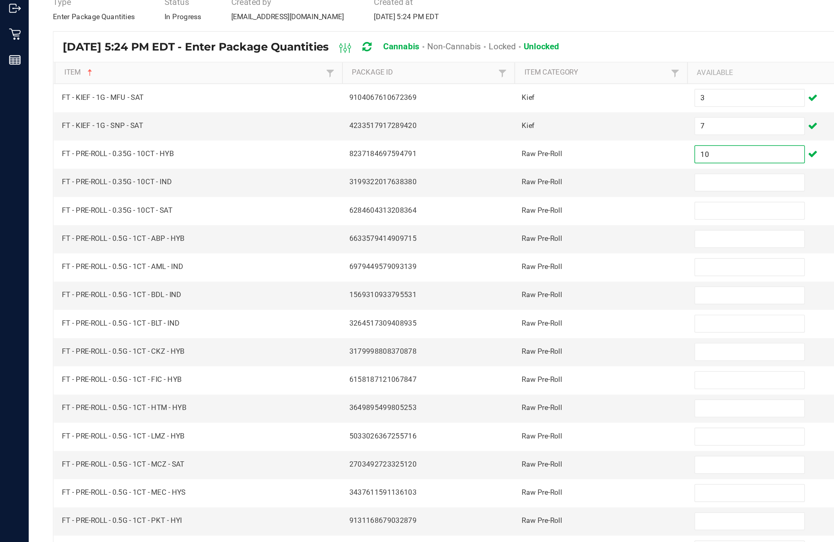
click at [500, 193] on input at bounding box center [509, 198] width 74 height 11
click at [489, 212] on input at bounding box center [509, 217] width 74 height 11
click at [492, 250] on input at bounding box center [509, 255] width 74 height 11
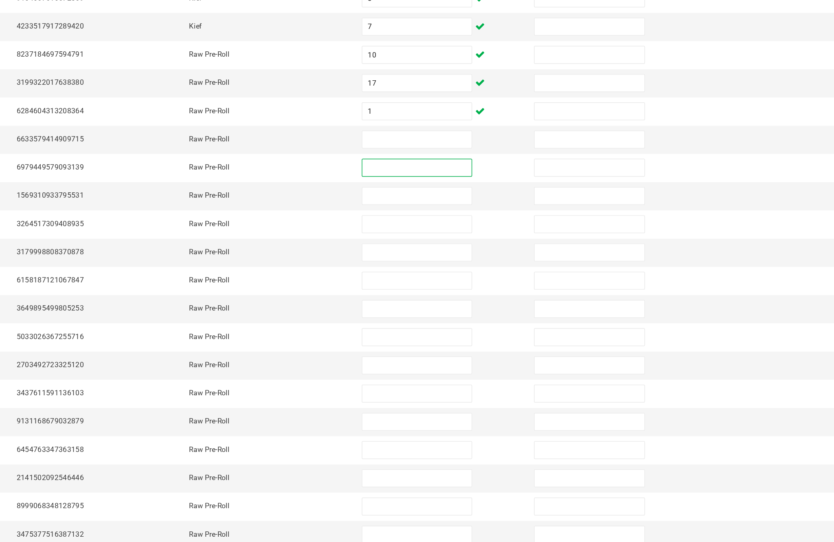
click at [472, 231] on input at bounding box center [509, 236] width 74 height 11
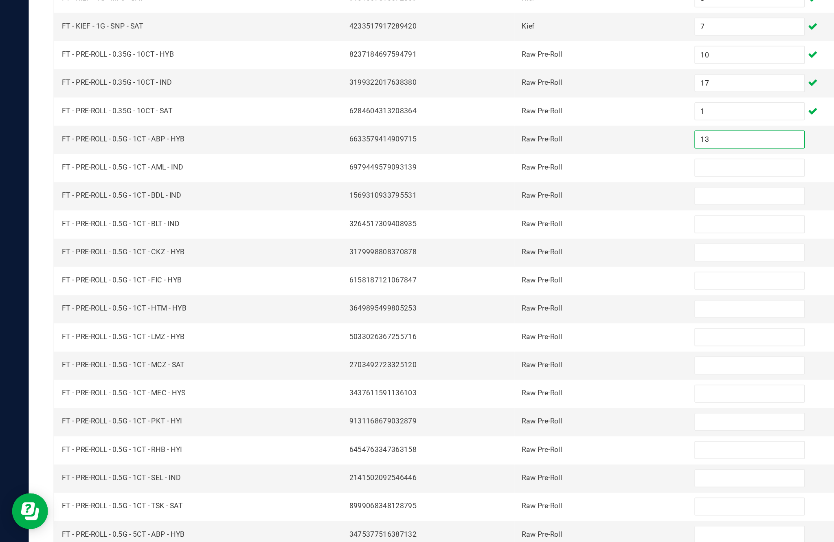
click at [500, 250] on input at bounding box center [509, 255] width 74 height 11
click at [496, 269] on input at bounding box center [509, 274] width 74 height 11
click at [497, 288] on input at bounding box center [509, 293] width 74 height 11
click at [501, 308] on input at bounding box center [509, 313] width 74 height 11
click at [500, 327] on input at bounding box center [509, 332] width 74 height 11
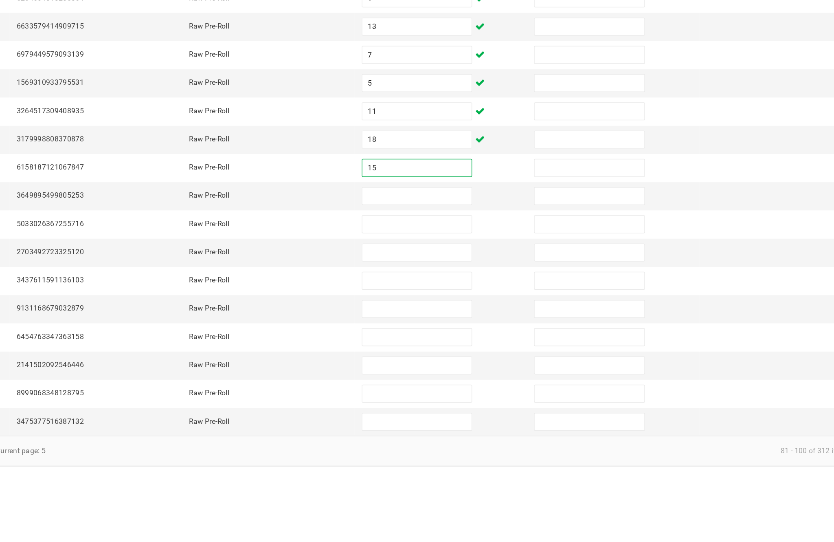
click at [472, 346] on input at bounding box center [509, 351] width 74 height 11
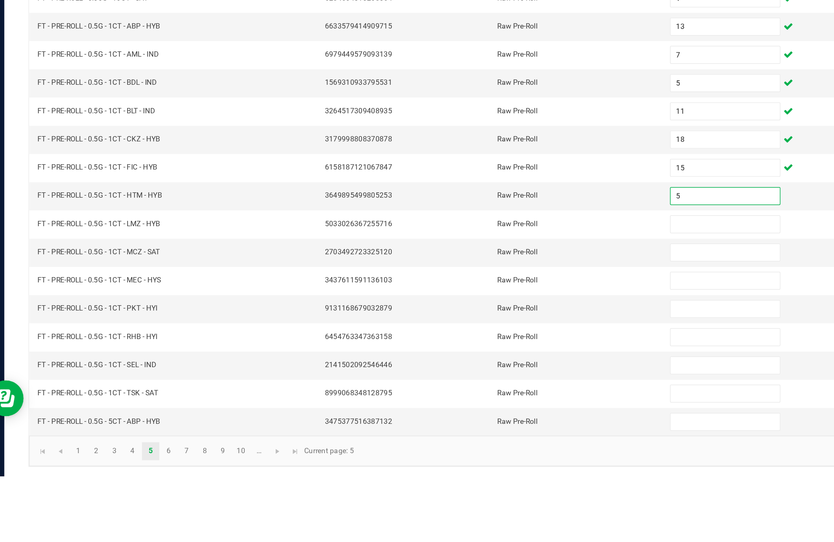
click at [473, 365] on input at bounding box center [509, 370] width 74 height 11
click at [472, 384] on input at bounding box center [509, 389] width 74 height 11
click at [480, 403] on input at bounding box center [509, 408] width 74 height 11
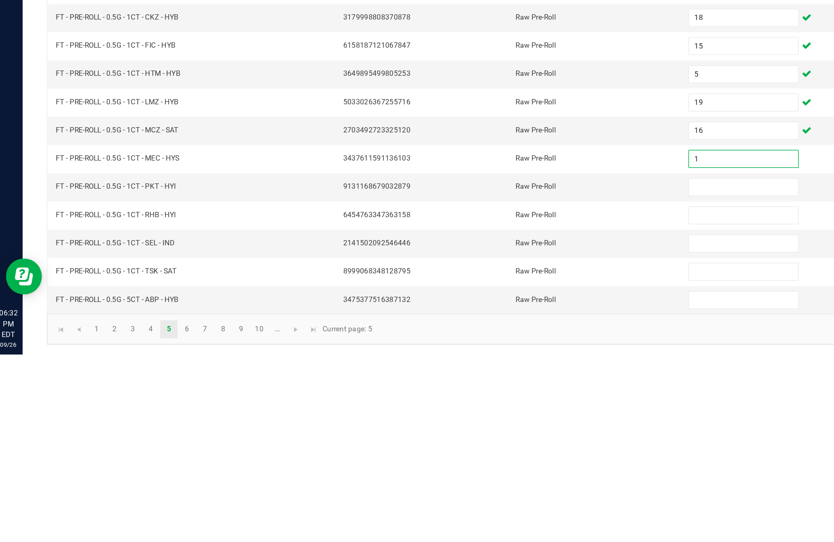
click at [507, 423] on input at bounding box center [509, 428] width 74 height 11
click at [500, 442] on input at bounding box center [509, 447] width 74 height 11
click at [502, 461] on input at bounding box center [509, 466] width 74 height 11
click at [491, 480] on input at bounding box center [509, 485] width 74 height 11
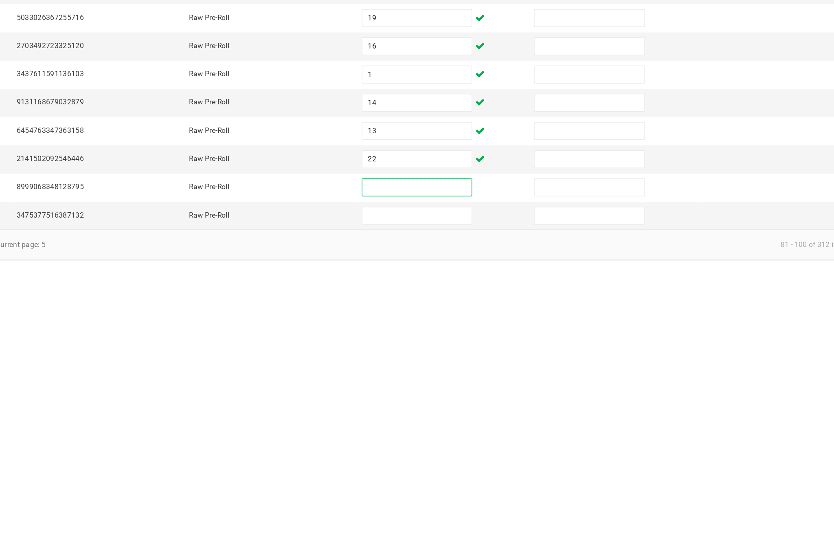
scroll to position [49, 0]
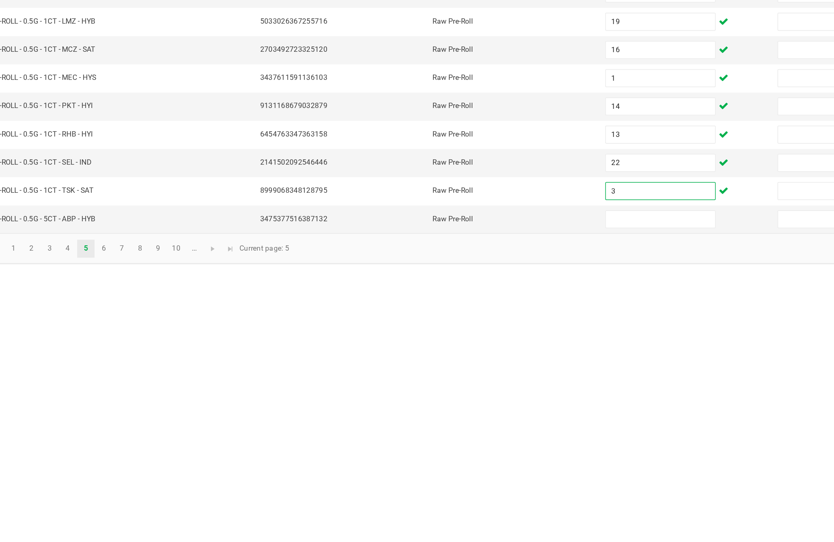
click at [472, 499] on input at bounding box center [509, 504] width 74 height 11
click at [125, 519] on link "6" at bounding box center [131, 525] width 12 height 12
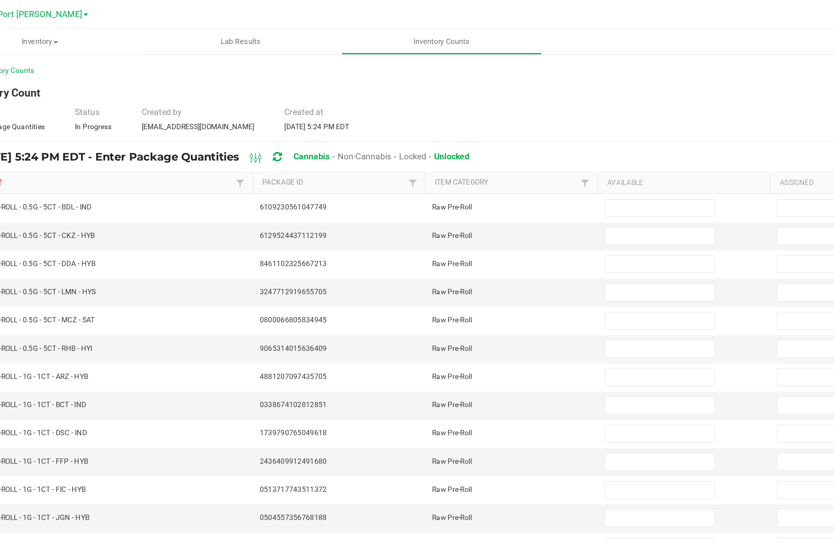
scroll to position [40, 0]
click at [472, 135] on input at bounding box center [509, 140] width 74 height 11
click at [472, 154] on input at bounding box center [509, 159] width 74 height 11
click at [472, 174] on input at bounding box center [509, 179] width 74 height 11
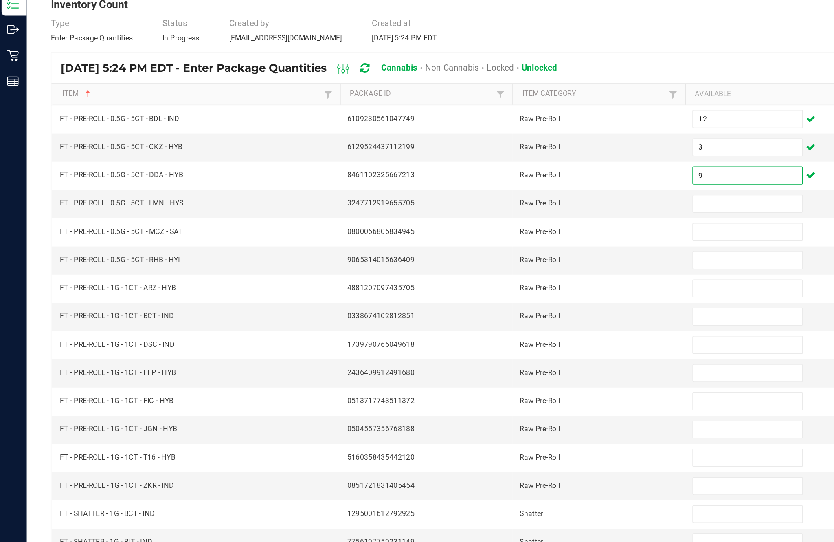
click at [493, 193] on input at bounding box center [509, 198] width 74 height 11
click at [494, 212] on input at bounding box center [509, 217] width 74 height 11
click at [489, 231] on input at bounding box center [509, 236] width 74 height 11
click at [495, 250] on input at bounding box center [509, 255] width 74 height 11
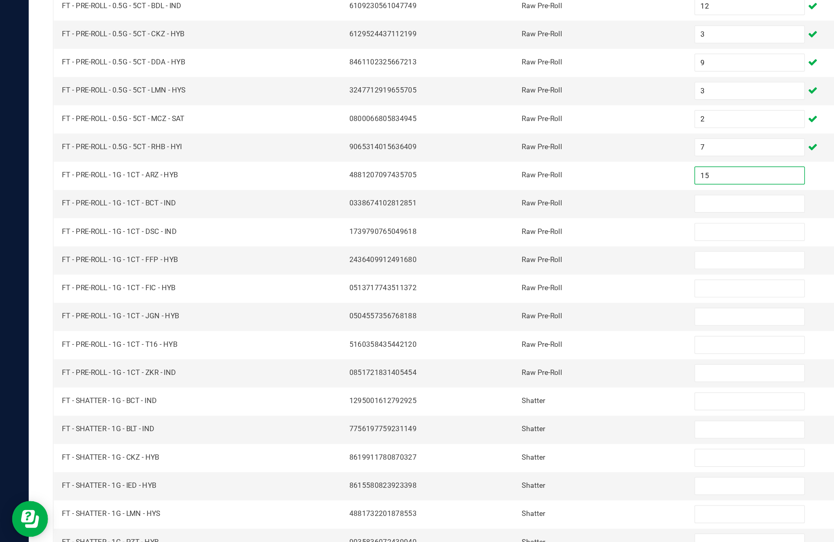
click at [502, 269] on input at bounding box center [509, 274] width 74 height 11
click at [482, 288] on input at bounding box center [509, 293] width 74 height 11
click at [502, 308] on input at bounding box center [509, 313] width 74 height 11
click at [494, 327] on input at bounding box center [509, 332] width 74 height 11
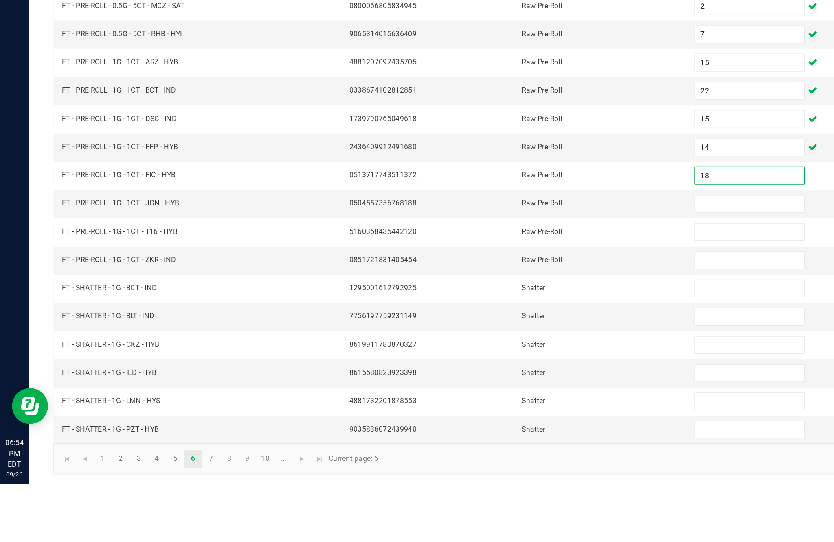
click at [500, 346] on input at bounding box center [509, 351] width 74 height 11
click at [502, 365] on input at bounding box center [509, 370] width 74 height 11
click at [494, 384] on input at bounding box center [509, 389] width 74 height 11
click at [499, 403] on input at bounding box center [509, 408] width 74 height 11
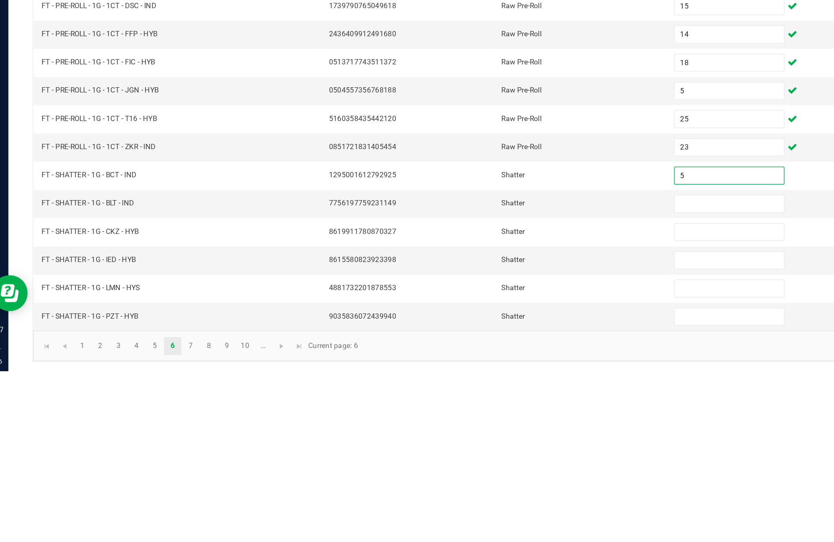
click at [480, 423] on input at bounding box center [509, 428] width 74 height 11
click at [485, 442] on input at bounding box center [509, 447] width 74 height 11
click at [472, 461] on input at bounding box center [509, 466] width 74 height 11
click at [484, 480] on input at bounding box center [509, 485] width 74 height 11
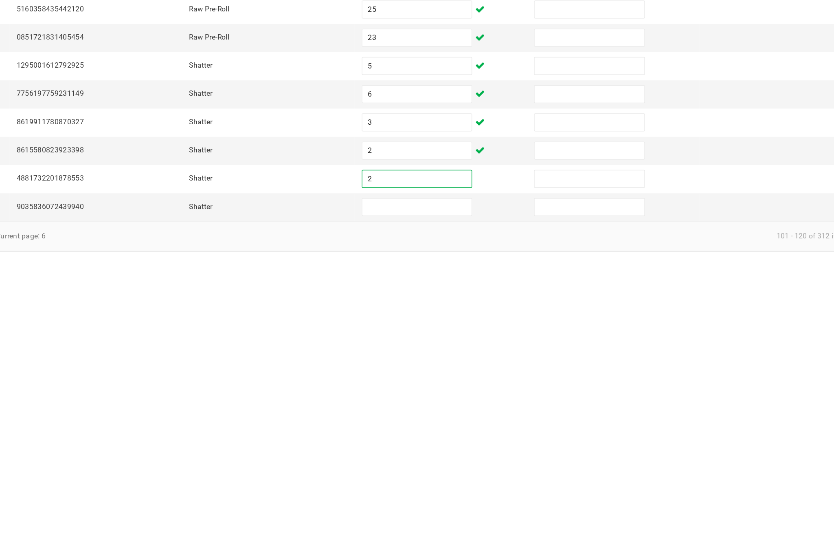
click at [472, 499] on input at bounding box center [509, 504] width 74 height 11
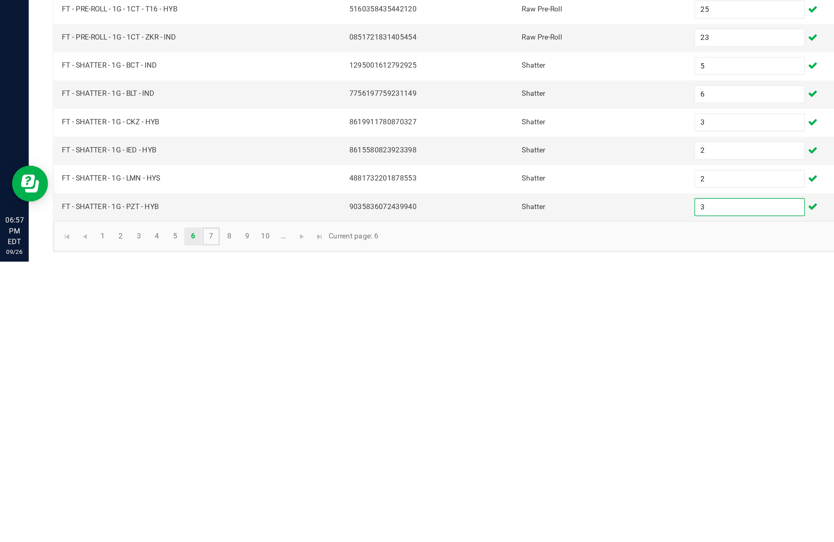
click at [149, 519] on link "7" at bounding box center [143, 525] width 12 height 12
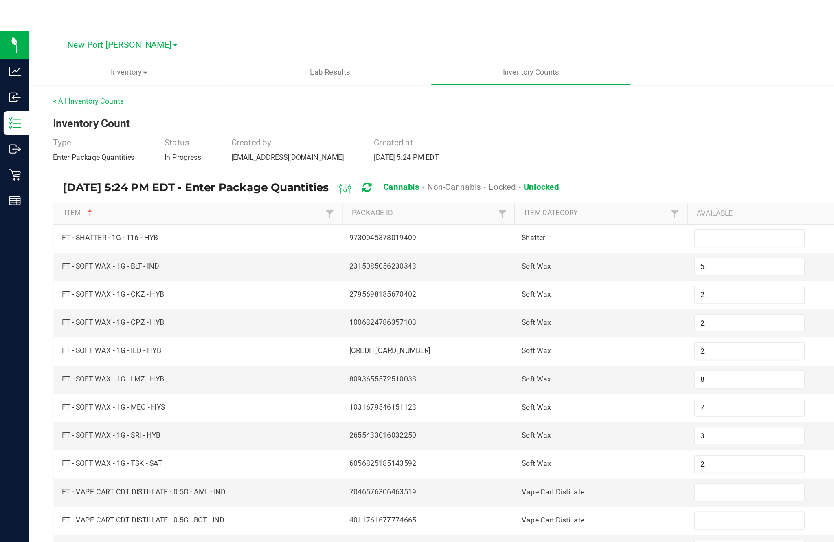
scroll to position [0, 0]
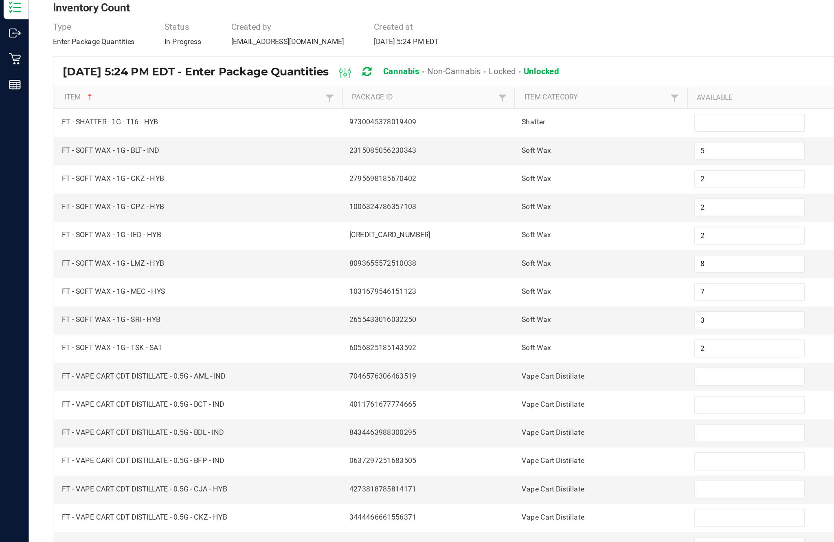
click at [500, 135] on input at bounding box center [509, 140] width 74 height 11
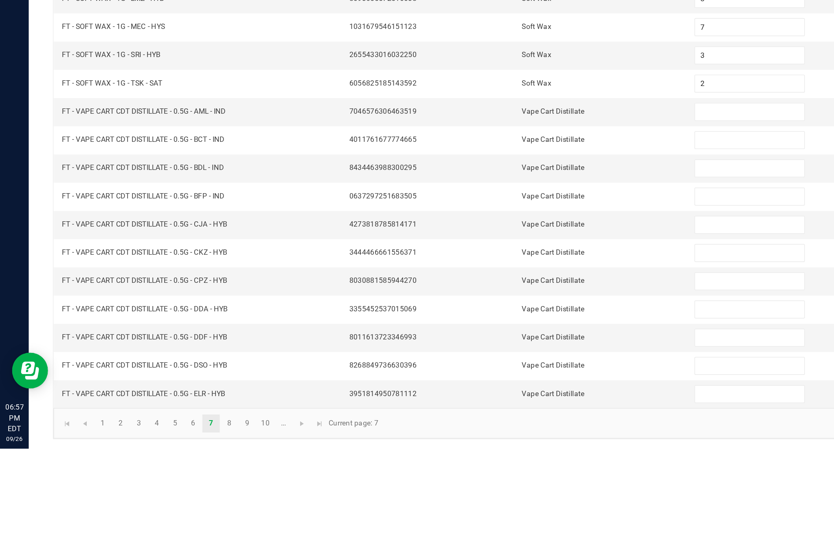
click at [492, 308] on input at bounding box center [509, 313] width 74 height 11
click at [491, 327] on input at bounding box center [509, 332] width 74 height 11
click at [487, 346] on input at bounding box center [509, 351] width 74 height 11
click at [493, 365] on input at bounding box center [509, 370] width 74 height 11
click at [489, 384] on input at bounding box center [509, 389] width 74 height 11
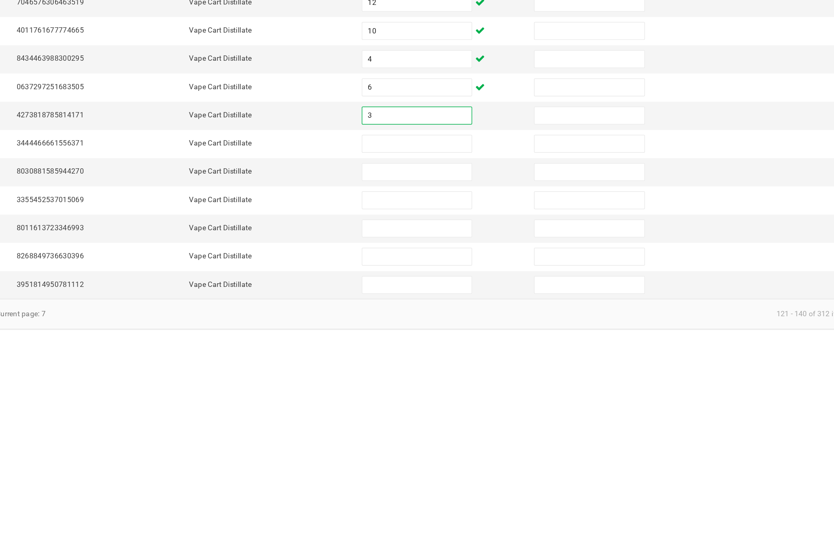
click at [472, 403] on input at bounding box center [509, 408] width 74 height 11
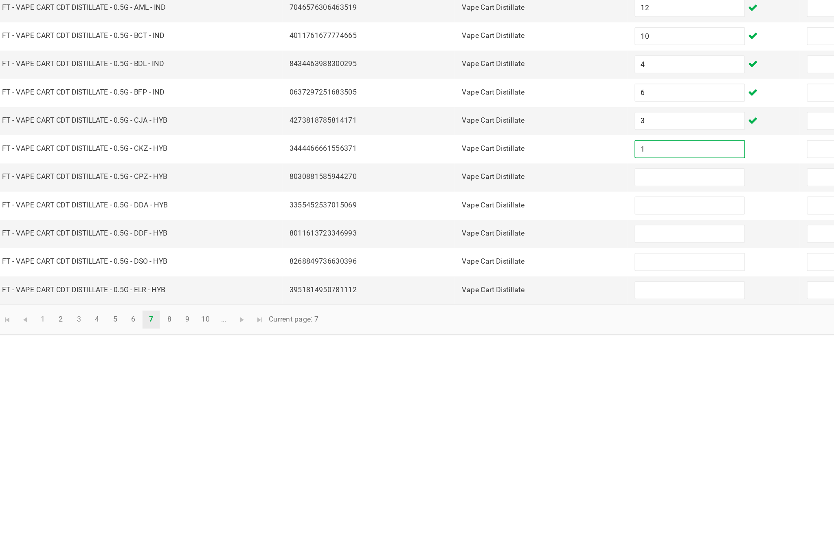
click at [472, 423] on input at bounding box center [509, 428] width 74 height 11
click at [472, 442] on input at bounding box center [509, 447] width 74 height 11
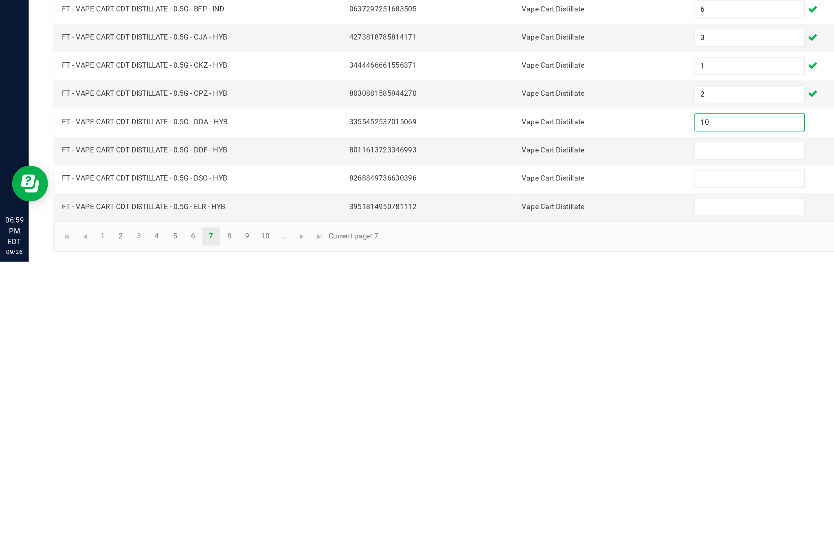
click at [491, 461] on input at bounding box center [509, 466] width 74 height 11
click at [495, 480] on input at bounding box center [509, 485] width 74 height 11
click at [493, 499] on input at bounding box center [509, 504] width 74 height 11
click at [161, 519] on link "8" at bounding box center [156, 525] width 12 height 12
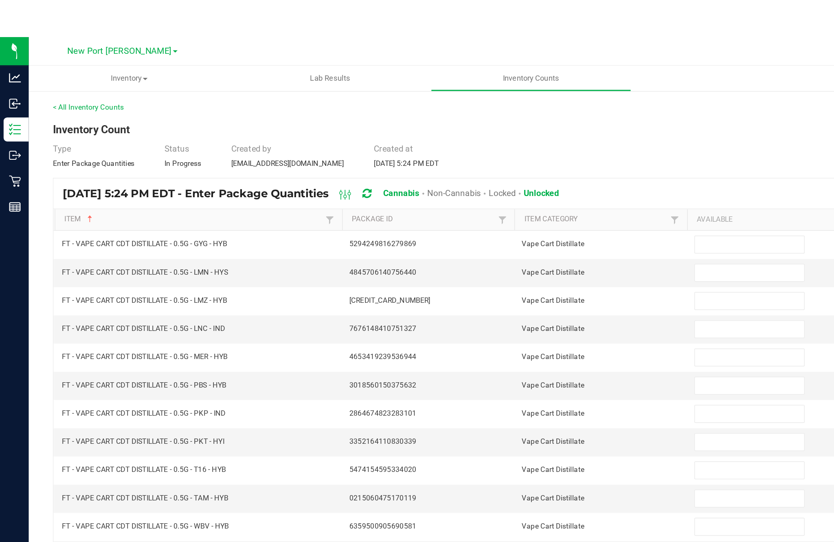
scroll to position [0, 0]
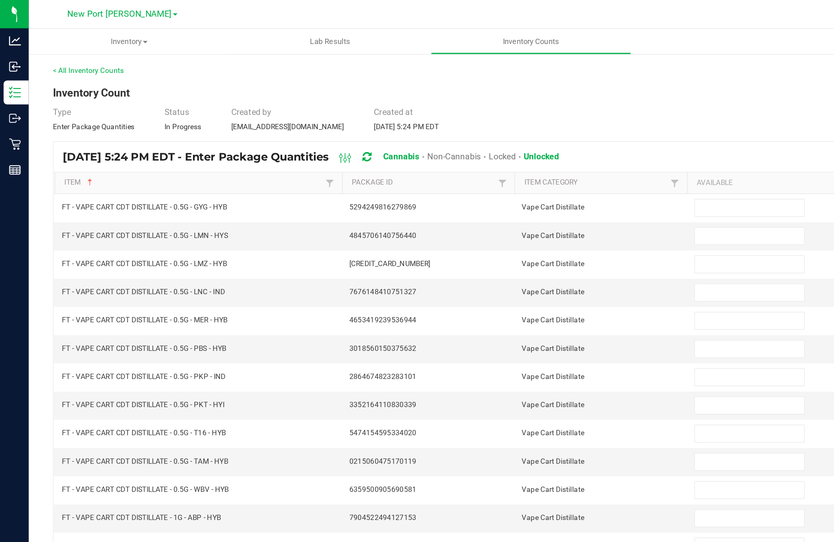
click at [488, 147] on input at bounding box center [509, 140] width 74 height 11
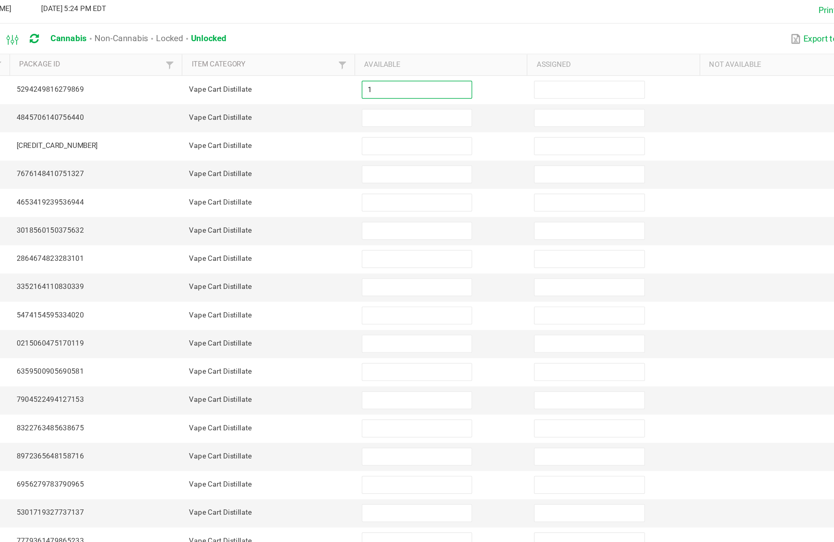
click at [472, 154] on input at bounding box center [509, 159] width 74 height 11
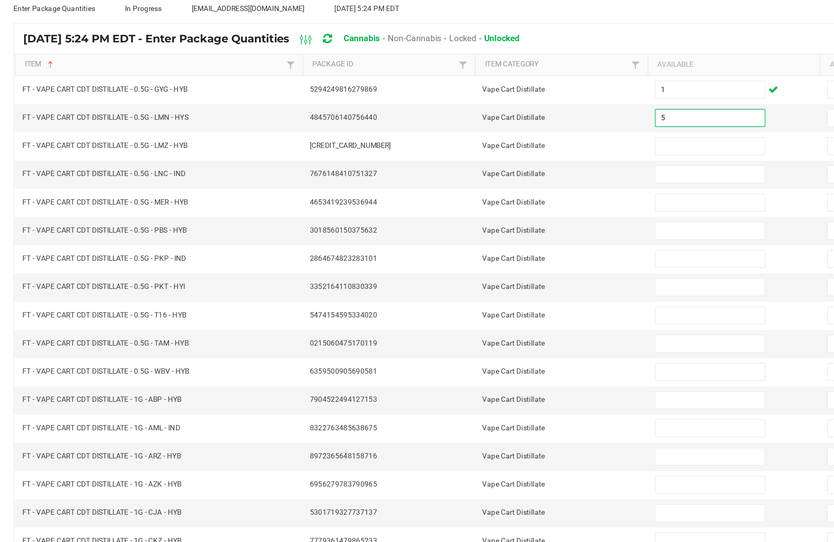
click at [472, 174] on input at bounding box center [509, 179] width 74 height 11
click at [472, 193] on input at bounding box center [509, 198] width 74 height 11
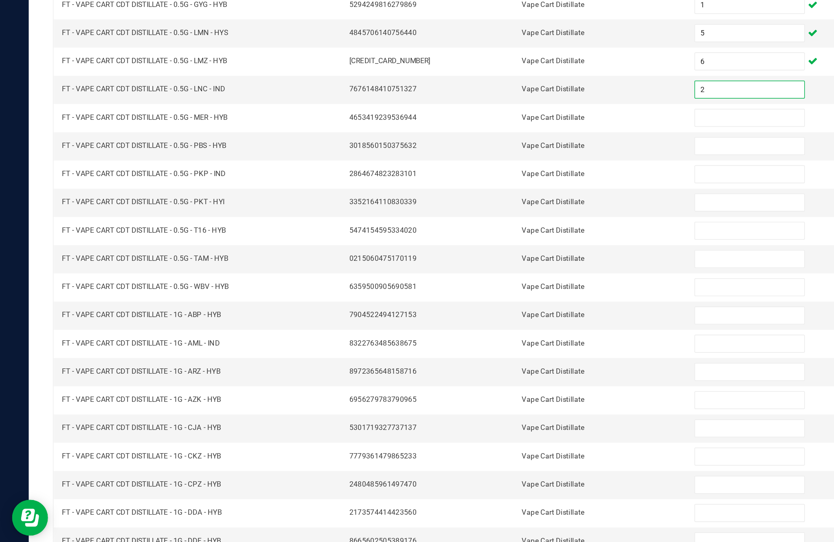
click at [493, 212] on input at bounding box center [509, 217] width 74 height 11
click at [500, 231] on input at bounding box center [509, 236] width 74 height 11
click at [508, 250] on input at bounding box center [509, 255] width 74 height 11
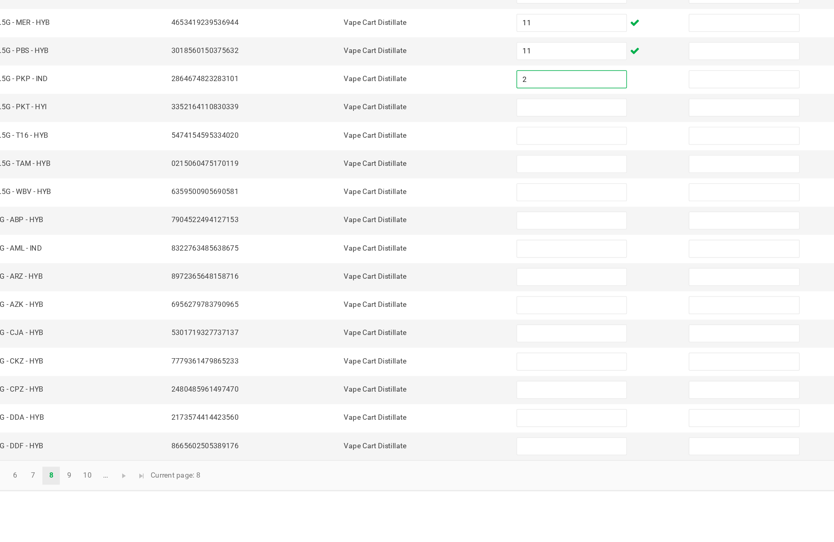
click at [472, 269] on input at bounding box center [509, 274] width 74 height 11
click at [472, 288] on input at bounding box center [509, 293] width 74 height 11
click at [472, 308] on input at bounding box center [509, 313] width 74 height 11
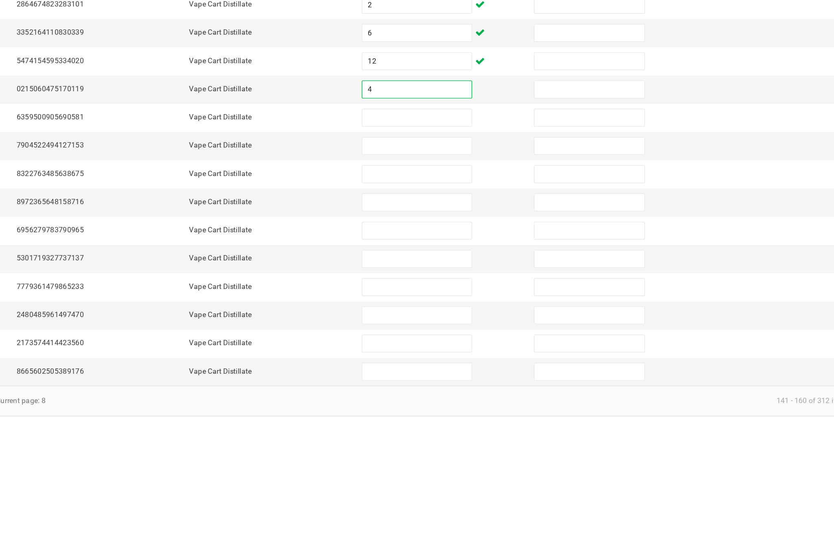
click at [472, 327] on input at bounding box center [509, 332] width 74 height 11
click at [472, 346] on input at bounding box center [509, 351] width 74 height 11
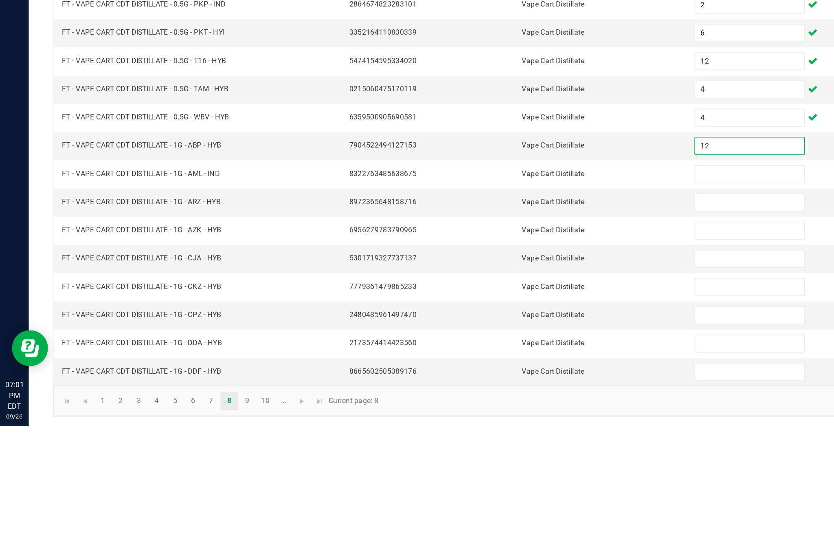
click at [494, 365] on input at bounding box center [509, 370] width 74 height 11
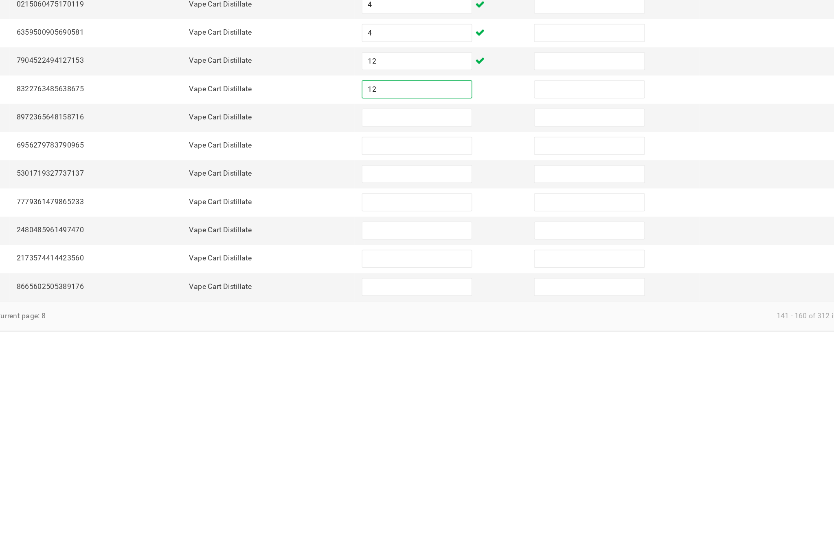
click at [472, 384] on input at bounding box center [509, 389] width 74 height 11
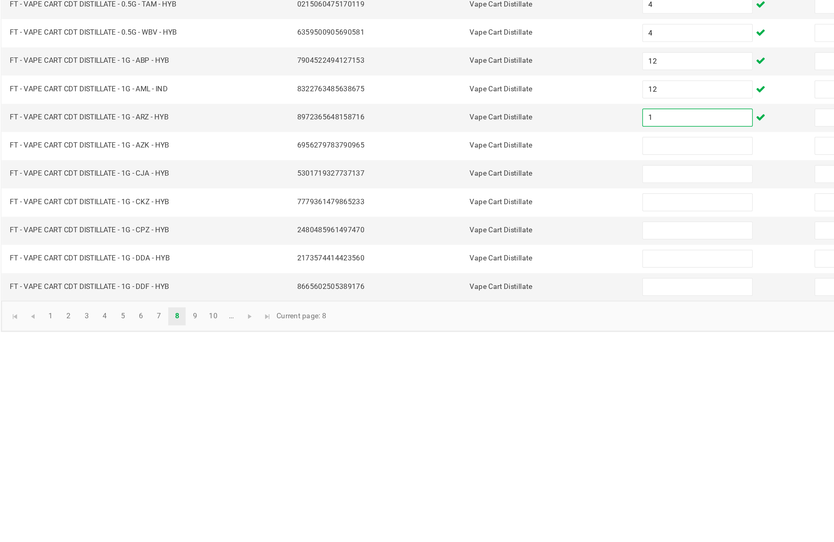
click at [474, 403] on input at bounding box center [509, 408] width 74 height 11
click at [472, 423] on input at bounding box center [509, 428] width 74 height 11
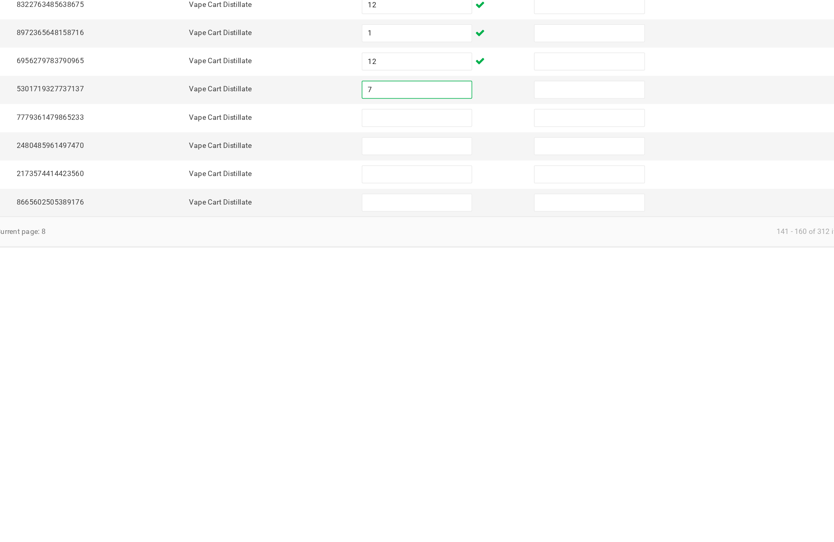
click at [472, 442] on input at bounding box center [509, 447] width 74 height 11
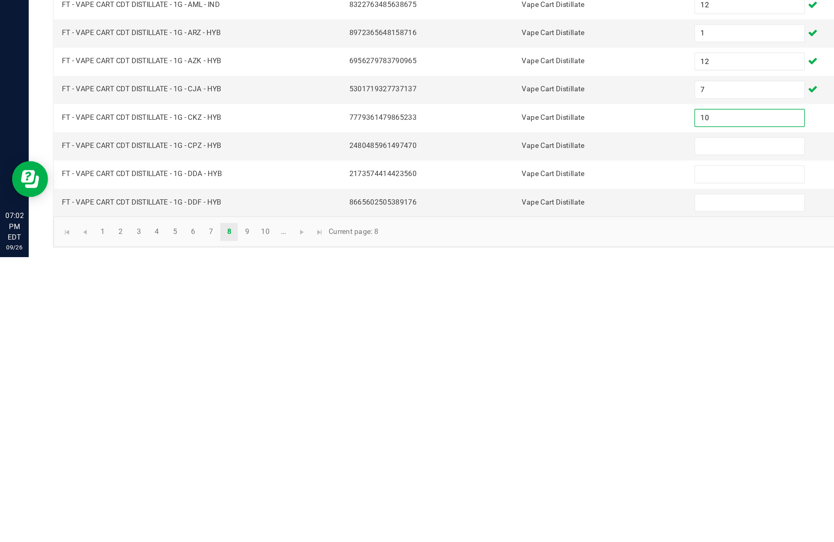
click at [486, 461] on input at bounding box center [509, 466] width 74 height 11
click at [486, 480] on input at bounding box center [509, 485] width 74 height 11
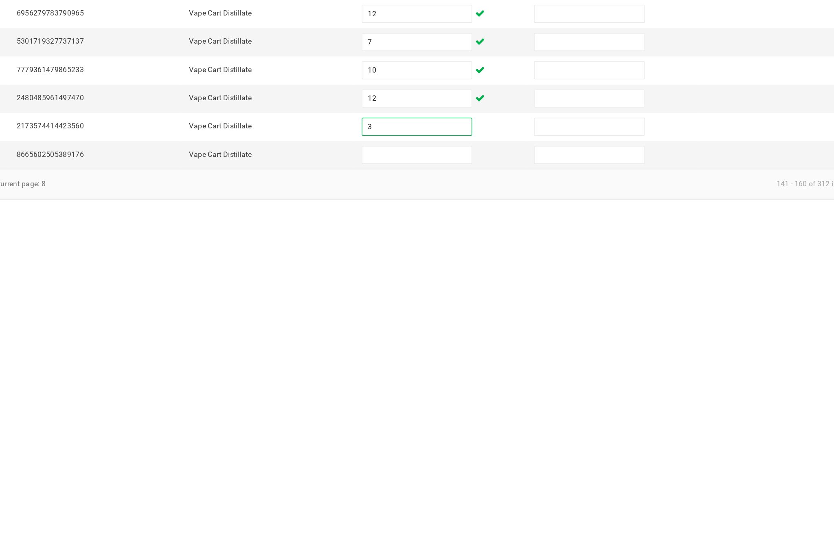
click at [472, 499] on input at bounding box center [509, 504] width 74 height 11
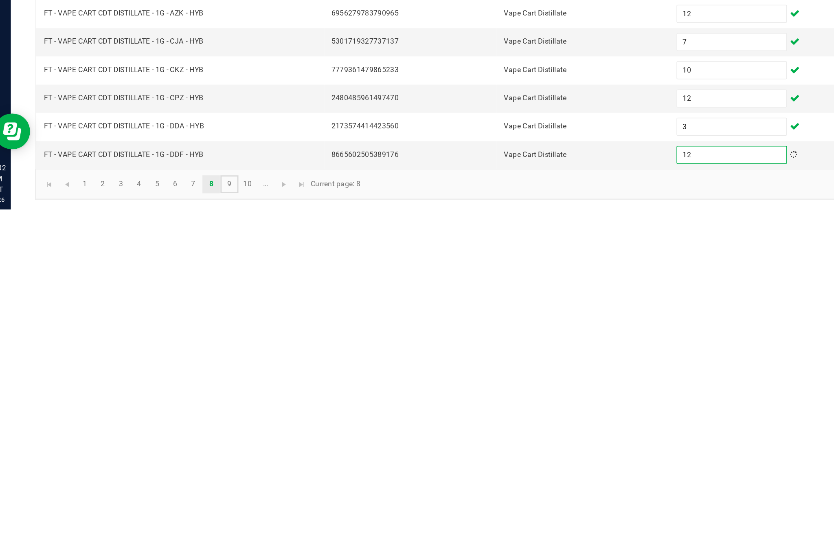
click at [166, 519] on link "9" at bounding box center [168, 525] width 12 height 12
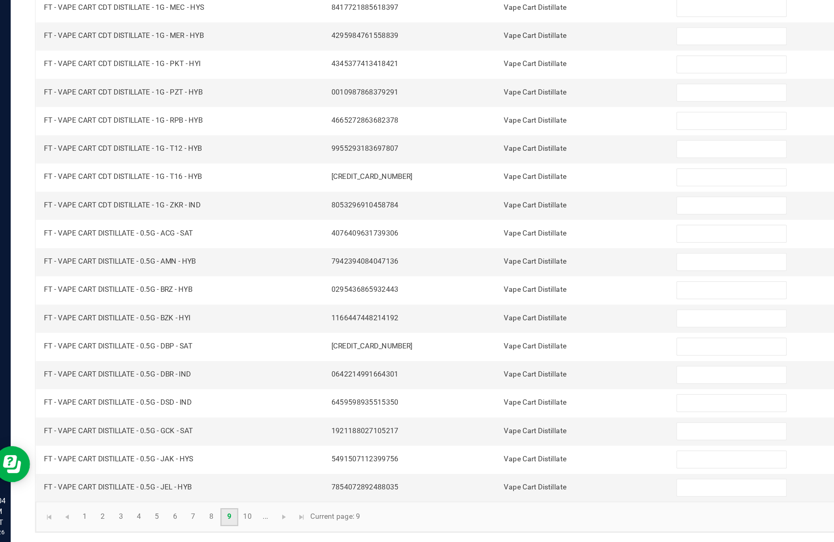
scroll to position [52, 0]
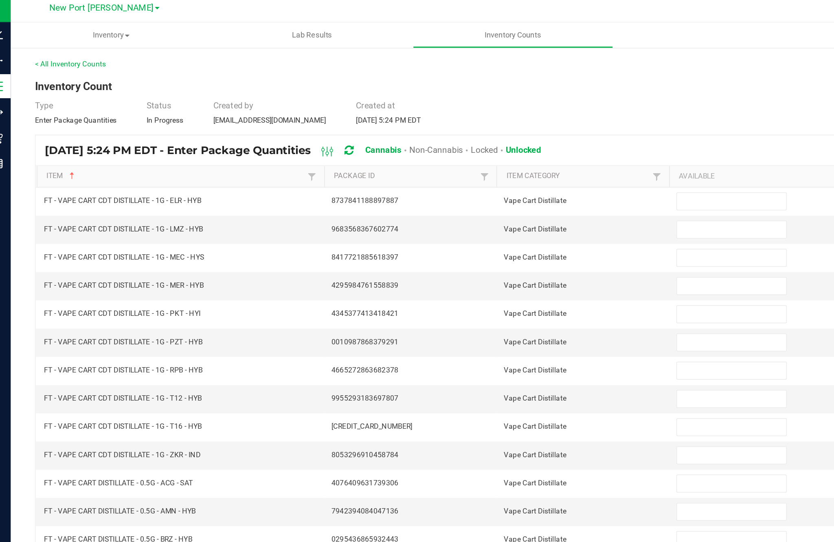
click at [490, 135] on input at bounding box center [509, 140] width 74 height 11
click at [491, 154] on input at bounding box center [509, 159] width 74 height 11
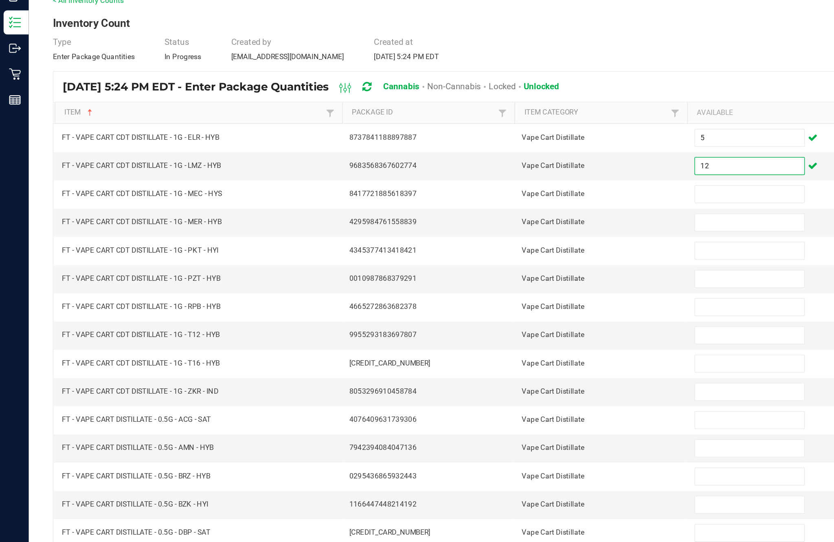
click at [491, 174] on input at bounding box center [509, 179] width 74 height 11
click at [504, 193] on input at bounding box center [509, 198] width 74 height 11
click at [500, 212] on input at bounding box center [509, 217] width 74 height 11
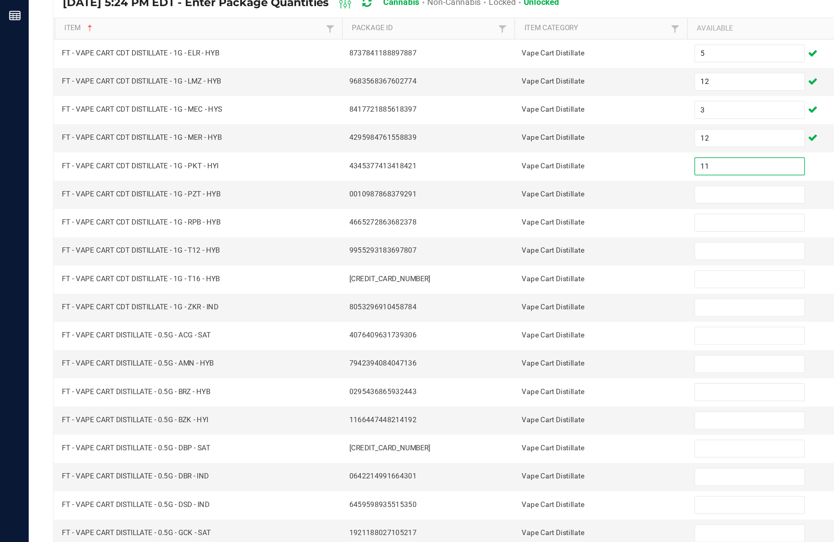
click at [496, 231] on input at bounding box center [509, 236] width 74 height 11
click at [500, 250] on input at bounding box center [509, 255] width 74 height 11
click at [497, 269] on input at bounding box center [509, 274] width 74 height 11
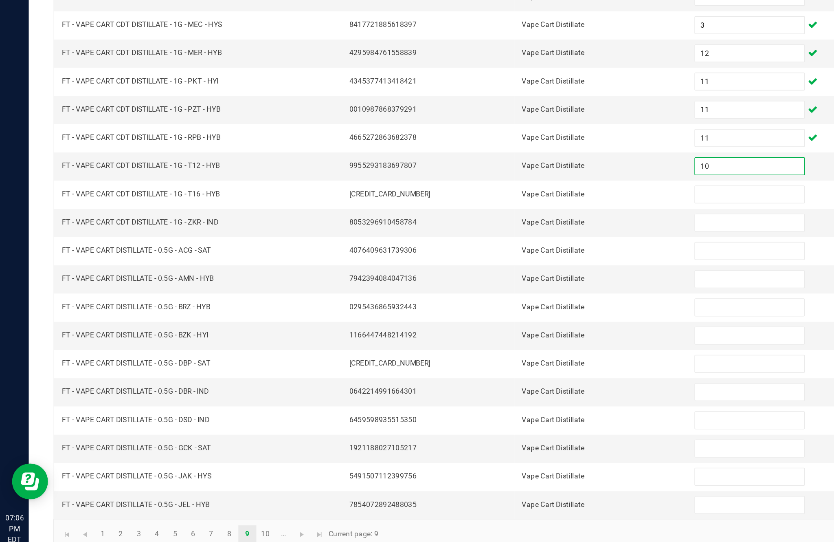
click at [496, 288] on input at bounding box center [509, 293] width 74 height 11
click at [489, 308] on input at bounding box center [509, 313] width 74 height 11
click at [501, 327] on input at bounding box center [509, 332] width 74 height 11
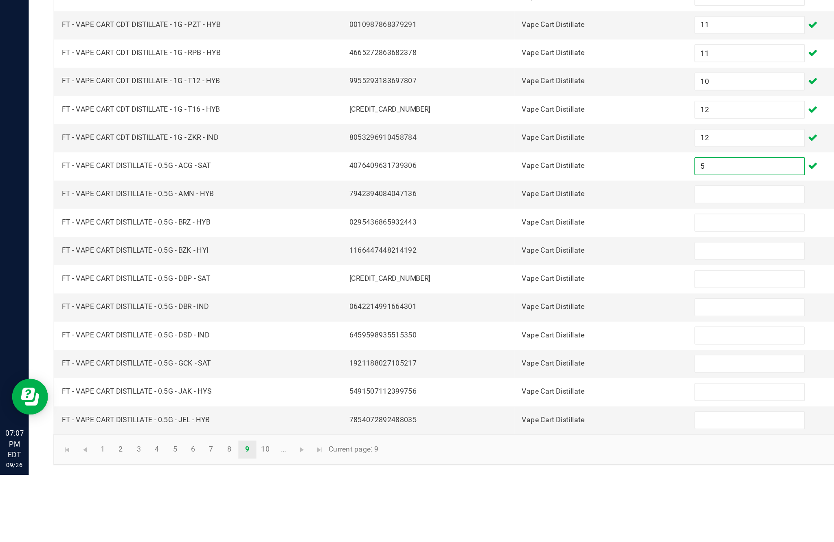
click at [504, 346] on input at bounding box center [509, 351] width 74 height 11
click at [494, 365] on input at bounding box center [509, 370] width 74 height 11
click at [492, 384] on input at bounding box center [509, 389] width 74 height 11
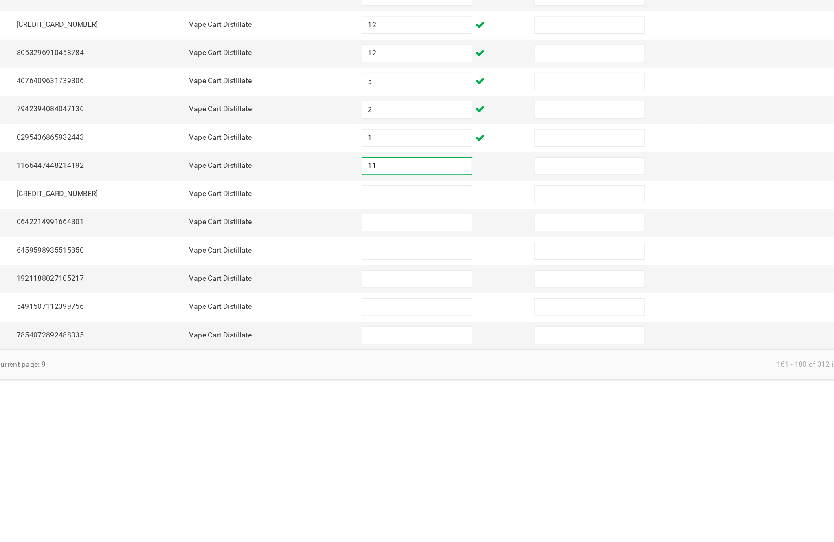
click at [472, 403] on input at bounding box center [509, 408] width 74 height 11
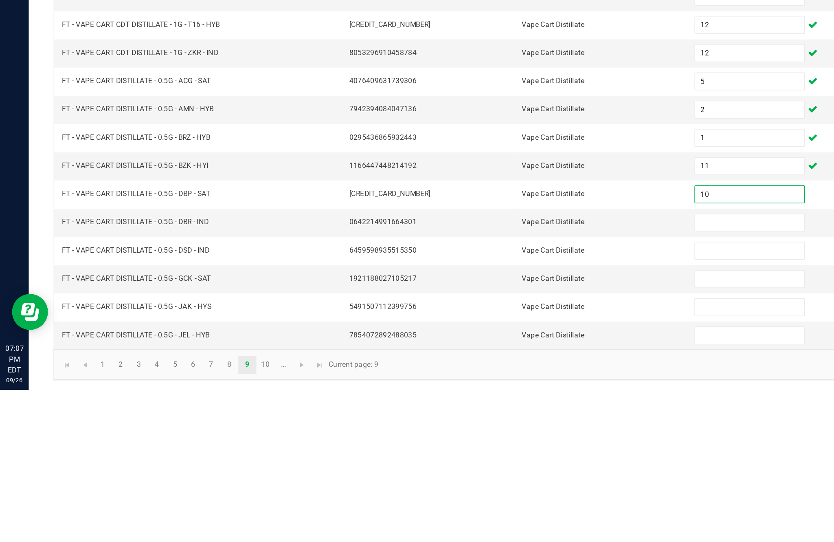
click at [498, 423] on input at bounding box center [509, 428] width 74 height 11
click at [493, 442] on input at bounding box center [509, 447] width 74 height 11
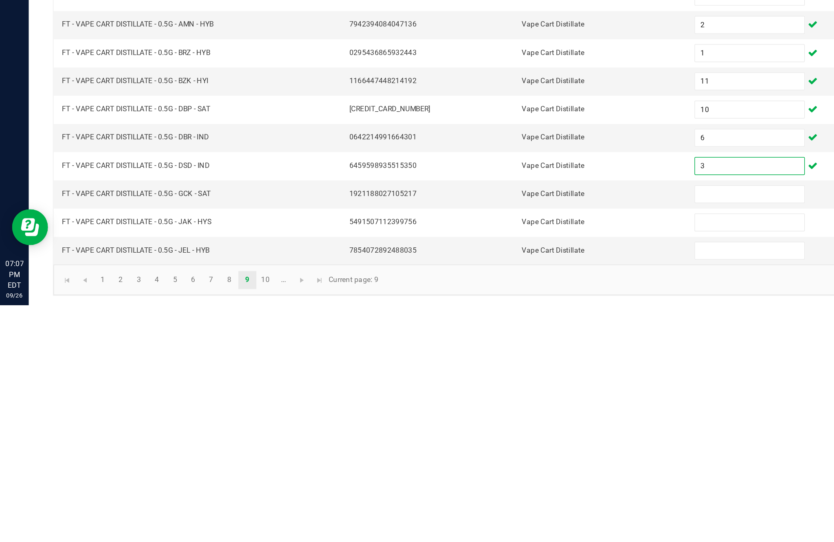
click at [491, 461] on input at bounding box center [509, 466] width 74 height 11
click at [497, 480] on input at bounding box center [509, 485] width 74 height 11
click at [497, 499] on input at bounding box center [509, 504] width 74 height 11
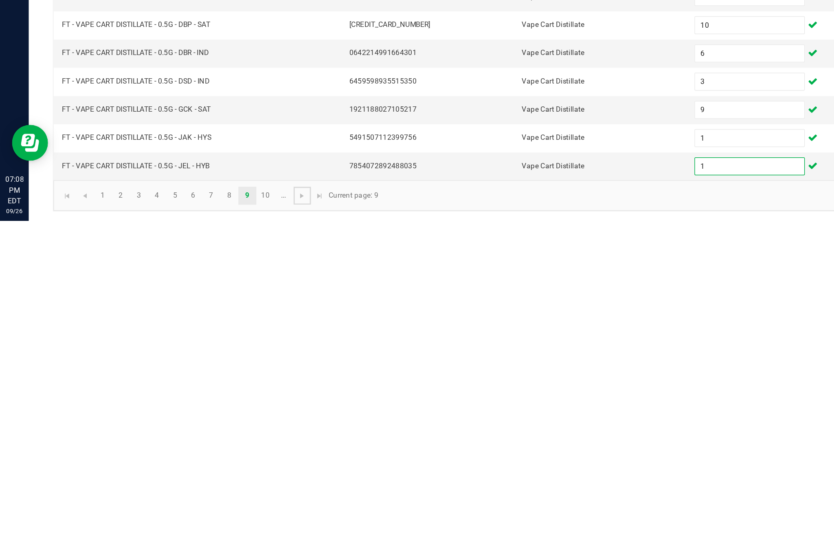
click at [211, 519] on link at bounding box center [205, 525] width 12 height 12
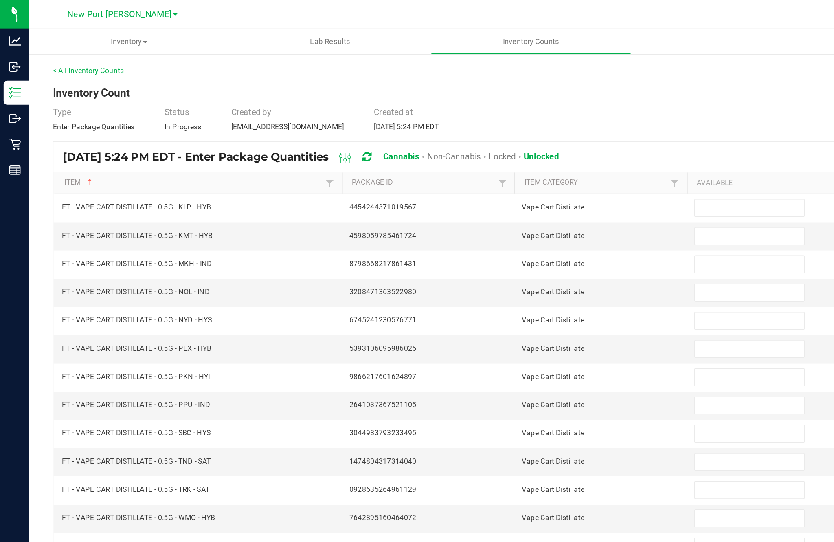
scroll to position [0, 0]
click at [502, 147] on input at bounding box center [509, 140] width 74 height 11
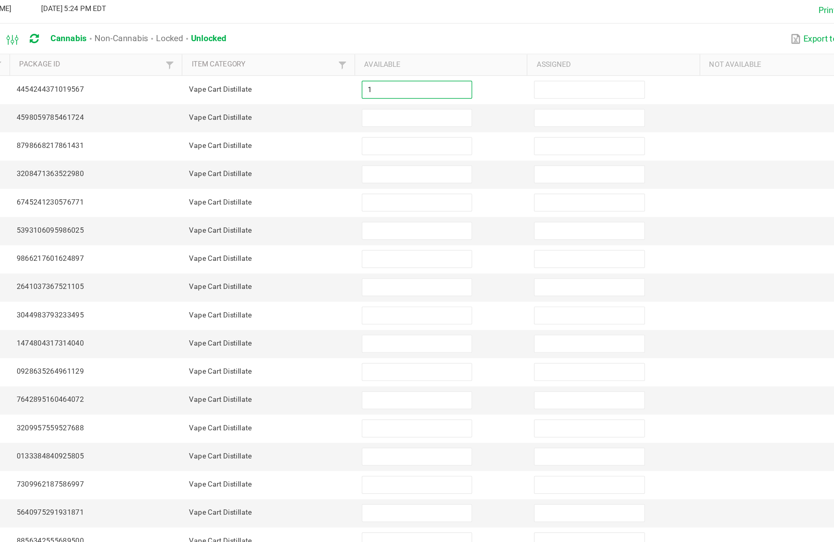
click at [472, 154] on input at bounding box center [509, 159] width 74 height 11
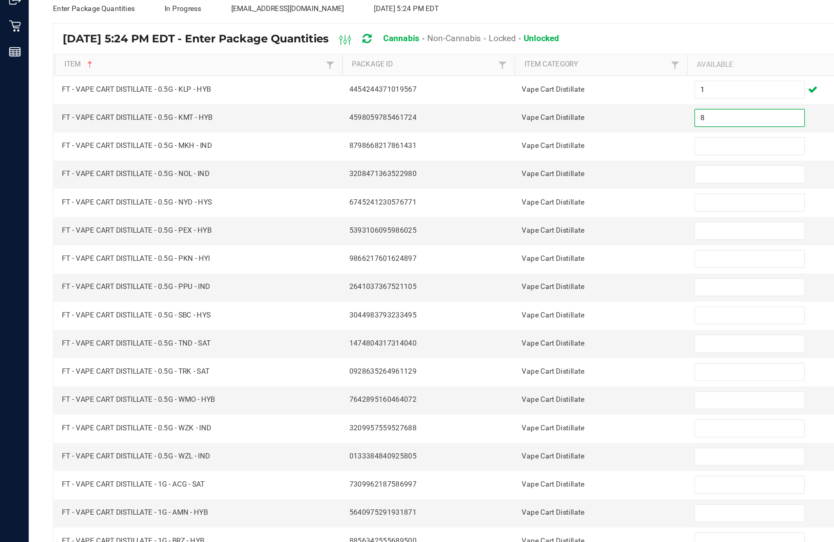
click at [493, 174] on input at bounding box center [509, 179] width 74 height 11
click at [489, 193] on input at bounding box center [509, 198] width 74 height 11
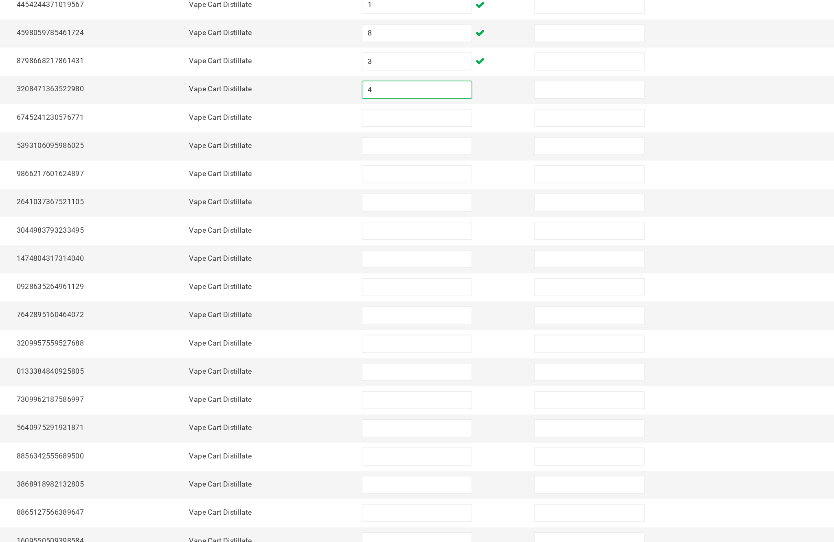
click at [472, 212] on input at bounding box center [509, 217] width 74 height 11
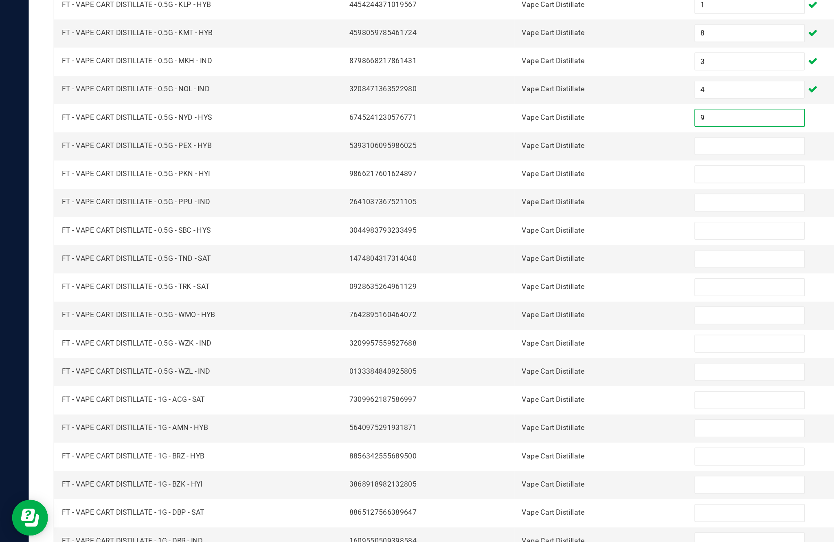
click at [500, 231] on input at bounding box center [509, 236] width 74 height 11
click at [496, 250] on input at bounding box center [509, 255] width 74 height 11
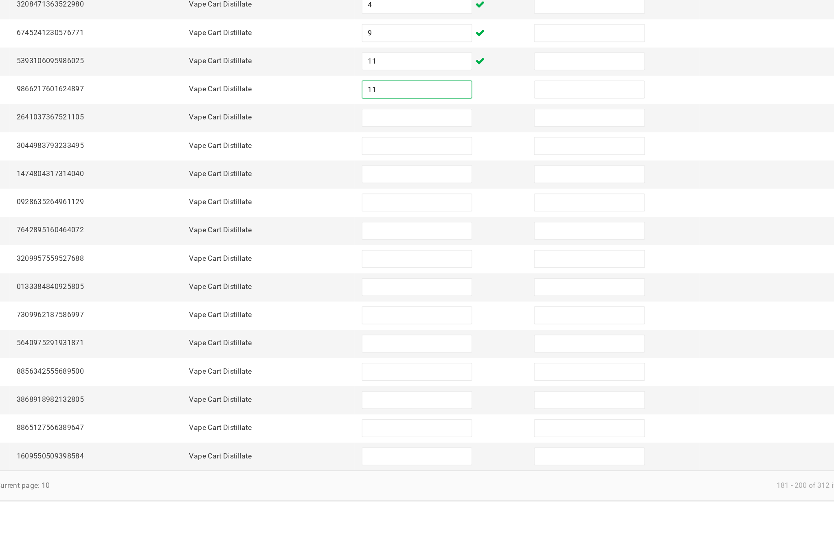
click at [472, 269] on input at bounding box center [509, 274] width 74 height 11
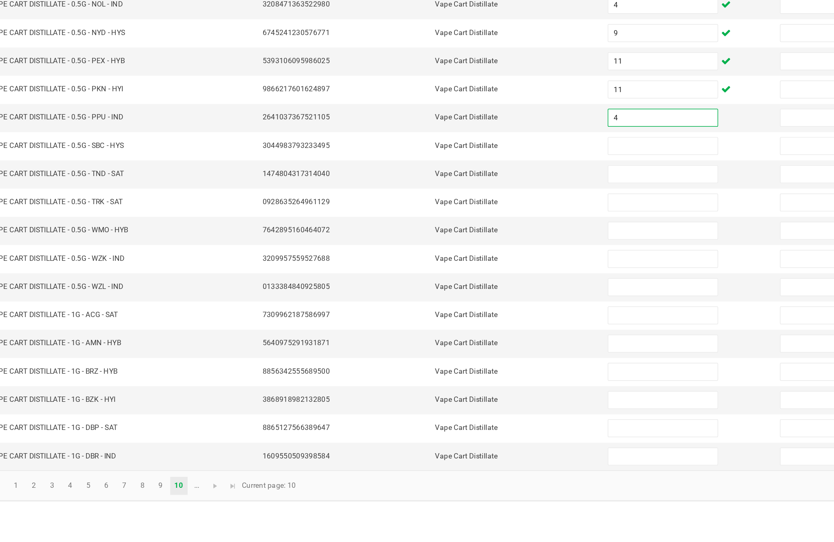
click at [472, 288] on input at bounding box center [509, 293] width 74 height 11
click at [472, 308] on input at bounding box center [509, 313] width 74 height 11
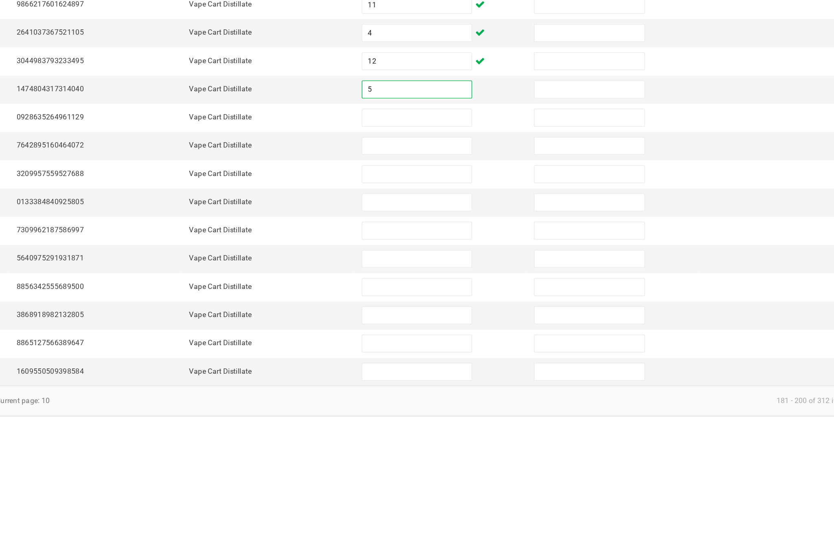
click at [472, 327] on input at bounding box center [509, 332] width 74 height 11
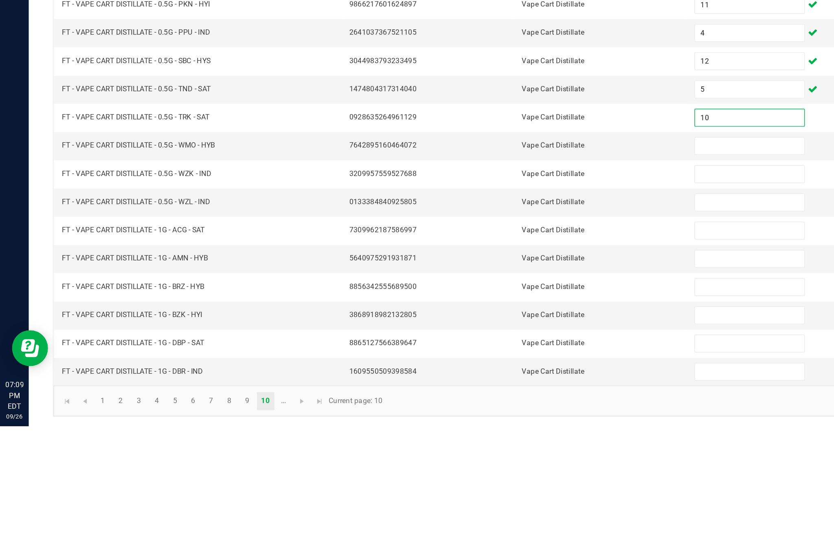
click at [493, 346] on input at bounding box center [509, 351] width 74 height 11
click at [484, 365] on input at bounding box center [509, 370] width 74 height 11
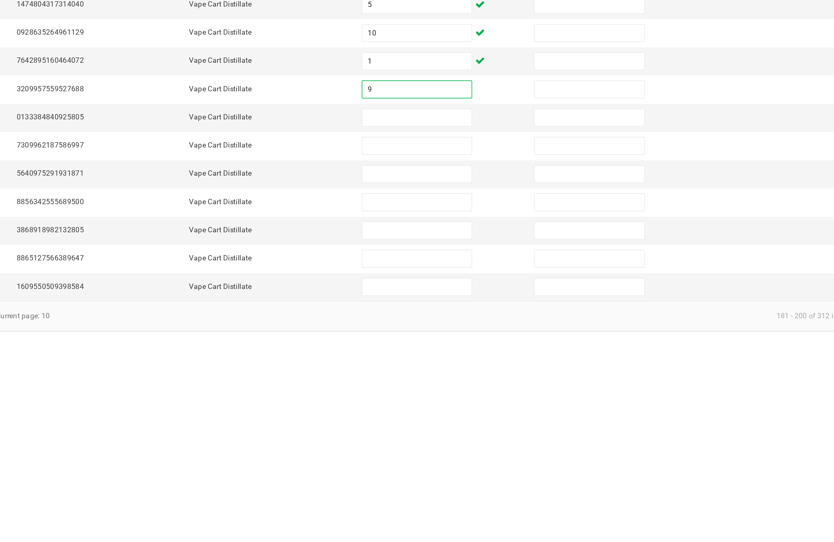
click at [472, 384] on input at bounding box center [509, 389] width 74 height 11
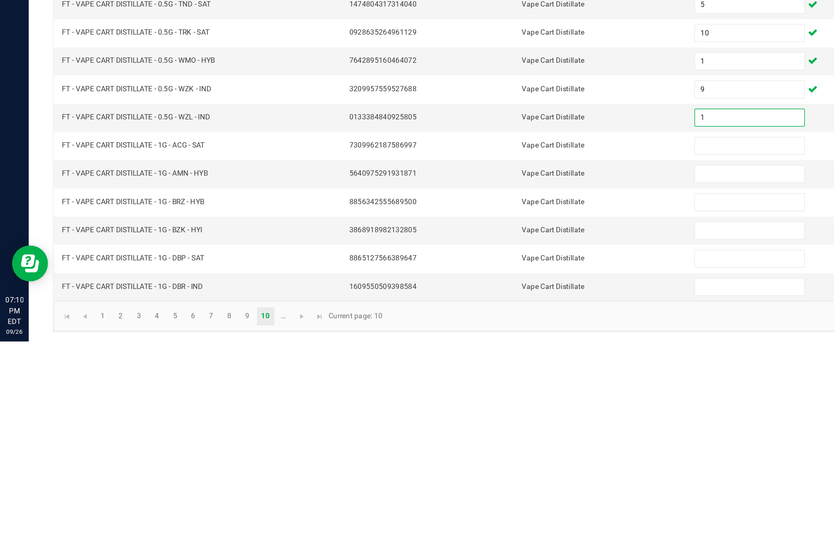
click at [500, 403] on input at bounding box center [509, 408] width 74 height 11
click at [504, 423] on input at bounding box center [509, 428] width 74 height 11
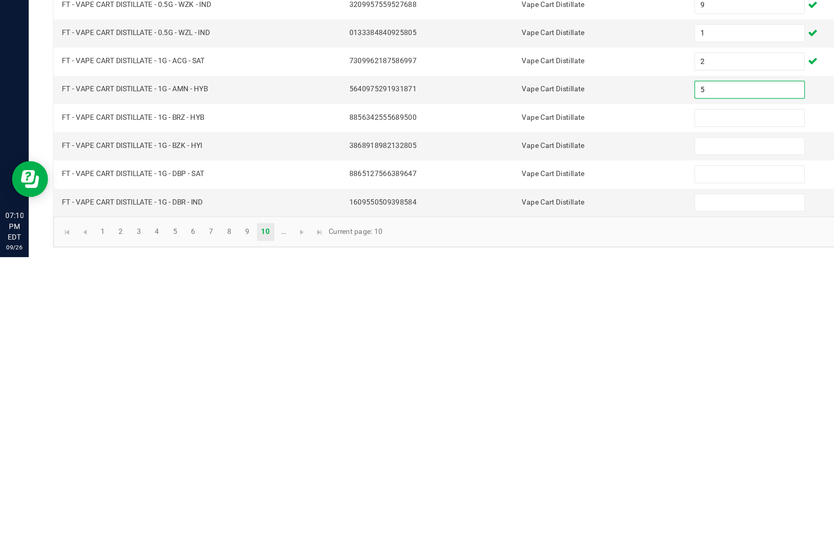
click at [493, 442] on input at bounding box center [509, 447] width 74 height 11
click at [493, 461] on input at bounding box center [509, 466] width 74 height 11
click at [489, 480] on input at bounding box center [509, 485] width 74 height 11
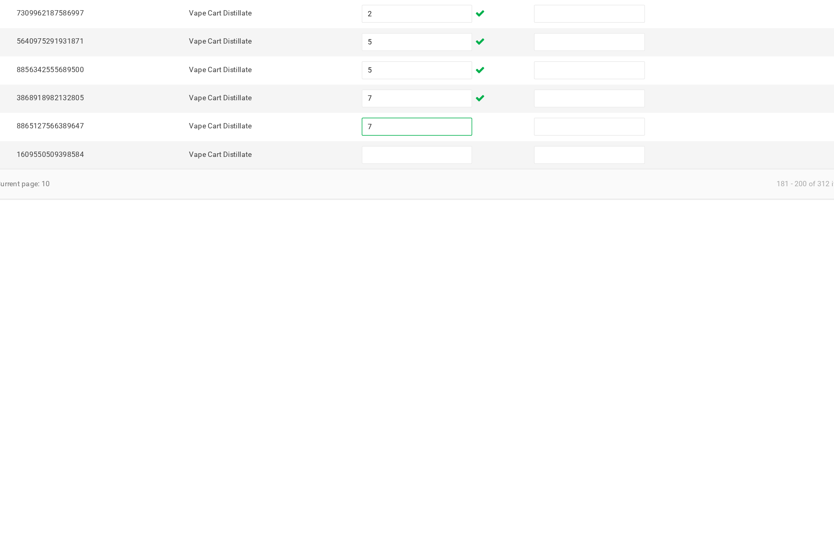
click at [472, 499] on input at bounding box center [509, 504] width 74 height 11
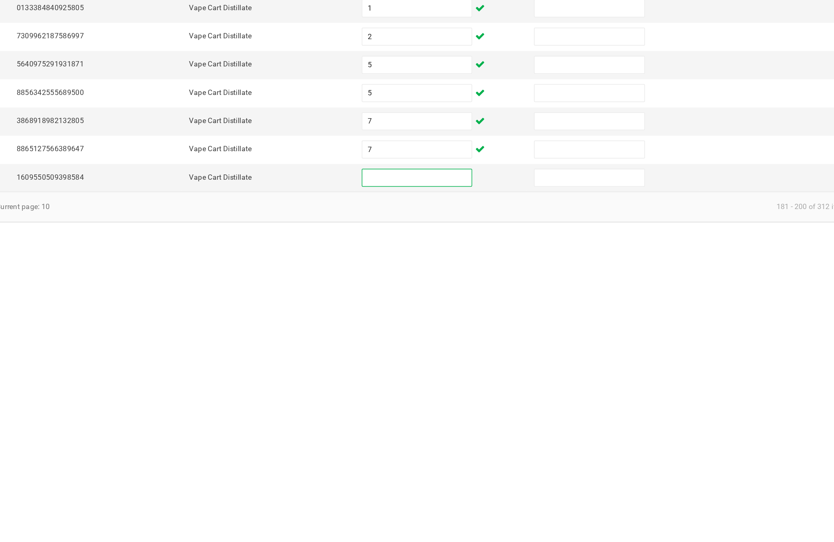
scroll to position [41, 0]
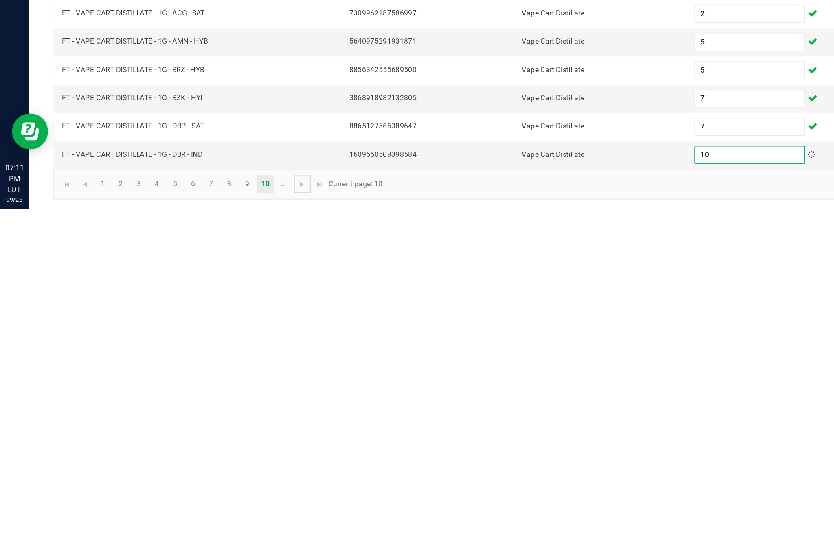
click at [208, 522] on span "Go to the next page" at bounding box center [205, 525] width 7 height 7
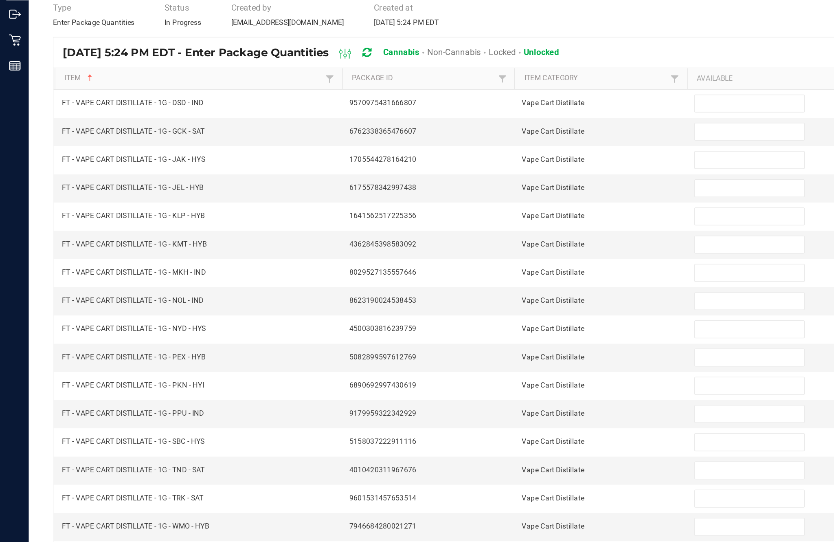
scroll to position [0, 0]
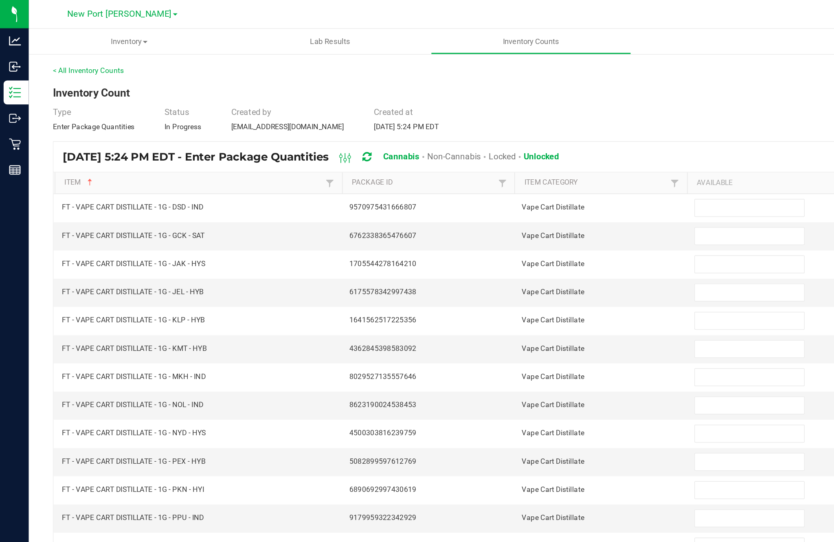
click at [506, 147] on input at bounding box center [509, 140] width 74 height 11
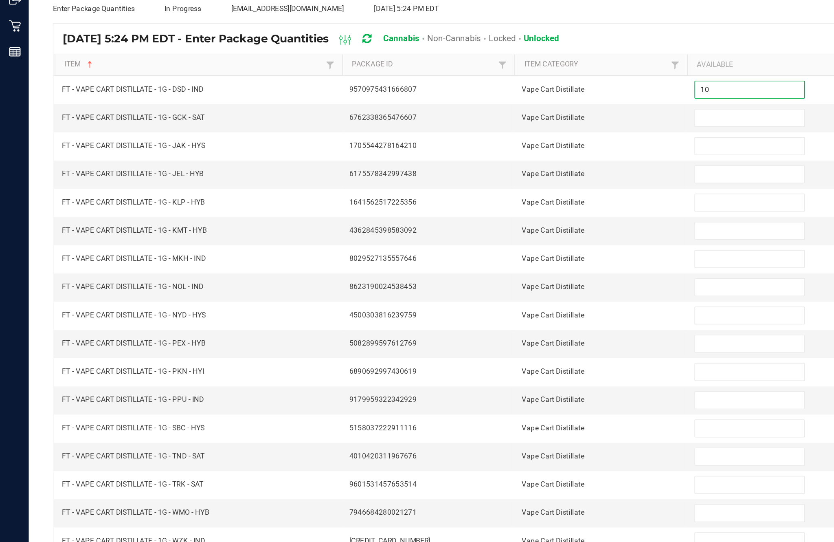
click at [504, 154] on input at bounding box center [509, 159] width 74 height 11
click at [495, 174] on input at bounding box center [509, 179] width 74 height 11
click at [501, 193] on input at bounding box center [509, 198] width 74 height 11
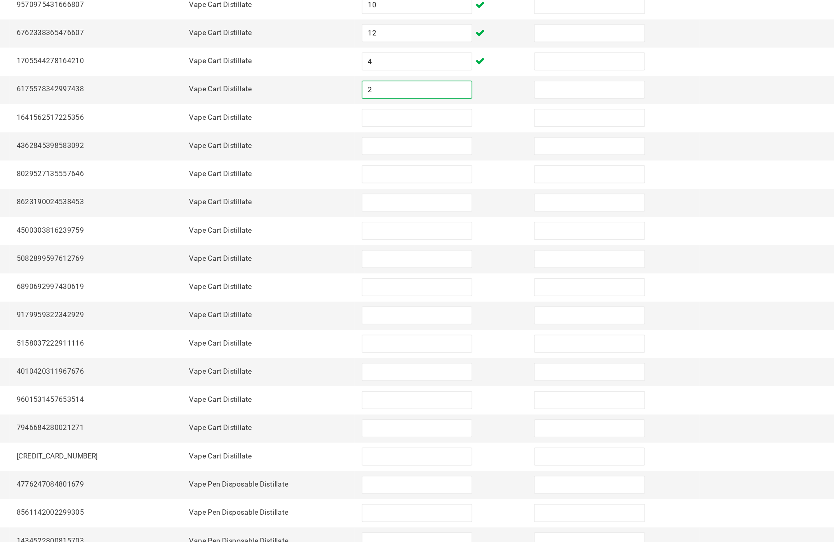
click at [472, 212] on input at bounding box center [509, 217] width 74 height 11
click at [472, 231] on input at bounding box center [509, 236] width 74 height 11
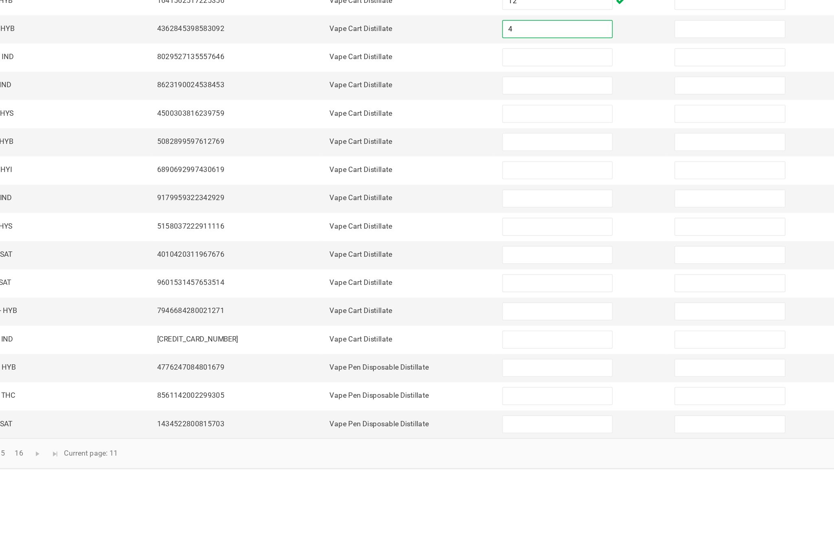
click at [472, 250] on input at bounding box center [509, 255] width 74 height 11
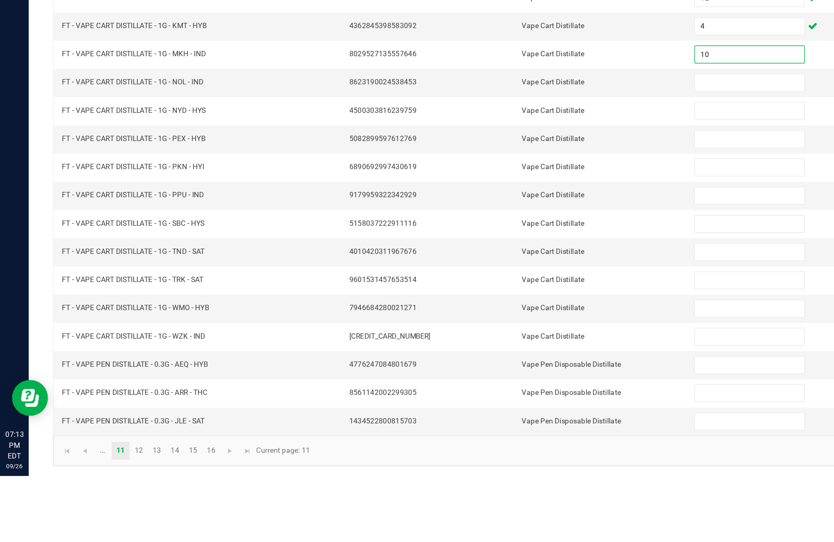
click at [505, 269] on input at bounding box center [509, 274] width 74 height 11
click at [484, 288] on input at bounding box center [509, 293] width 74 height 11
click at [492, 308] on input at bounding box center [509, 313] width 74 height 11
click at [502, 327] on input at bounding box center [509, 332] width 74 height 11
click at [502, 346] on input at bounding box center [509, 351] width 74 height 11
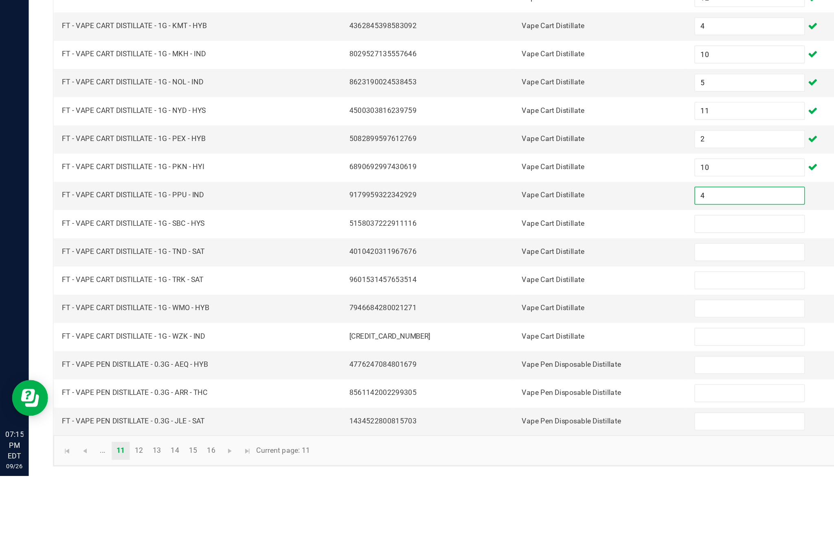
click at [489, 365] on input at bounding box center [509, 370] width 74 height 11
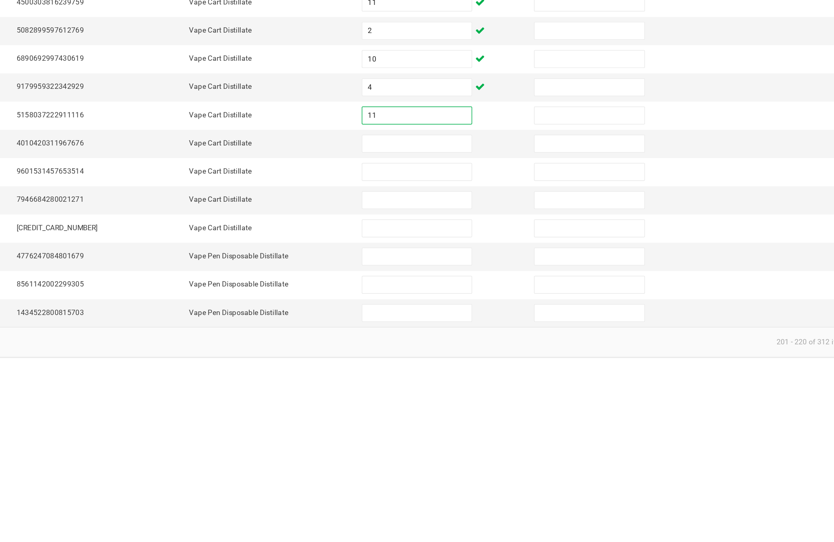
click at [472, 384] on input at bounding box center [509, 389] width 74 height 11
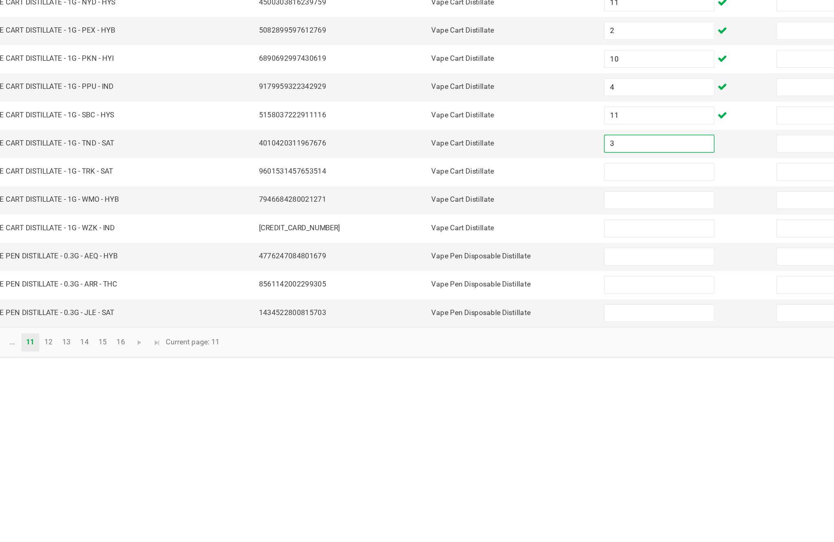
click at [472, 403] on input at bounding box center [509, 408] width 74 height 11
click at [472, 423] on input at bounding box center [509, 428] width 74 height 11
click at [472, 442] on input at bounding box center [509, 447] width 74 height 11
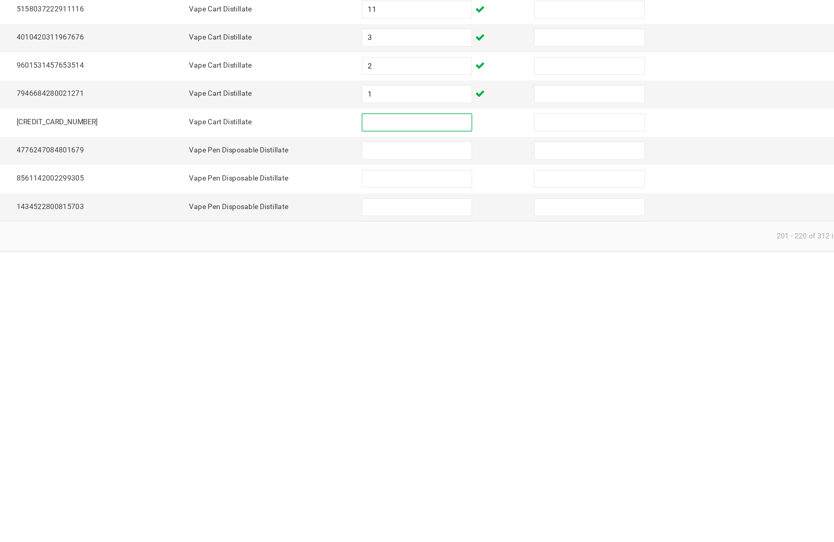
scroll to position [6, 0]
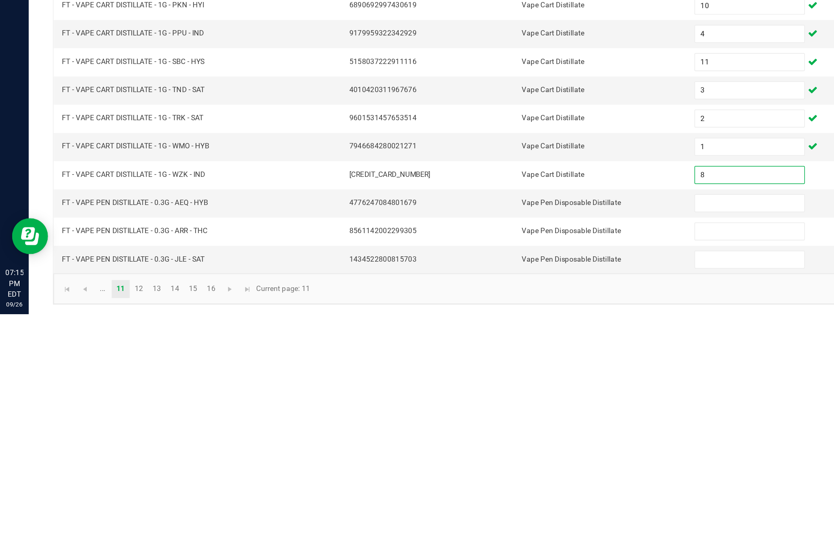
click at [497, 461] on input at bounding box center [509, 466] width 74 height 11
click at [495, 480] on input at bounding box center [509, 485] width 74 height 11
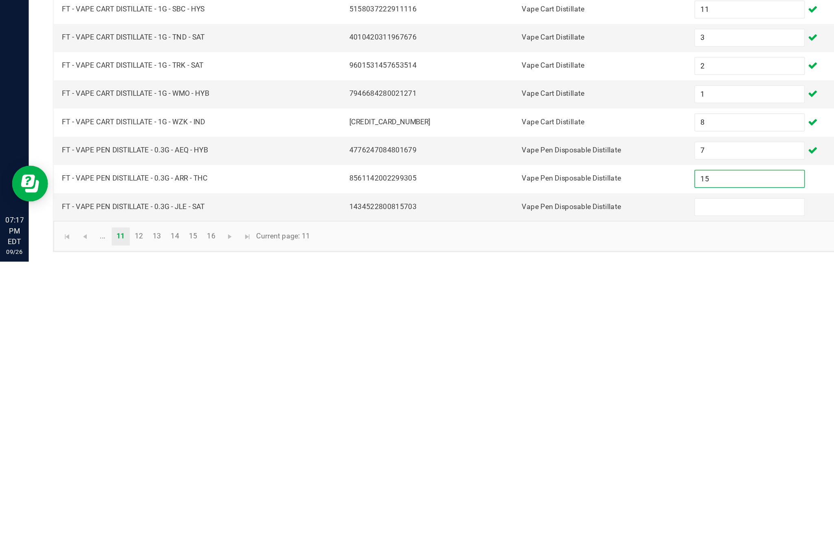
click at [507, 499] on input at bounding box center [509, 504] width 74 height 11
click at [100, 519] on link "12" at bounding box center [94, 525] width 12 height 12
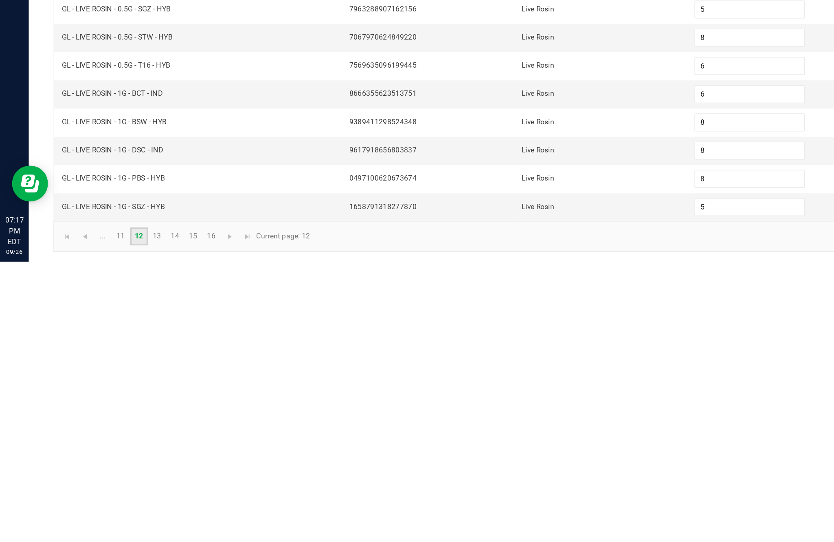
scroll to position [52, 0]
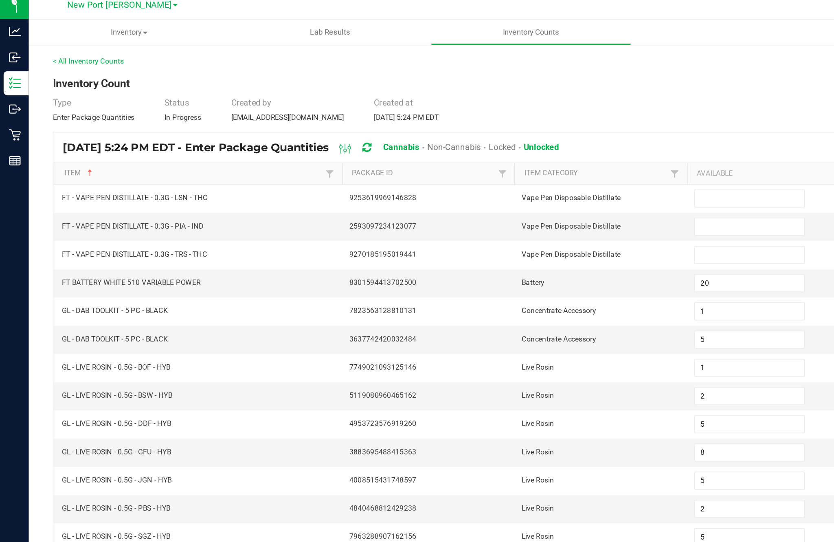
click at [502, 135] on input at bounding box center [509, 140] width 74 height 11
click at [508, 154] on input at bounding box center [509, 159] width 74 height 11
click at [502, 174] on input at bounding box center [509, 179] width 74 height 11
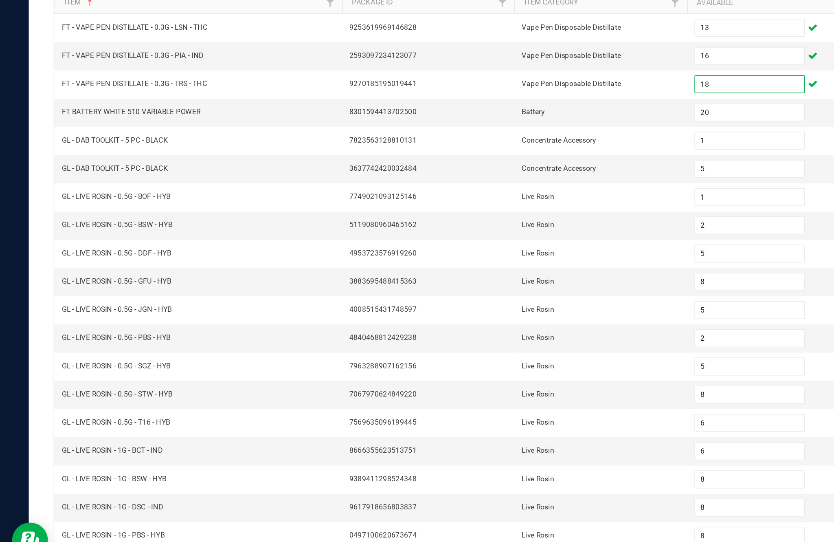
scroll to position [52, 0]
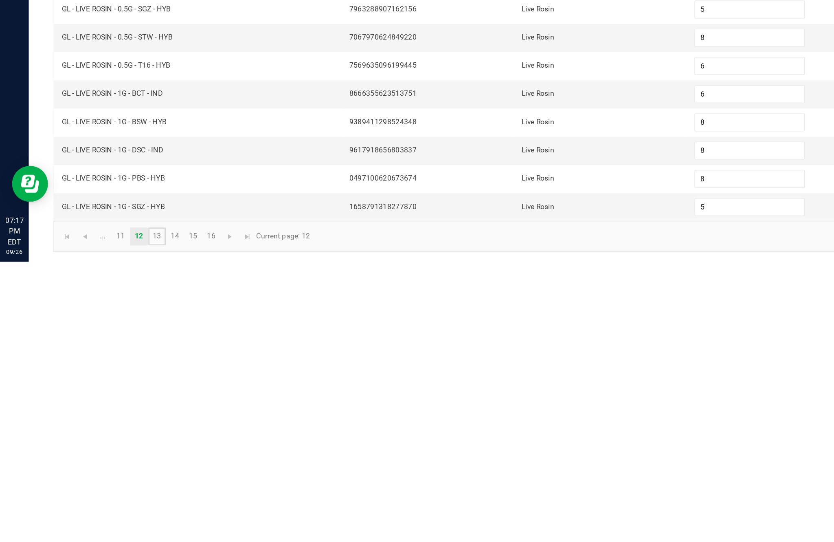
click at [112, 519] on link "13" at bounding box center [107, 525] width 12 height 12
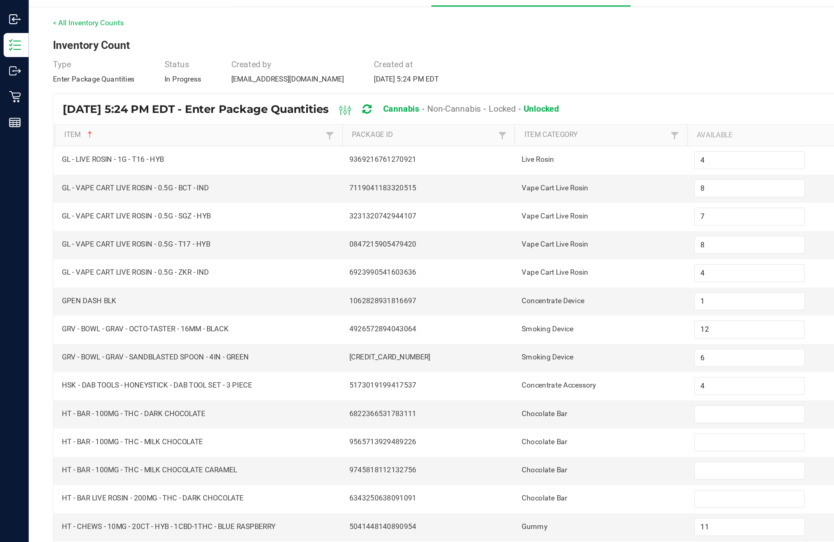
click at [508, 308] on input at bounding box center [509, 313] width 74 height 11
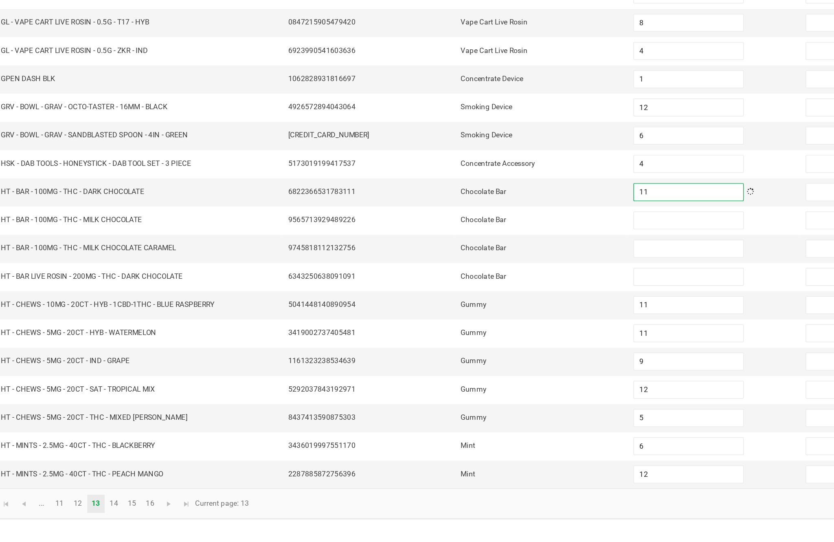
click at [472, 327] on input at bounding box center [509, 332] width 74 height 11
click at [476, 346] on input at bounding box center [509, 351] width 74 height 11
click at [472, 365] on input at bounding box center [509, 370] width 74 height 11
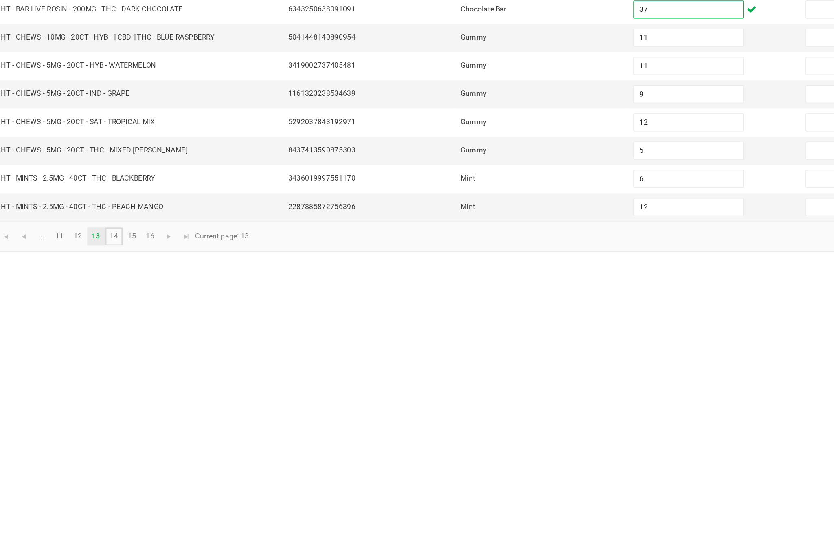
click at [113, 519] on link "14" at bounding box center [119, 525] width 12 height 12
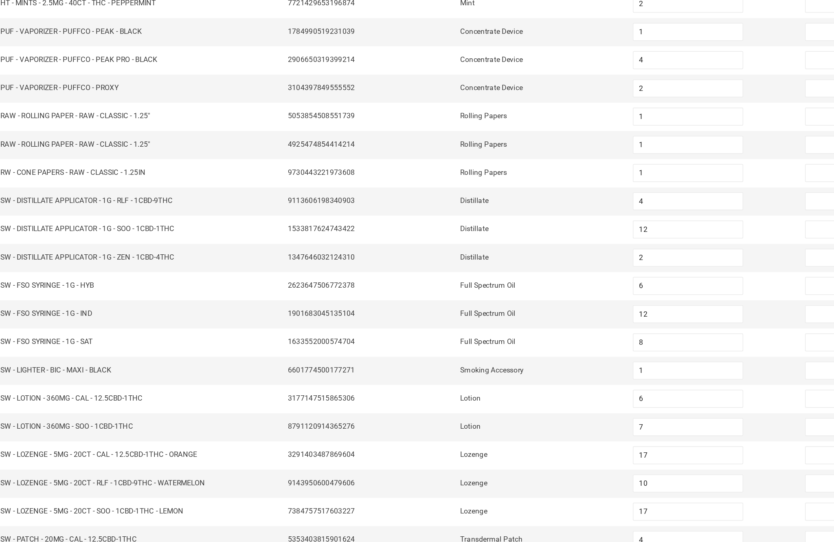
click at [125, 519] on link "15" at bounding box center [131, 525] width 12 height 12
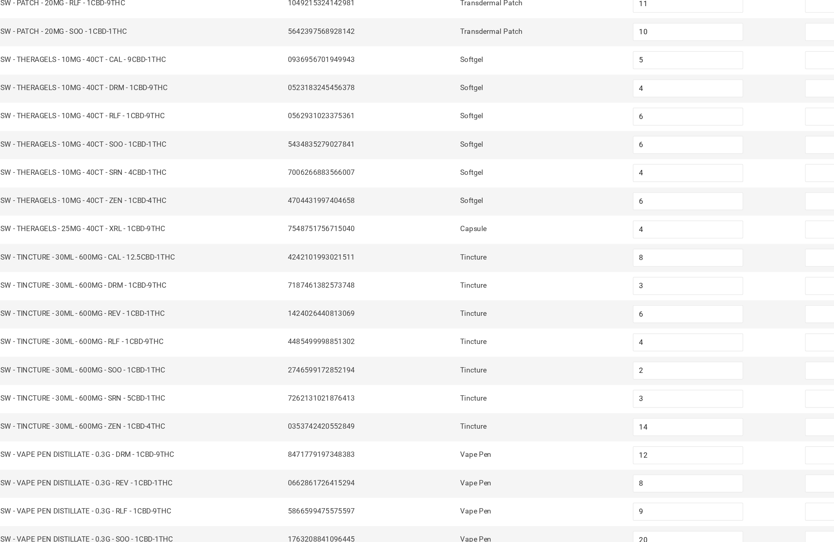
click at [137, 519] on link "16" at bounding box center [143, 525] width 12 height 12
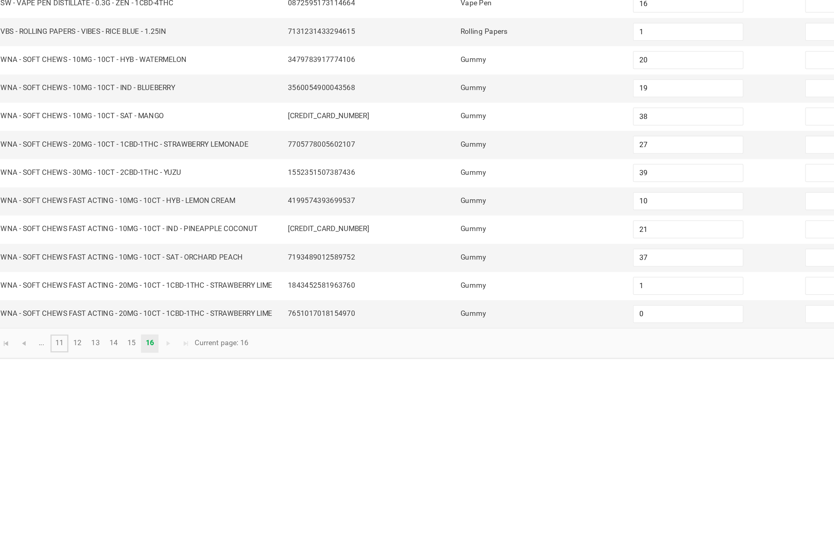
click at [76, 365] on link "11" at bounding box center [82, 371] width 12 height 12
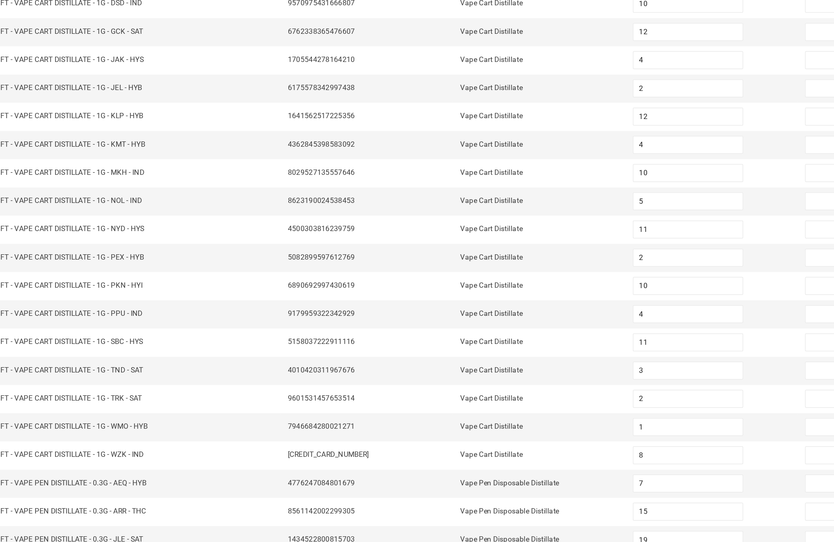
click at [101, 519] on link "13" at bounding box center [107, 525] width 12 height 12
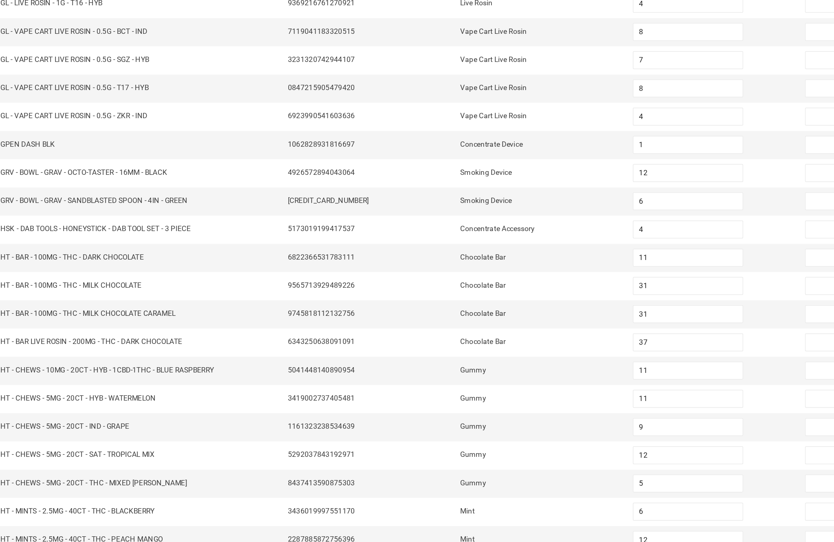
click at [125, 519] on link "15" at bounding box center [131, 525] width 12 height 12
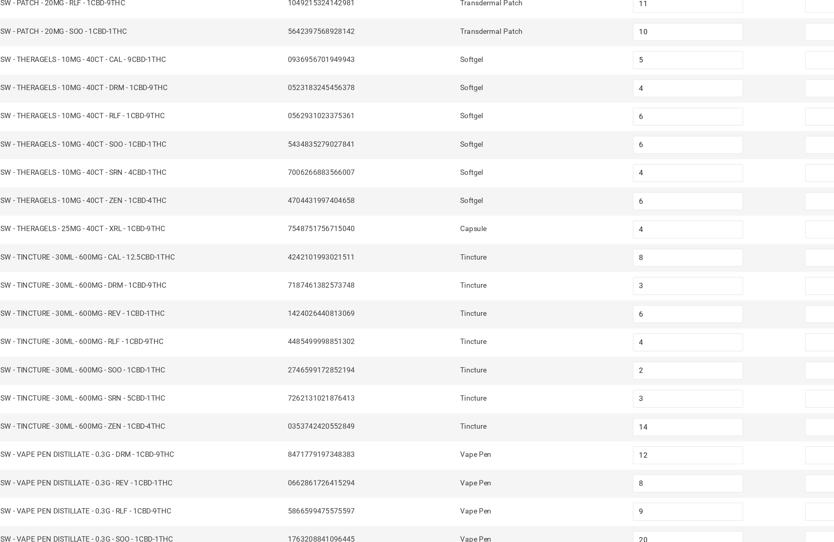
click at [113, 519] on link "14" at bounding box center [119, 525] width 12 height 12
